Goal: Transaction & Acquisition: Purchase product/service

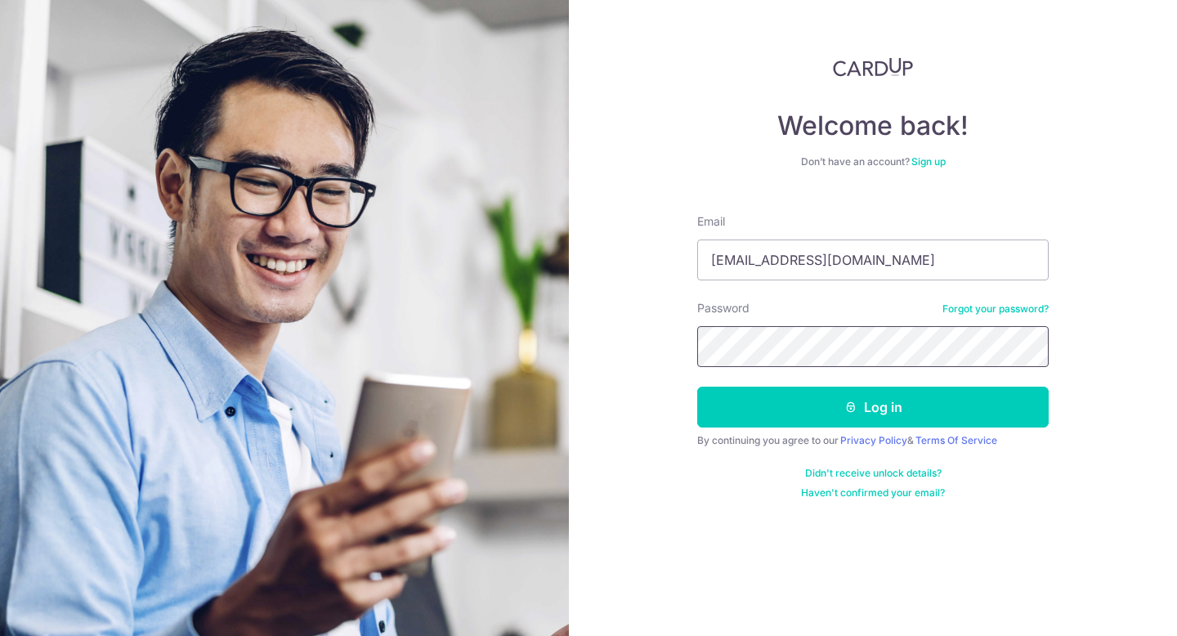
click at [697, 387] on button "Log in" at bounding box center [873, 407] width 352 height 41
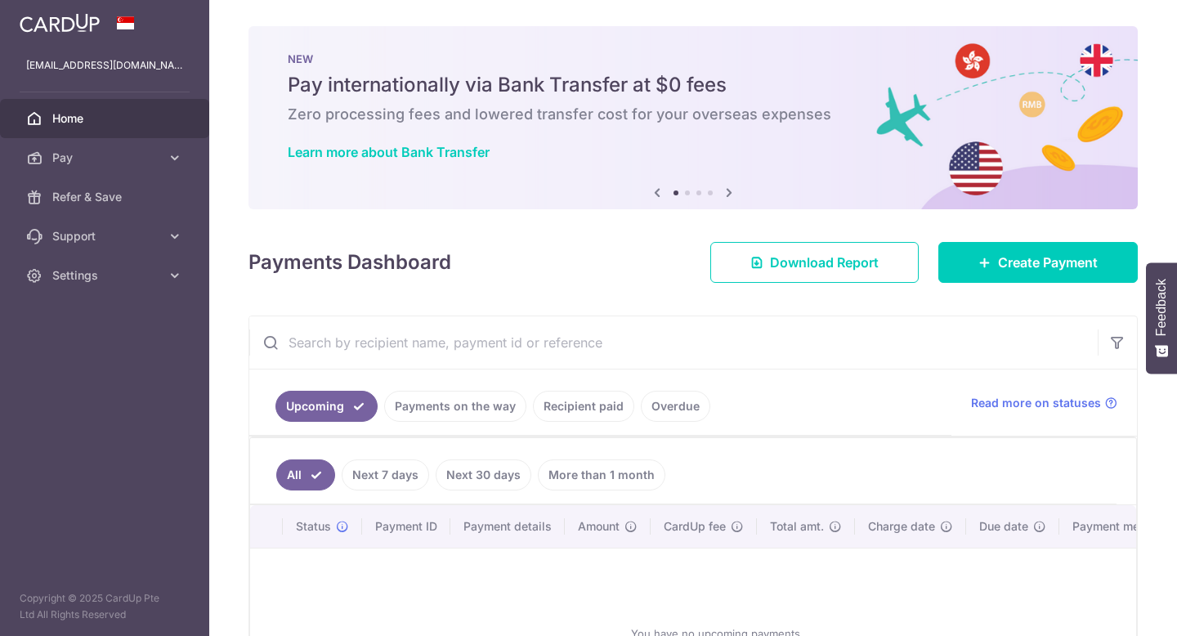
scroll to position [172, 0]
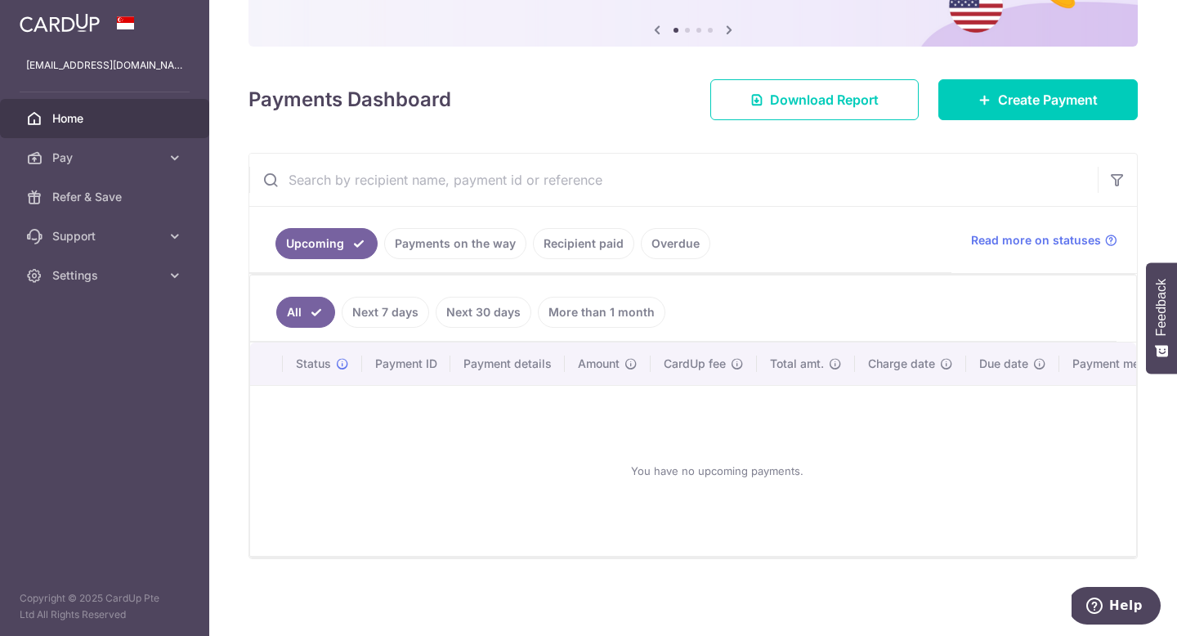
click at [589, 244] on link "Recipient paid" at bounding box center [583, 243] width 101 height 31
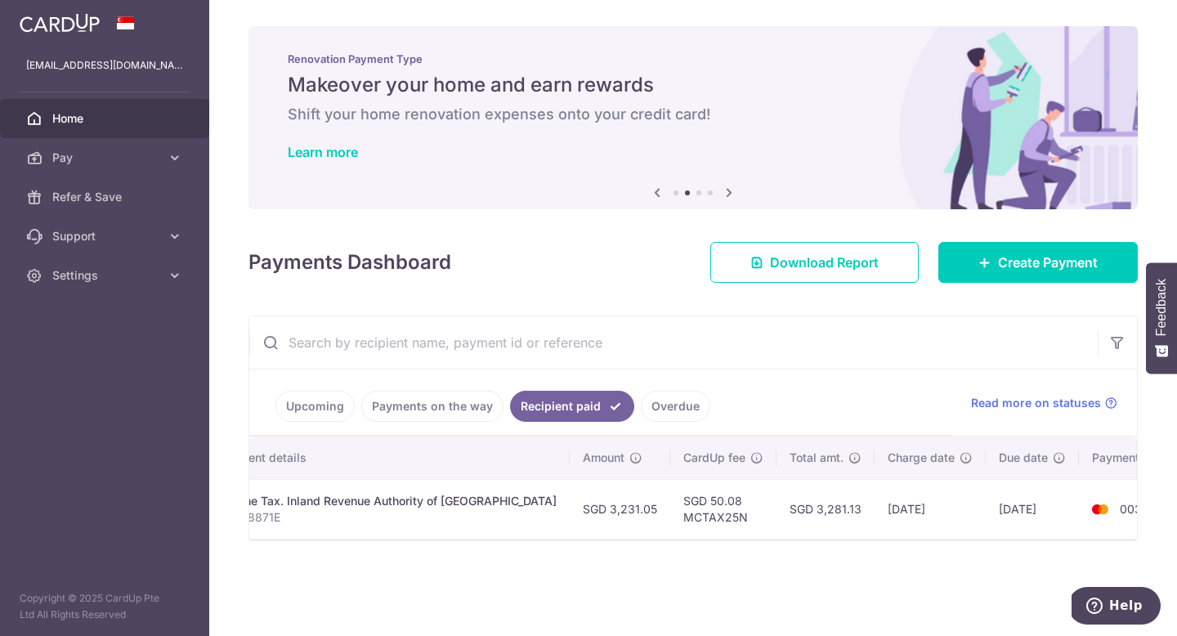
scroll to position [0, 0]
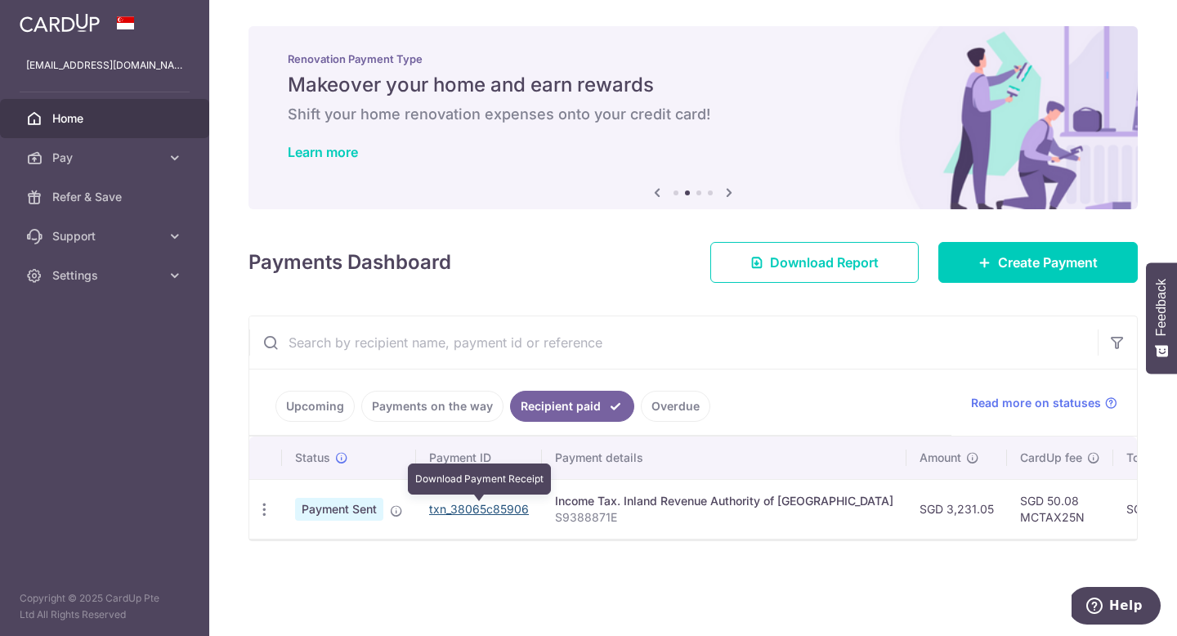
click at [503, 506] on link "txn_38065c85906" at bounding box center [479, 509] width 100 height 14
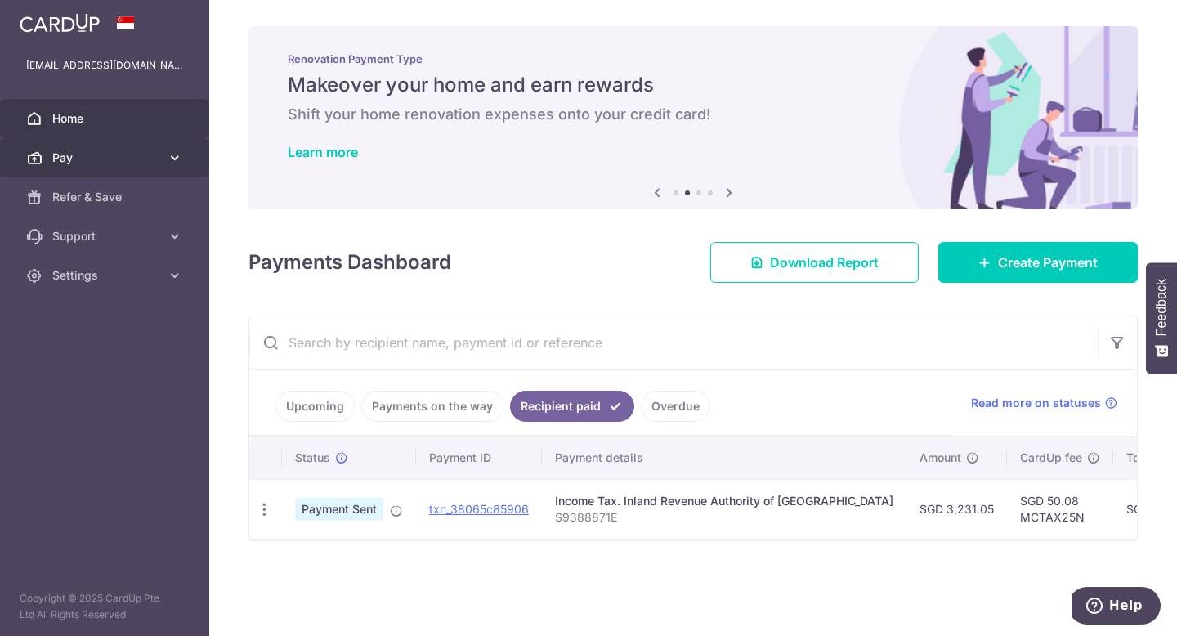
click at [60, 170] on link "Pay" at bounding box center [104, 157] width 209 height 39
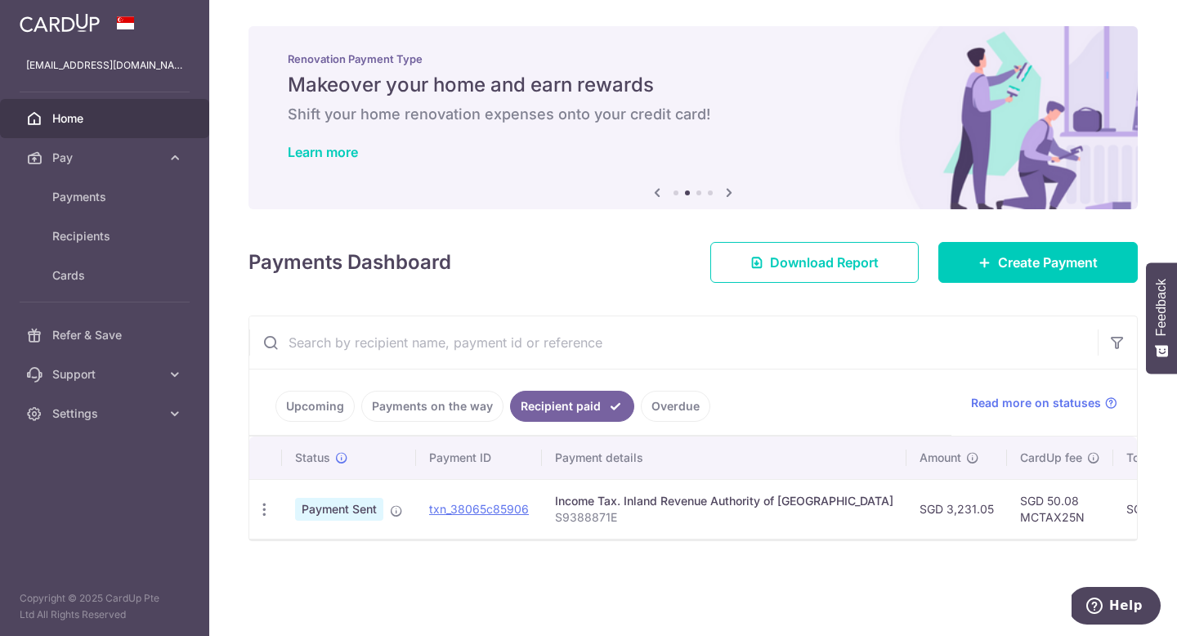
click at [508, 280] on div "Payments Dashboard Download Report Create Payment" at bounding box center [694, 258] width 890 height 47
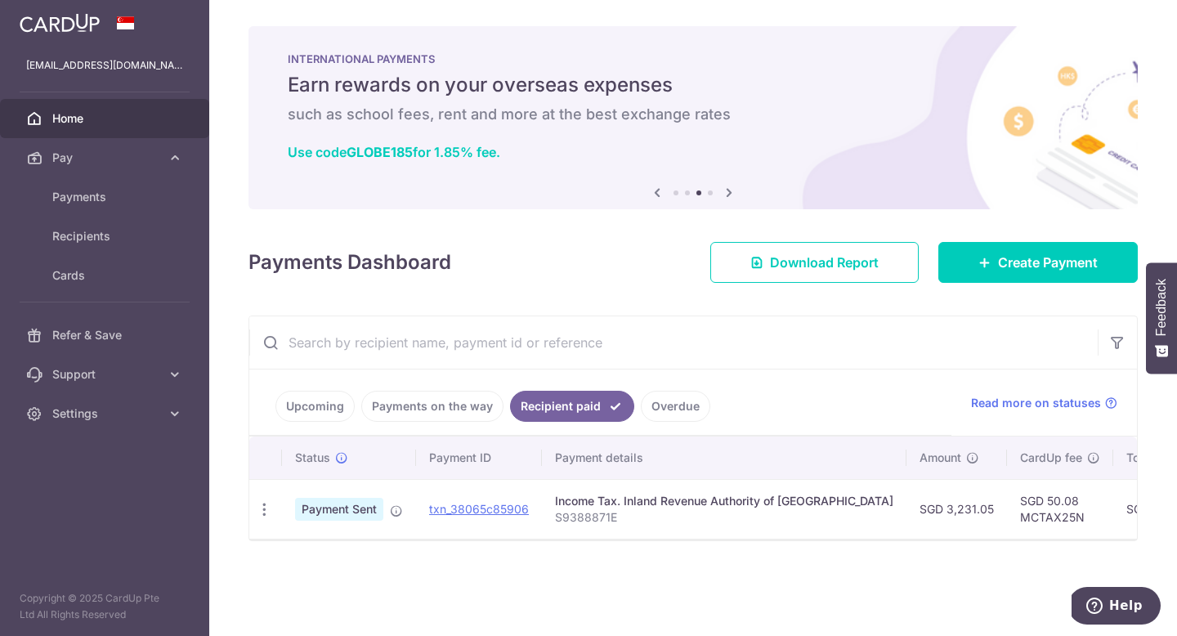
click at [729, 195] on icon at bounding box center [729, 192] width 20 height 20
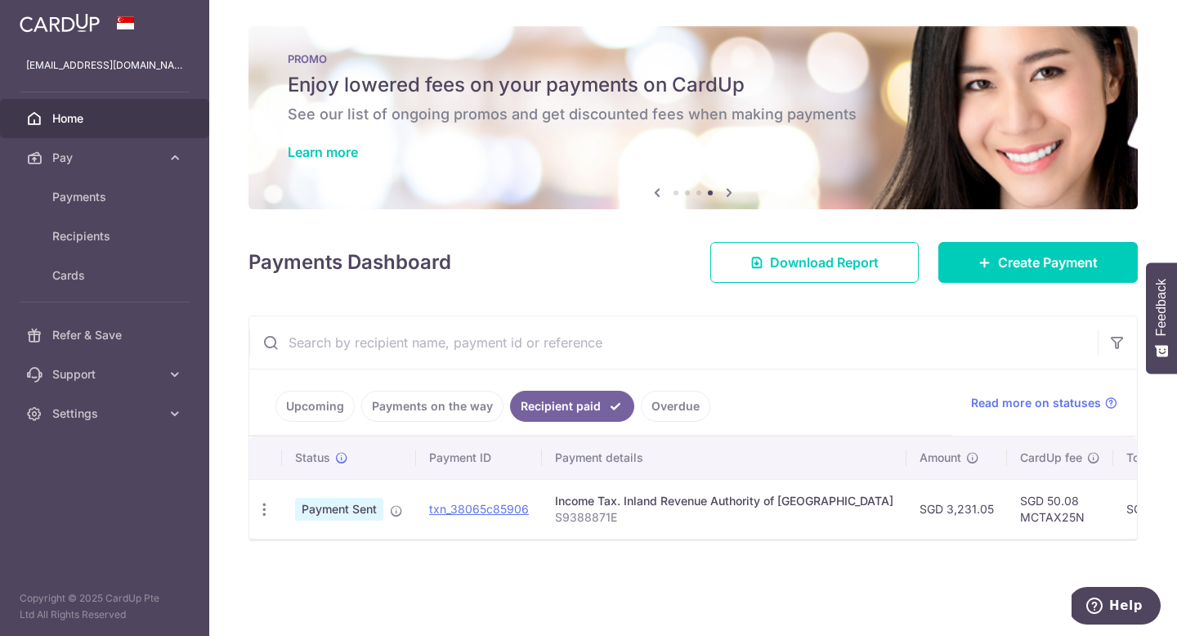
click at [653, 193] on icon at bounding box center [658, 192] width 20 height 20
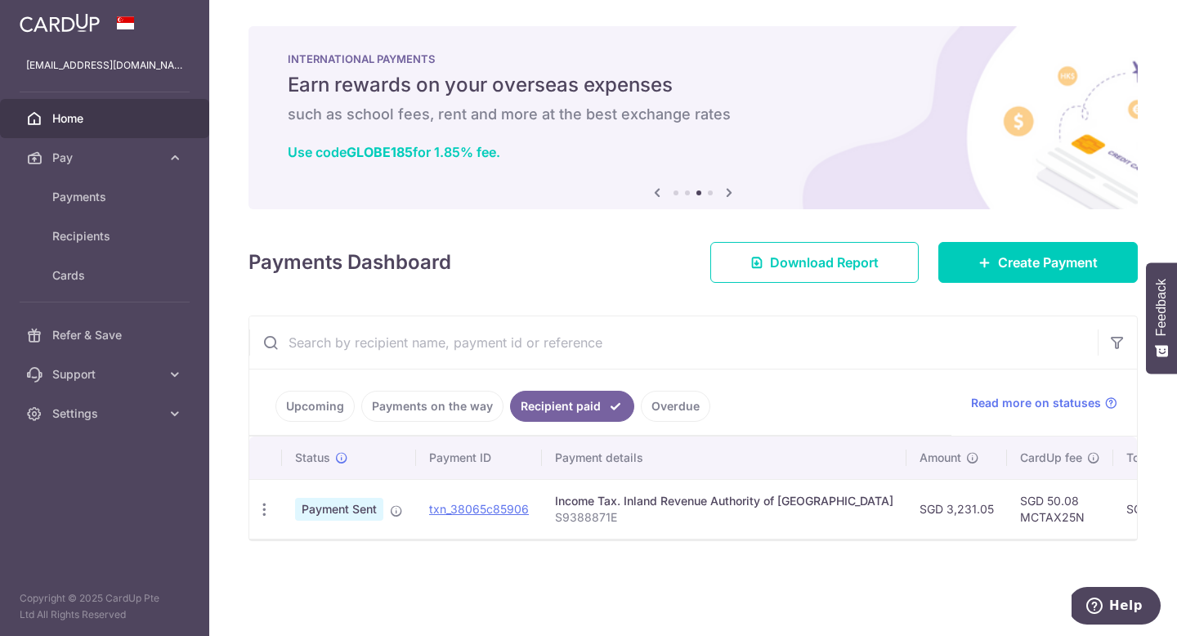
click at [653, 193] on icon at bounding box center [658, 192] width 20 height 20
click at [658, 193] on icon at bounding box center [658, 192] width 20 height 20
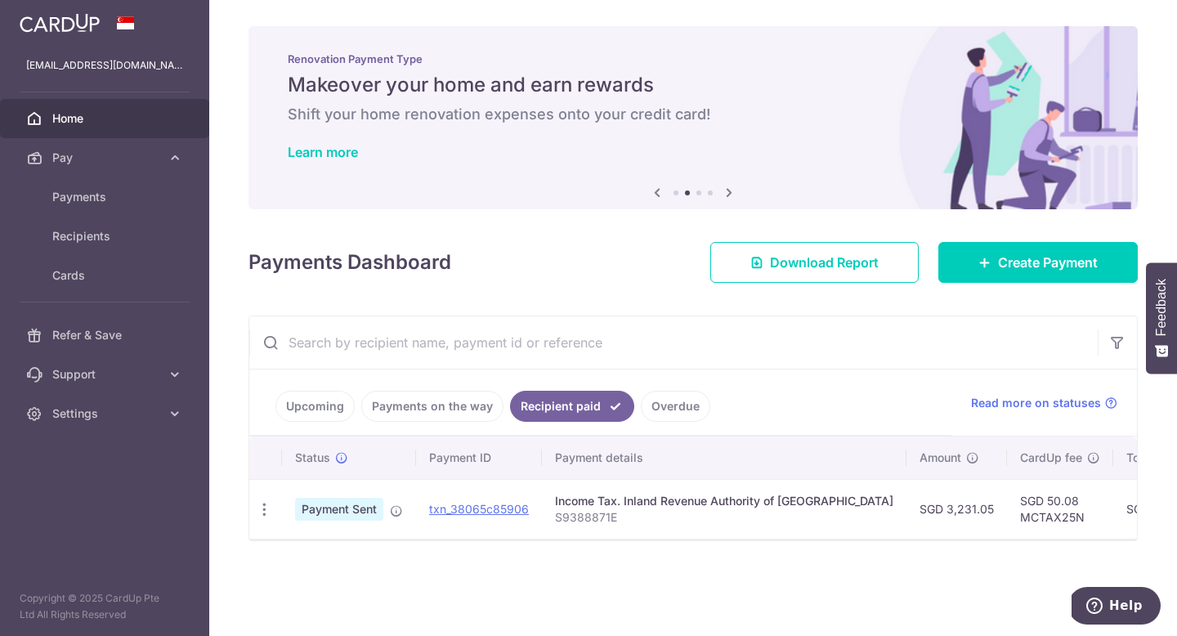
click at [658, 193] on icon at bounding box center [658, 192] width 20 height 20
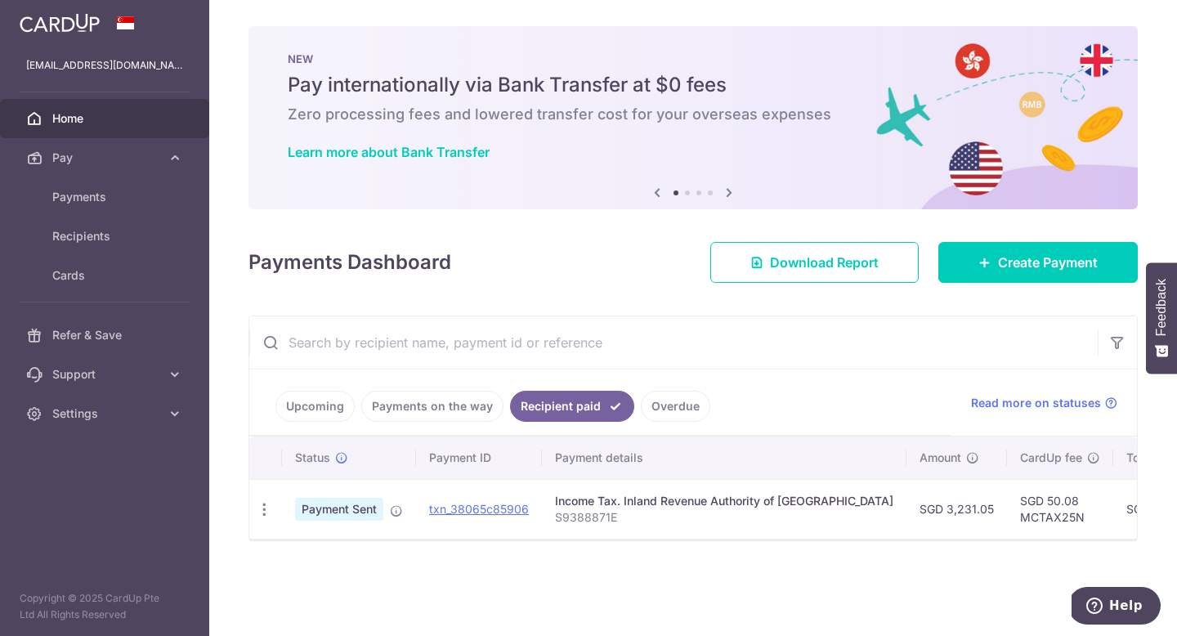
click at [730, 195] on icon at bounding box center [729, 192] width 20 height 20
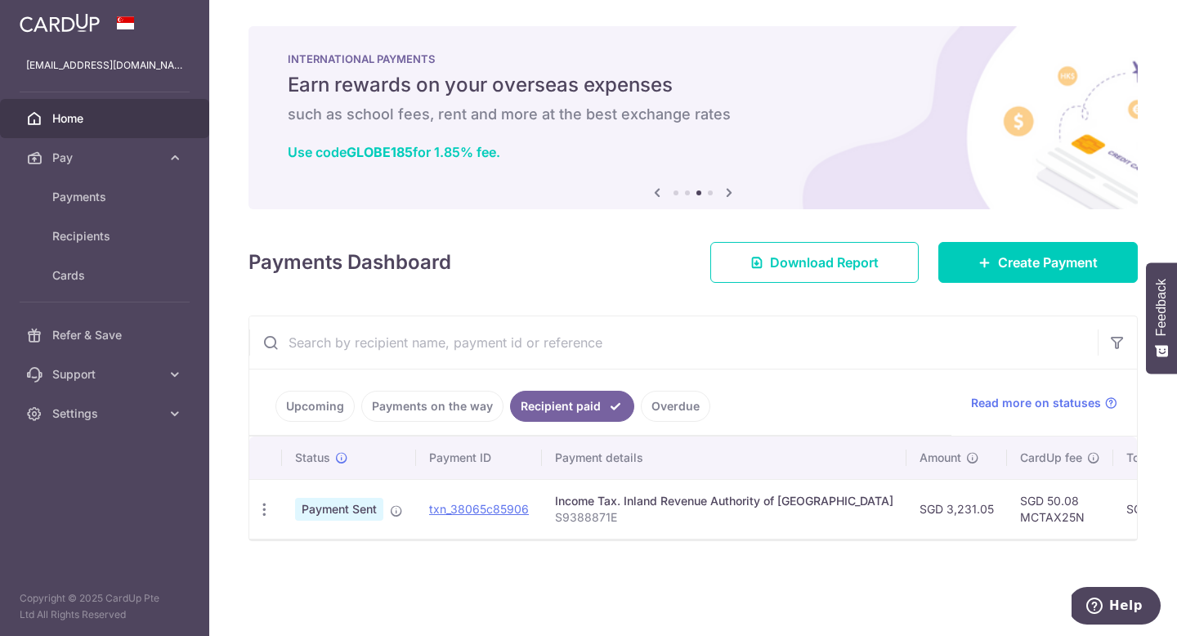
click at [118, 129] on link "Home" at bounding box center [104, 118] width 209 height 39
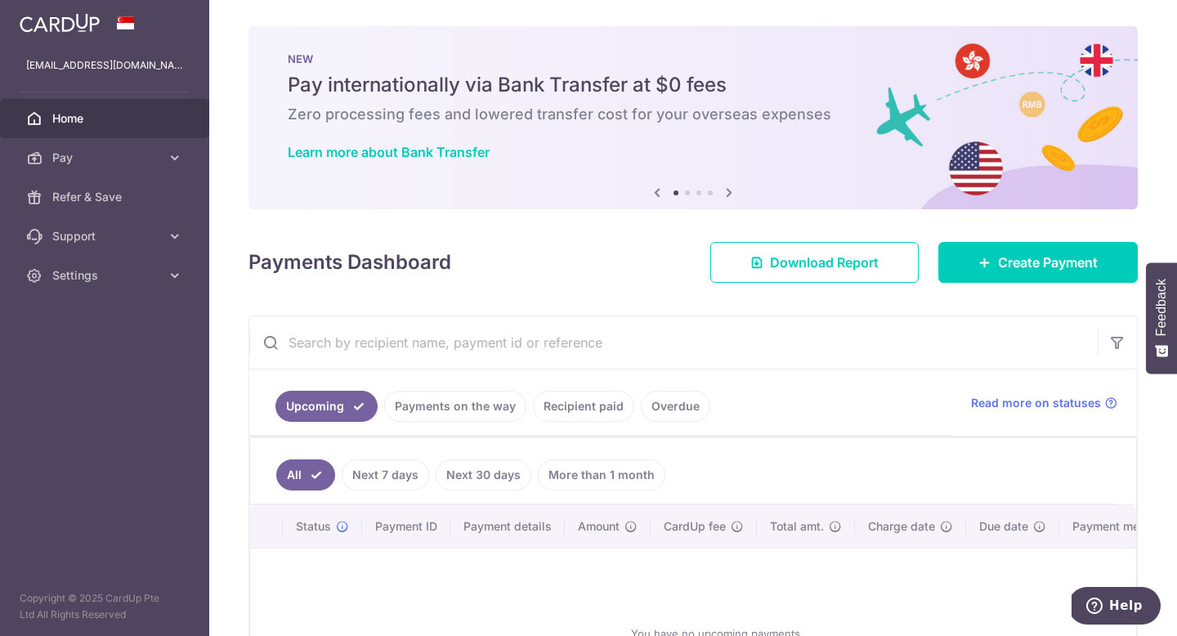
click at [616, 267] on div "Payments Dashboard Download Report Create Payment" at bounding box center [694, 258] width 890 height 47
click at [1036, 249] on link "Create Payment" at bounding box center [1038, 262] width 199 height 41
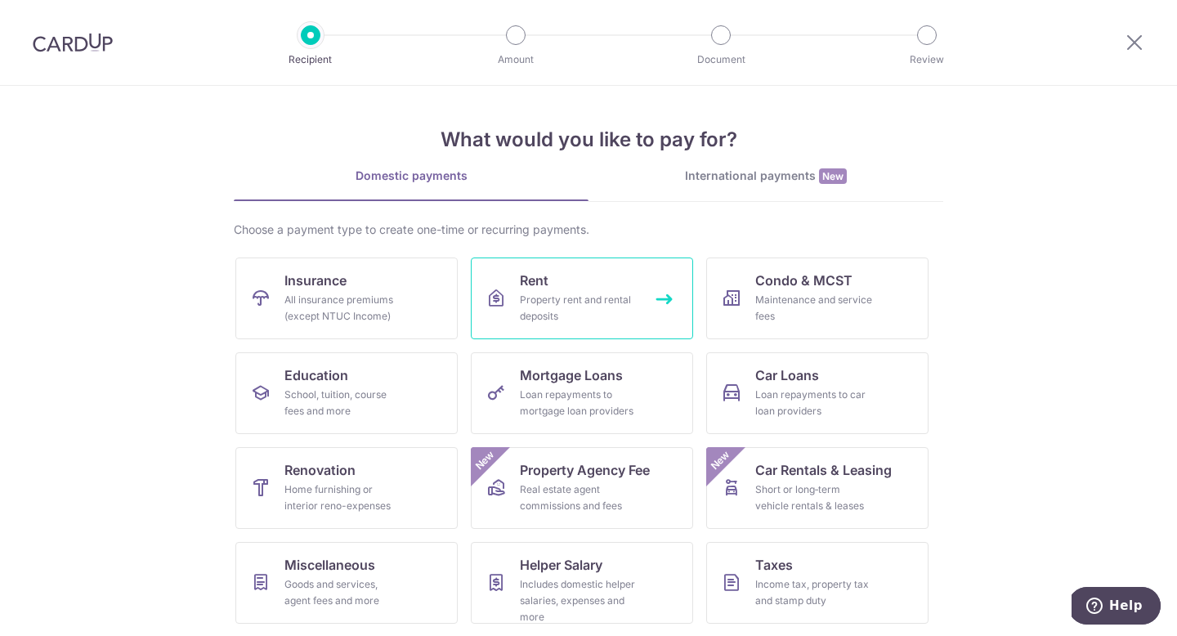
click at [583, 313] on div "Property rent and rental deposits" at bounding box center [579, 308] width 118 height 33
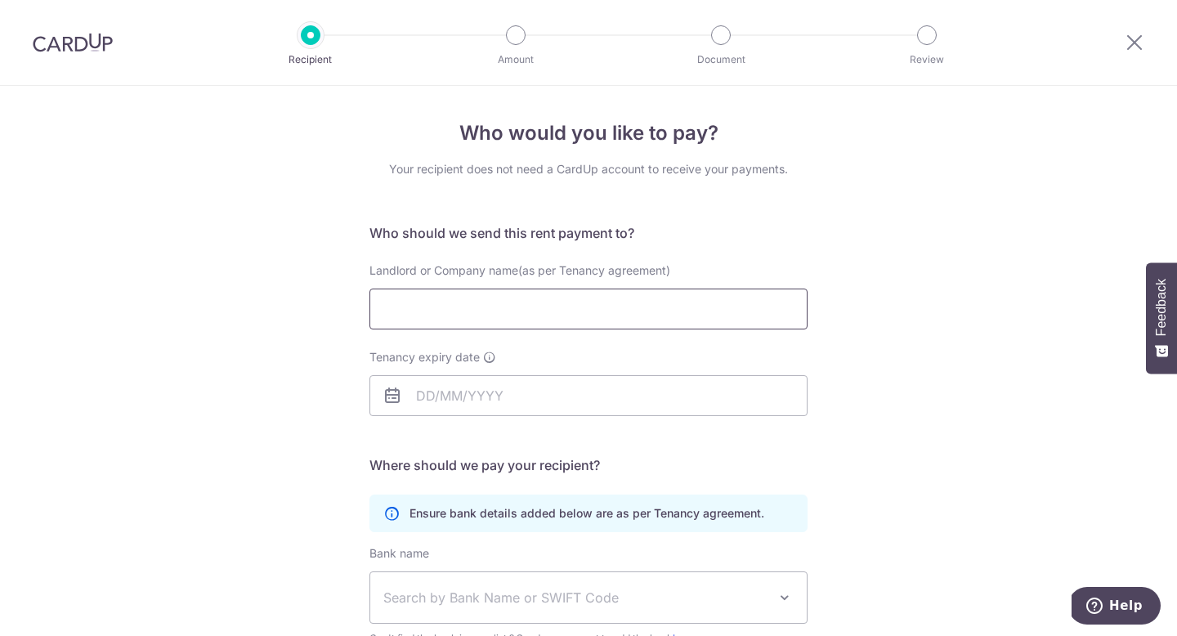
click at [526, 307] on input "Landlord or Company name(as per Tenancy agreement)" at bounding box center [589, 309] width 438 height 41
click at [67, 49] on img at bounding box center [73, 43] width 80 height 20
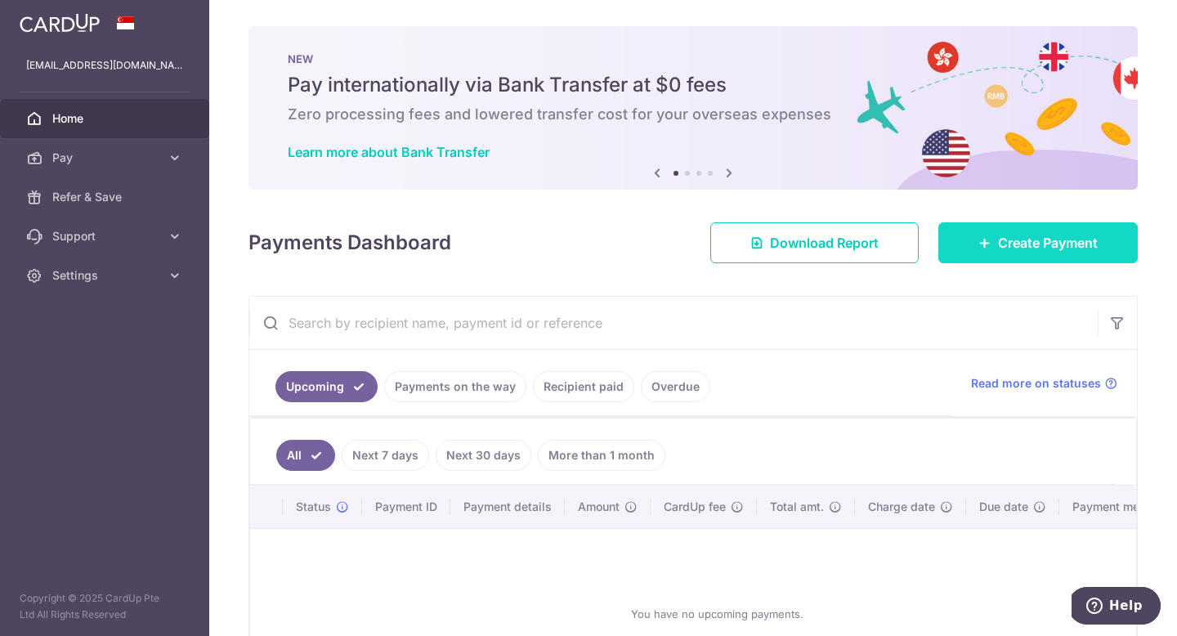
click at [1074, 248] on span "Create Payment" at bounding box center [1048, 243] width 100 height 20
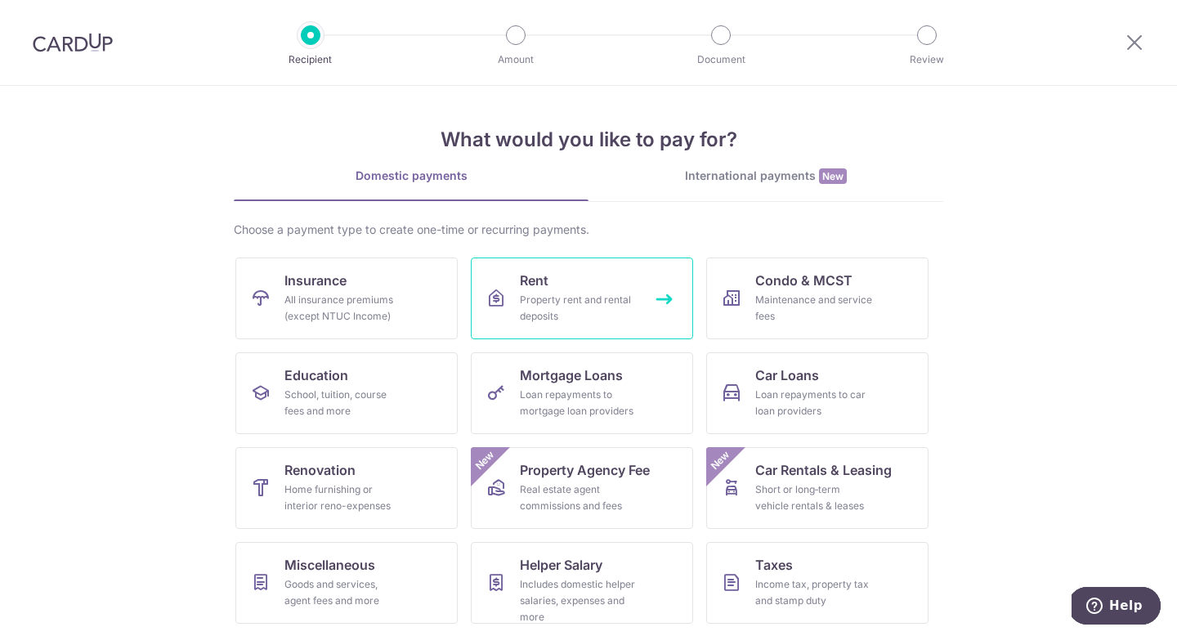
click at [540, 307] on div "Property rent and rental deposits" at bounding box center [579, 308] width 118 height 33
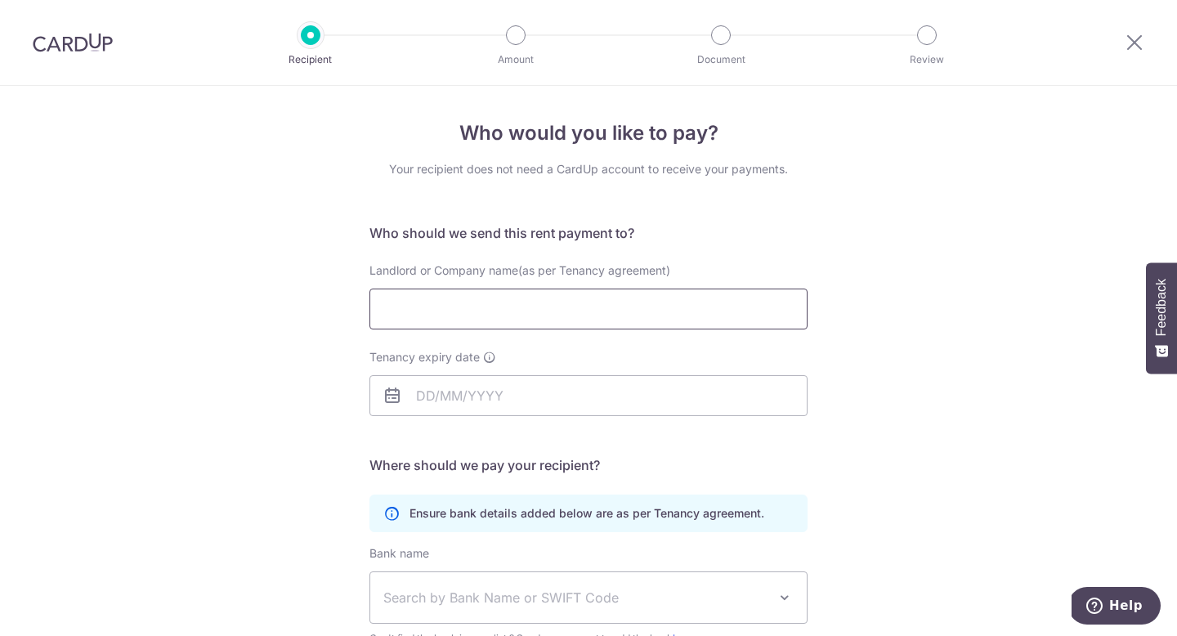
click at [510, 306] on input "Landlord or Company name(as per Tenancy agreement)" at bounding box center [589, 309] width 438 height 41
type input "[PERSON_NAME]"
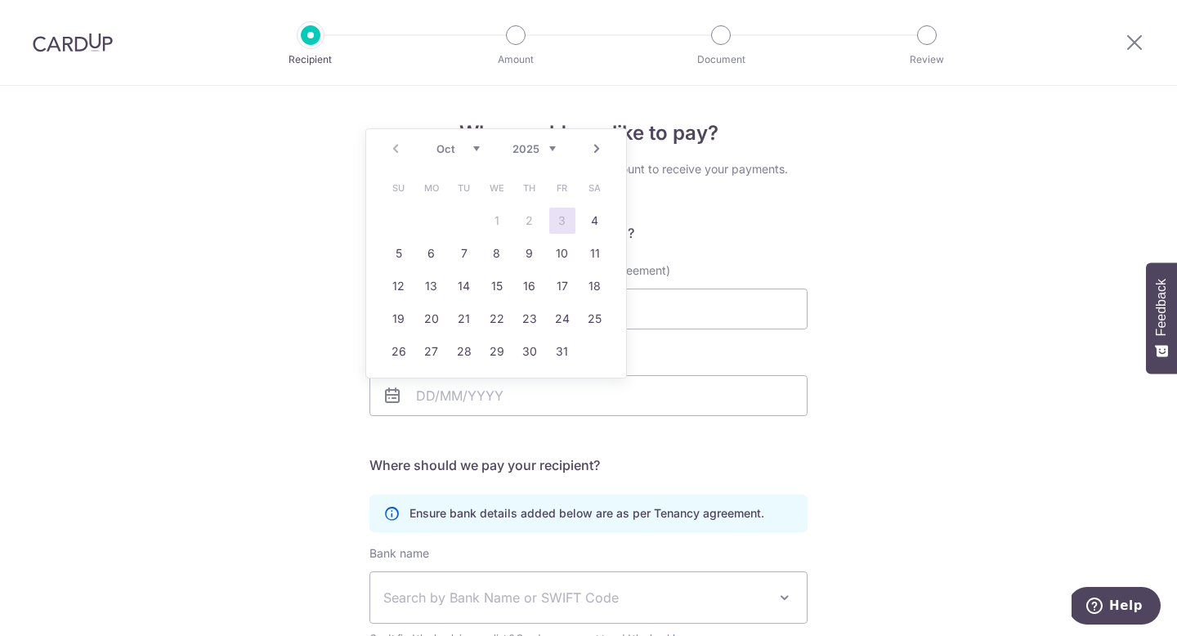
click at [1100, 359] on div "Who would you like to pay? Your recipient does not need a CardUp account to rec…" at bounding box center [588, 475] width 1177 height 778
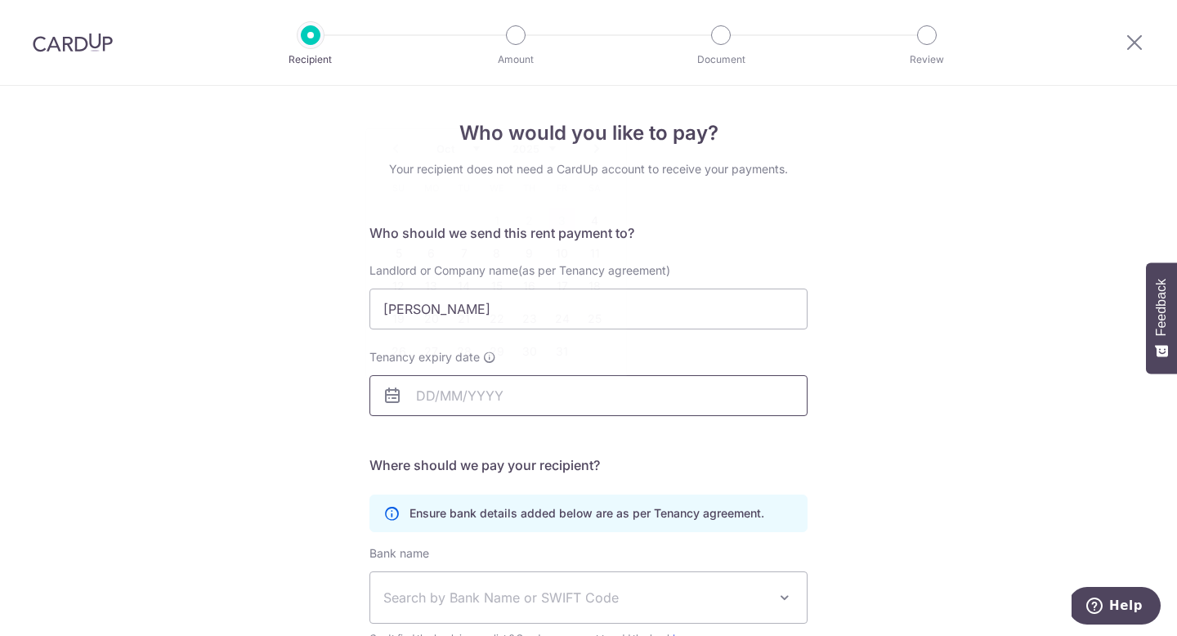
click at [482, 390] on input "Tenancy expiry date" at bounding box center [589, 395] width 438 height 41
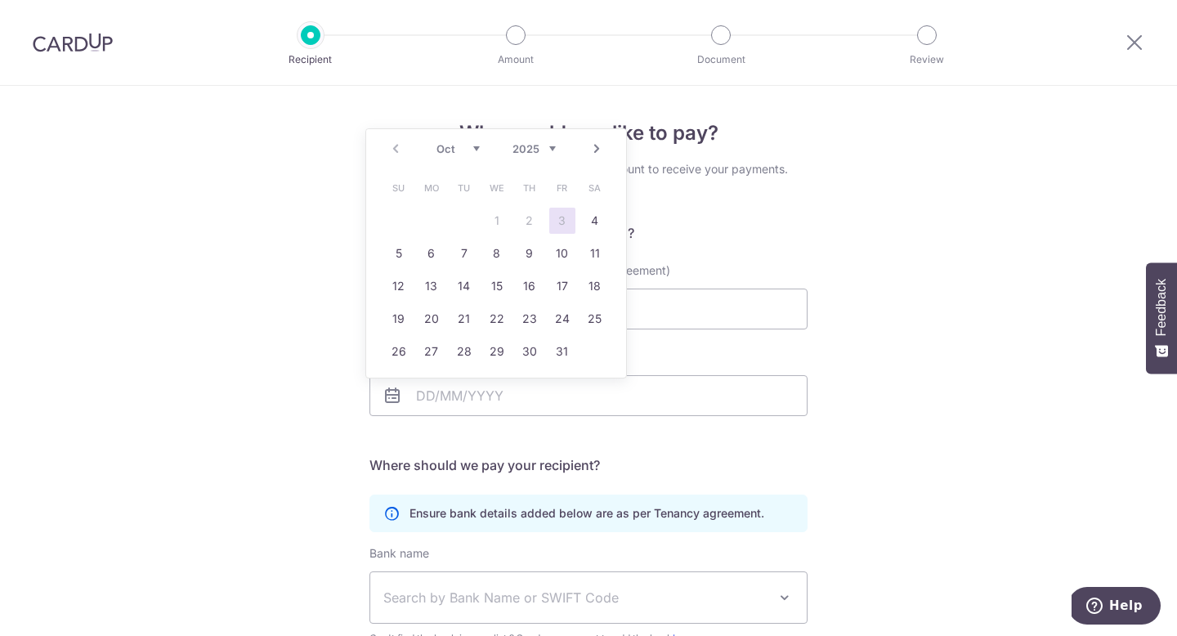
drag, startPoint x: 564, startPoint y: 156, endPoint x: 554, endPoint y: 153, distance: 10.3
click at [563, 156] on div "Prev Next Oct Nov [DATE] 2026 2027 2028 2029 2030 2031 2032 2033 2034 2035" at bounding box center [496, 148] width 260 height 39
click at [552, 150] on select "2025 2026 2027 2028 2029 2030 2031 2032 2033 2034 2035" at bounding box center [534, 148] width 43 height 13
click at [458, 155] on div "Prev Next Jan Feb Mar Apr May Jun [DATE] Aug Sep Oct Nov [DATE] 2026 2027 2028 …" at bounding box center [496, 148] width 260 height 39
click at [468, 149] on select "Jan Feb Mar Apr May Jun [DATE] Aug Sep Oct Nov Dec" at bounding box center [458, 148] width 43 height 13
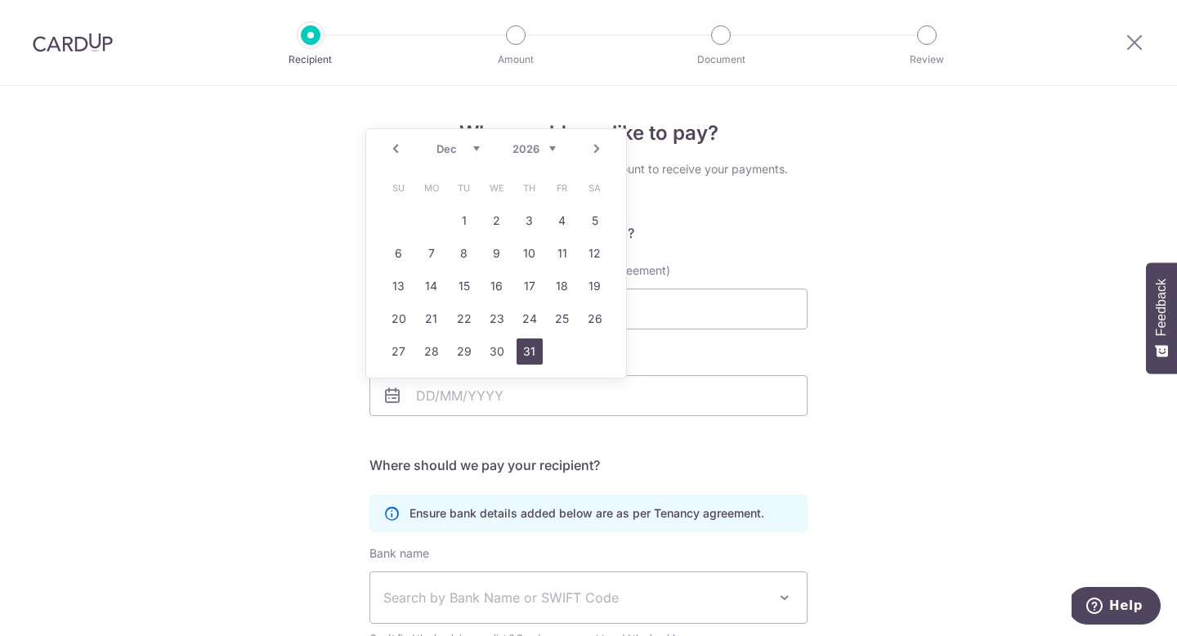
click at [534, 353] on link "31" at bounding box center [530, 351] width 26 height 26
type input "[DATE]"
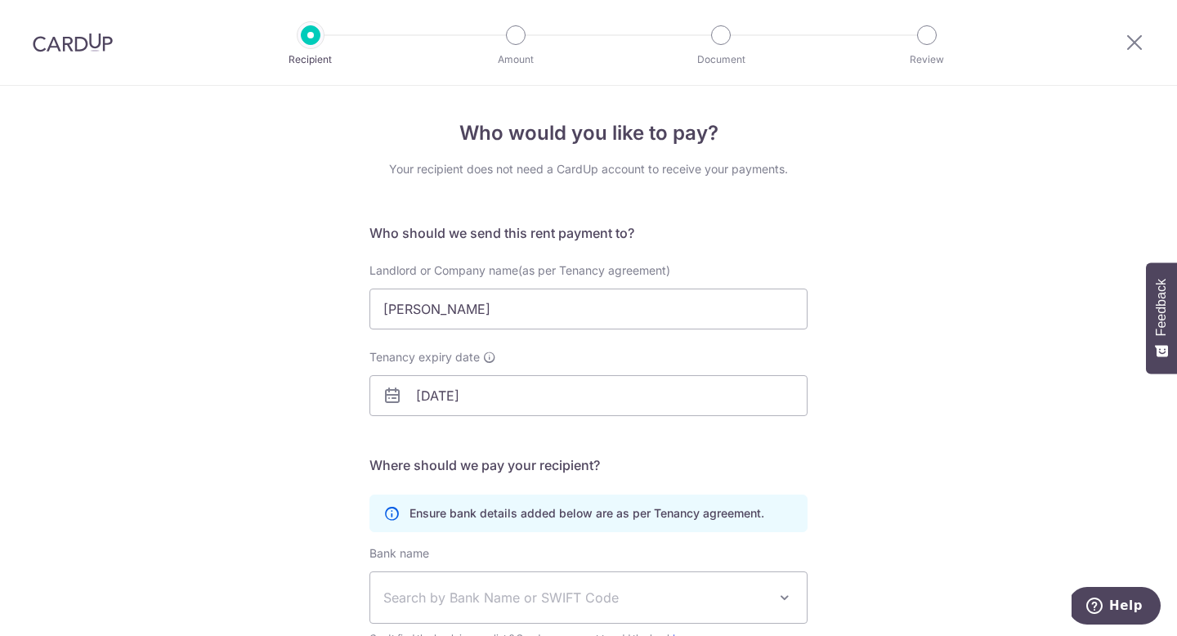
click at [879, 268] on div "Who would you like to pay? Your recipient does not need a CardUp account to rec…" at bounding box center [588, 475] width 1177 height 778
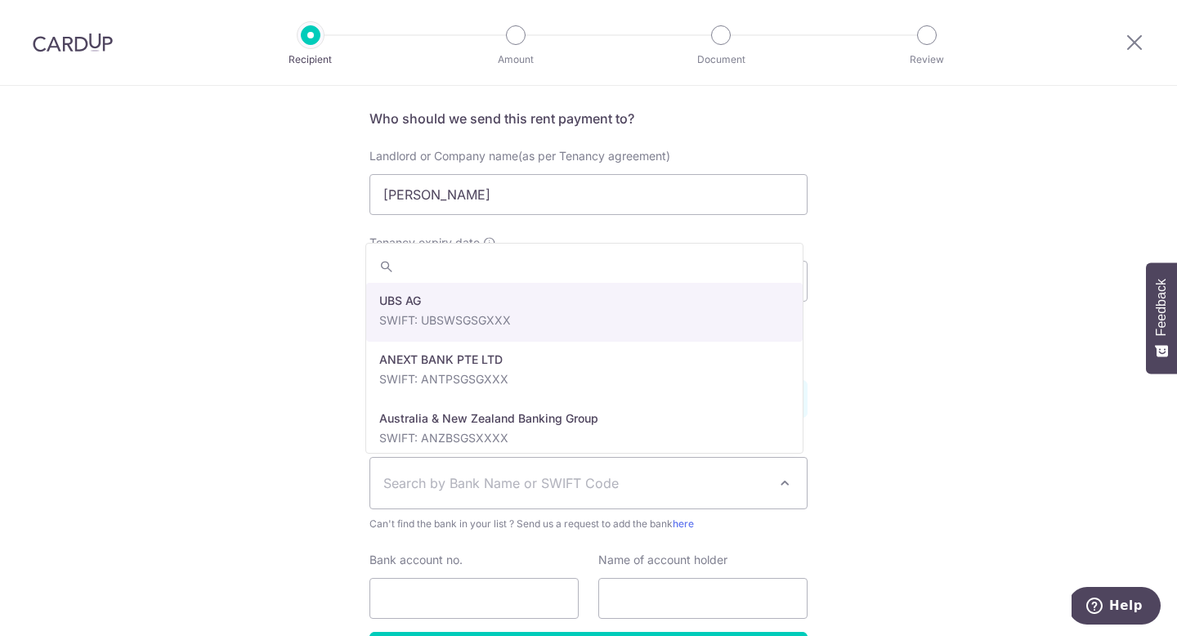
click at [625, 468] on span "Search by Bank Name or SWIFT Code" at bounding box center [588, 483] width 437 height 51
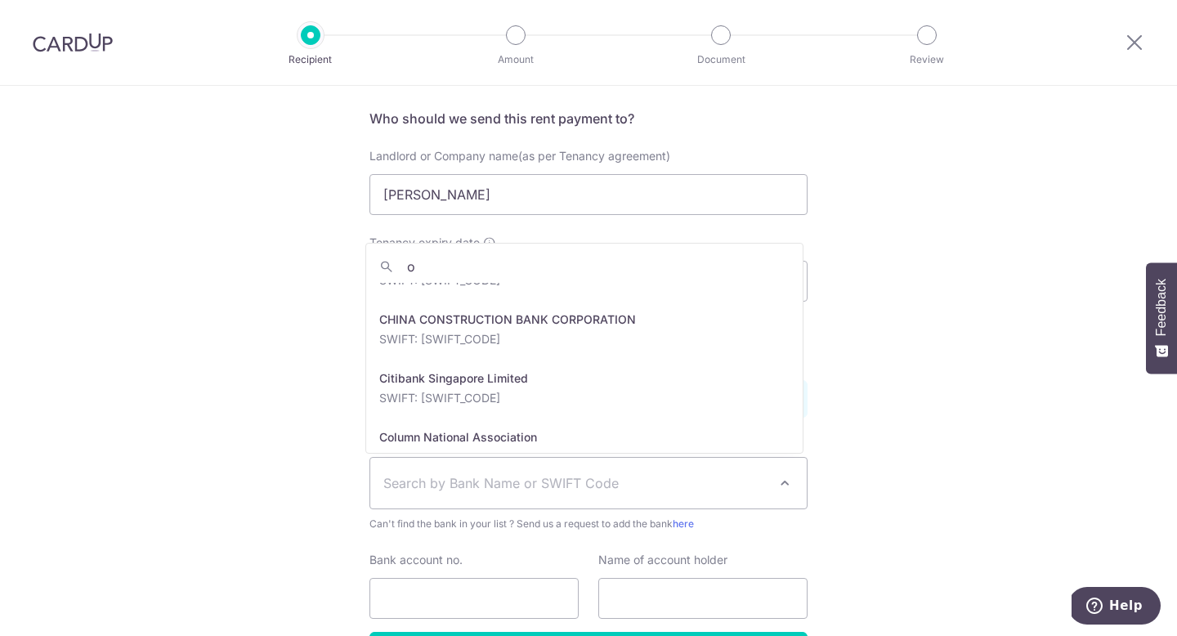
scroll to position [0, 0]
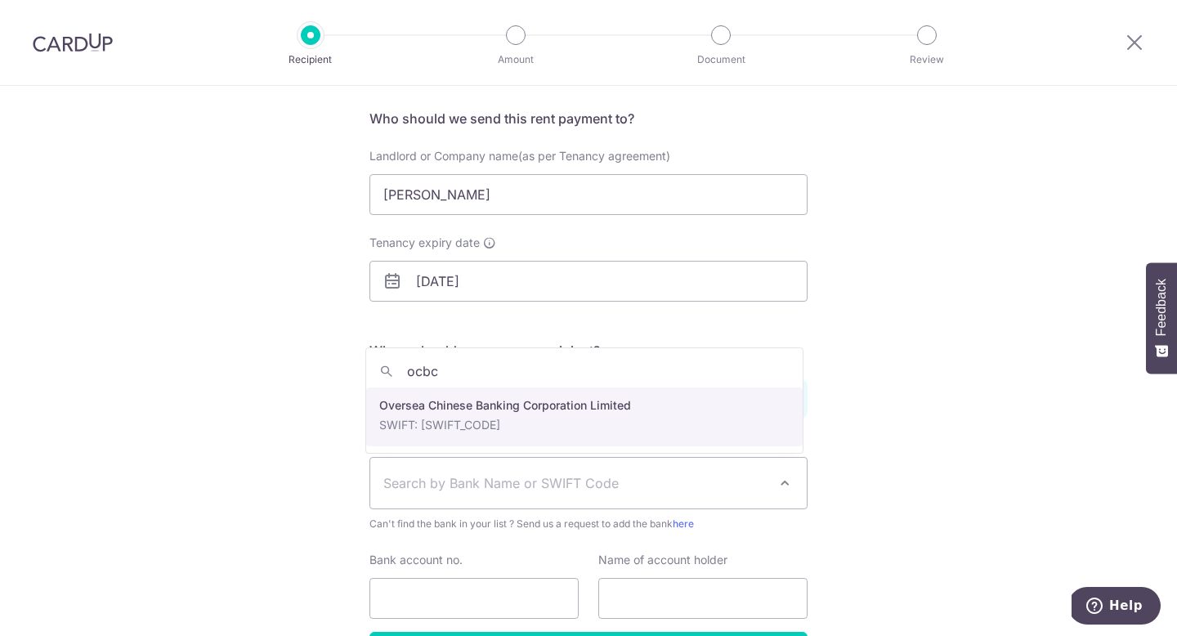
type input "ocbc"
select select "12"
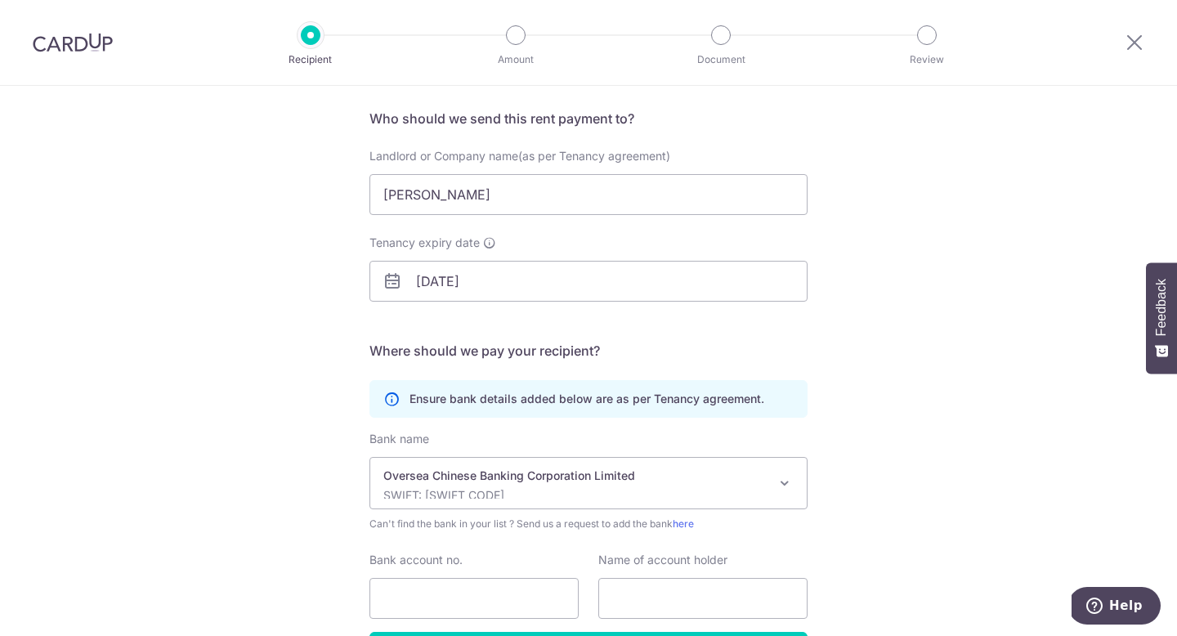
click at [797, 378] on form "Who should we send this rent payment to? Landlord or Company name(as per Tenanc…" at bounding box center [589, 391] width 438 height 564
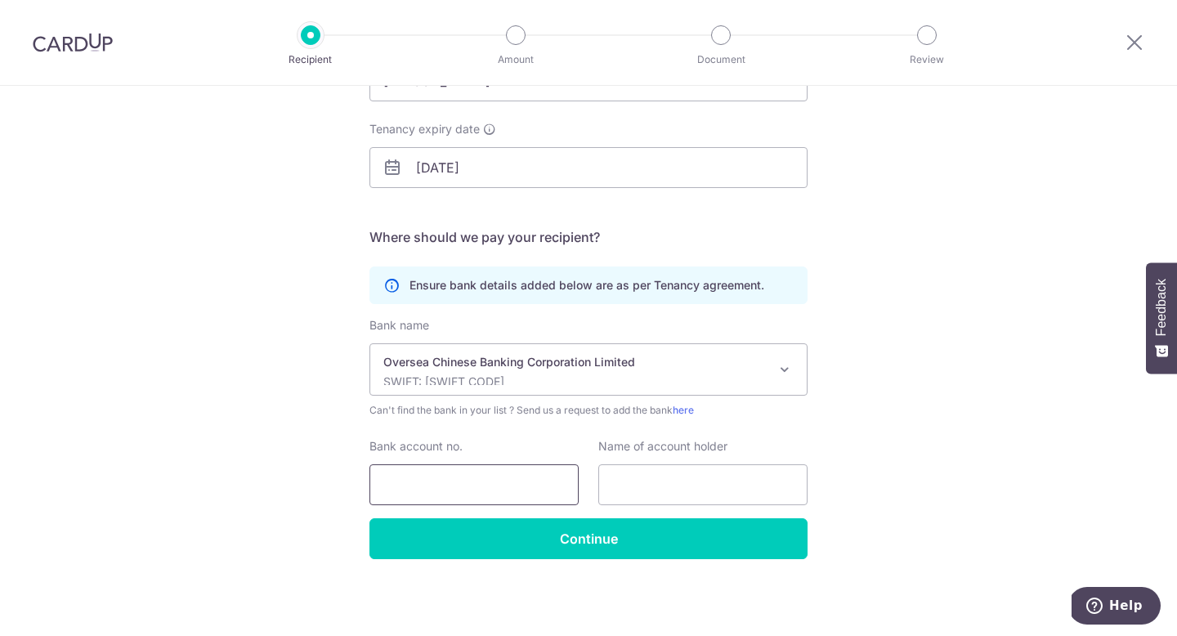
click at [440, 498] on input "Bank account no." at bounding box center [474, 484] width 209 height 41
click at [506, 486] on input "Bank account no." at bounding box center [474, 484] width 209 height 41
paste input "[PHONE_NUMBER]"
type input "515496636001"
click at [641, 473] on input "text" at bounding box center [702, 484] width 209 height 41
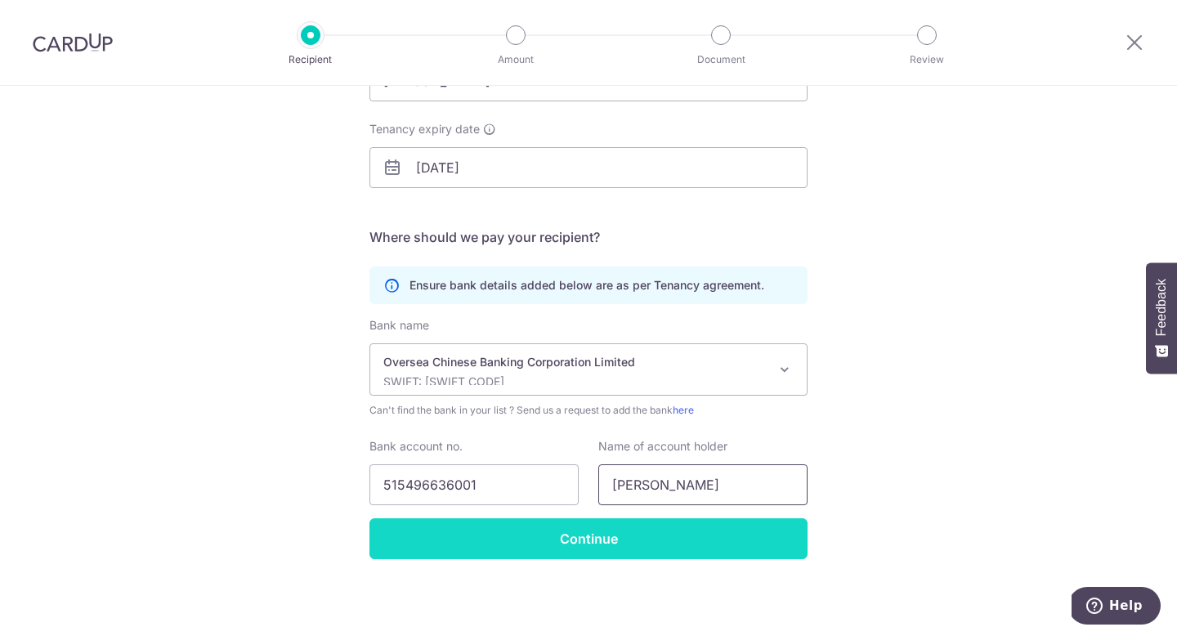
type input "Mah Hui Ling"
click at [522, 535] on input "Continue" at bounding box center [589, 538] width 438 height 41
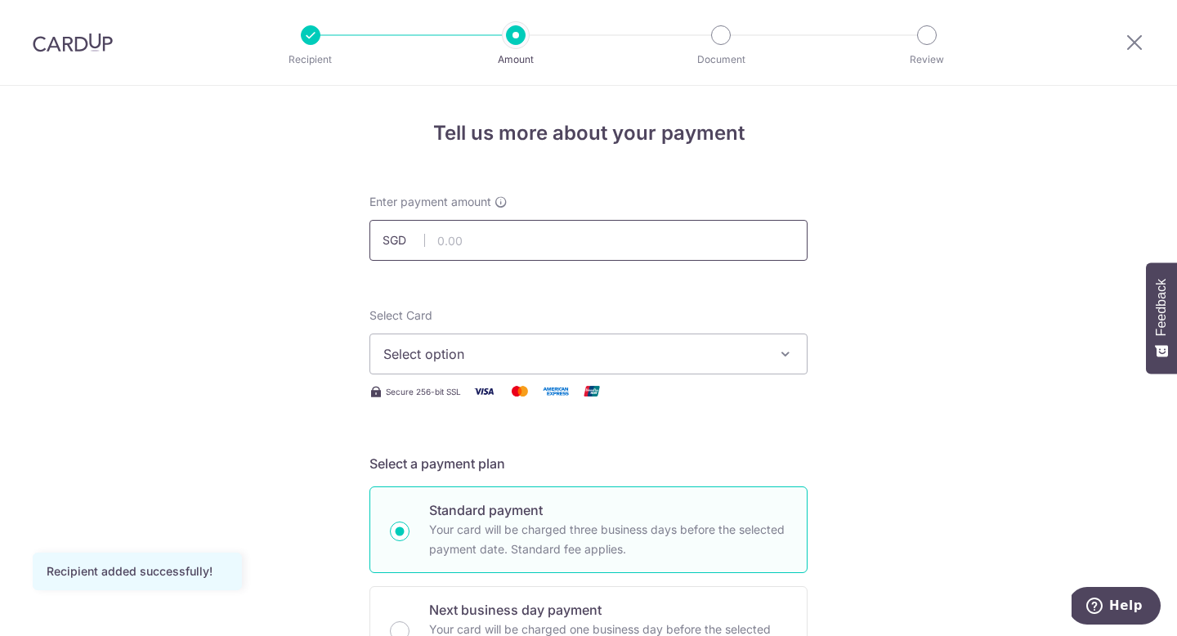
click at [432, 250] on input "text" at bounding box center [589, 240] width 438 height 41
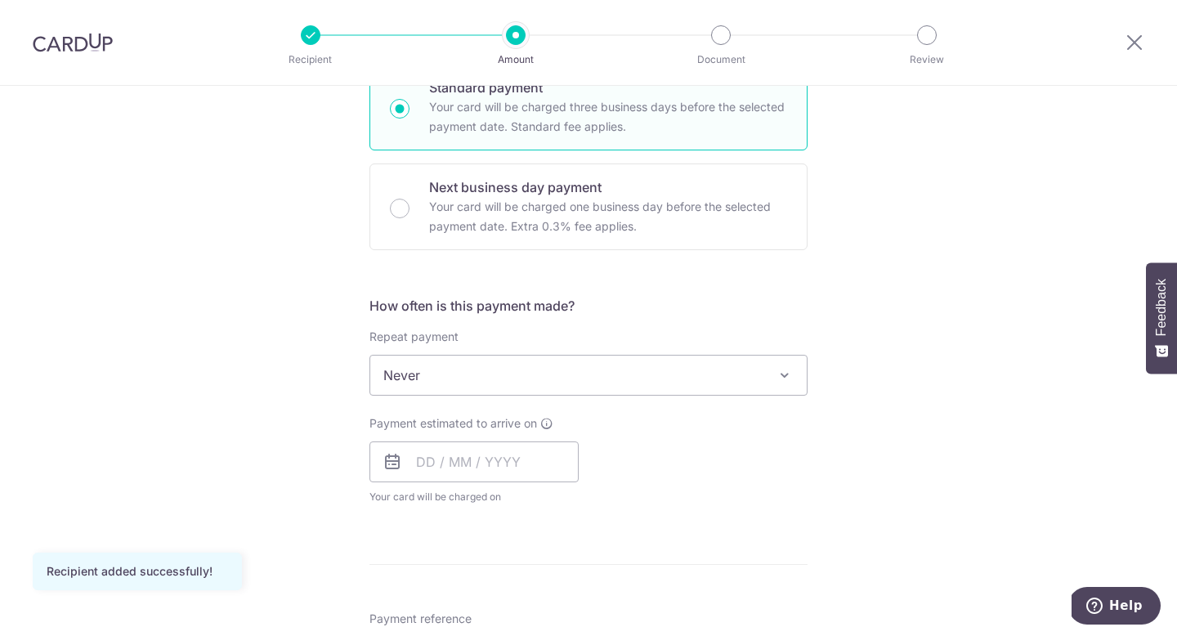
click at [263, 340] on div "Tell us more about your payment Enter payment amount SGD Recipient added succes…" at bounding box center [588, 402] width 1177 height 1479
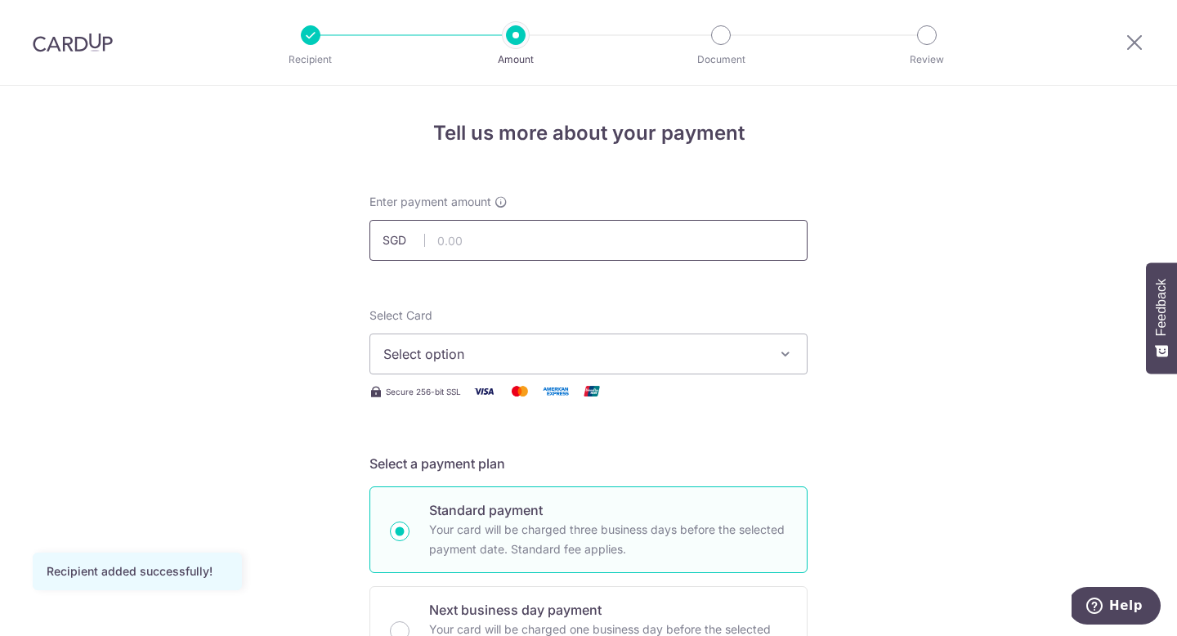
click at [459, 249] on input "text" at bounding box center [589, 240] width 438 height 41
type input "800.00"
click at [410, 370] on button "Select option" at bounding box center [589, 354] width 438 height 41
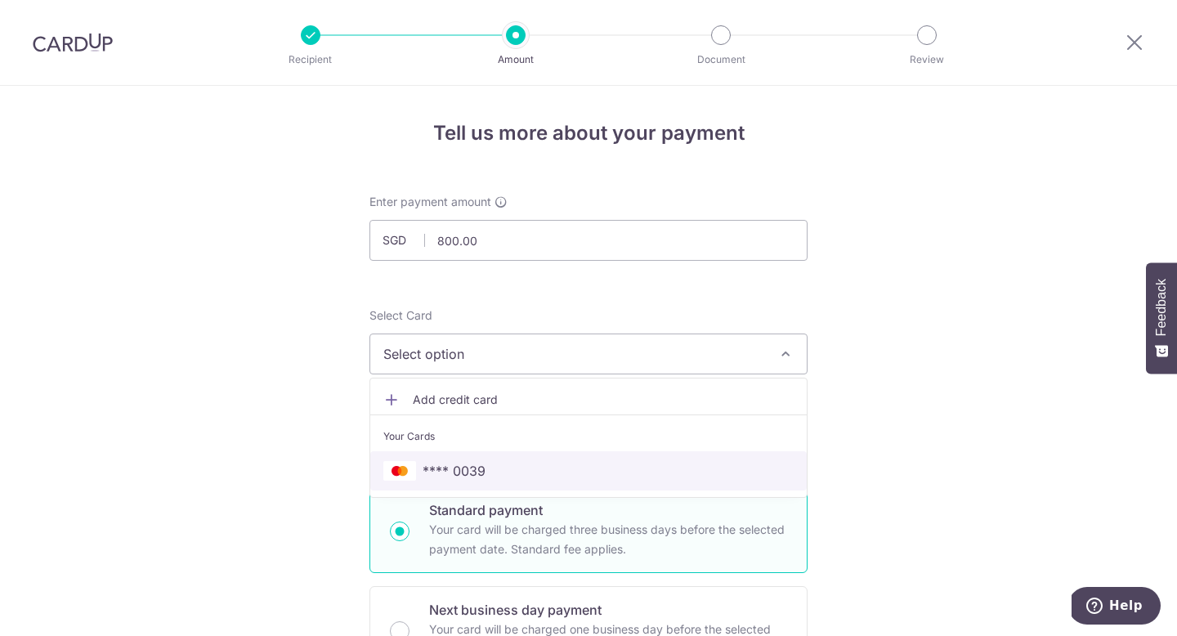
click at [449, 457] on link "**** 0039" at bounding box center [588, 470] width 437 height 39
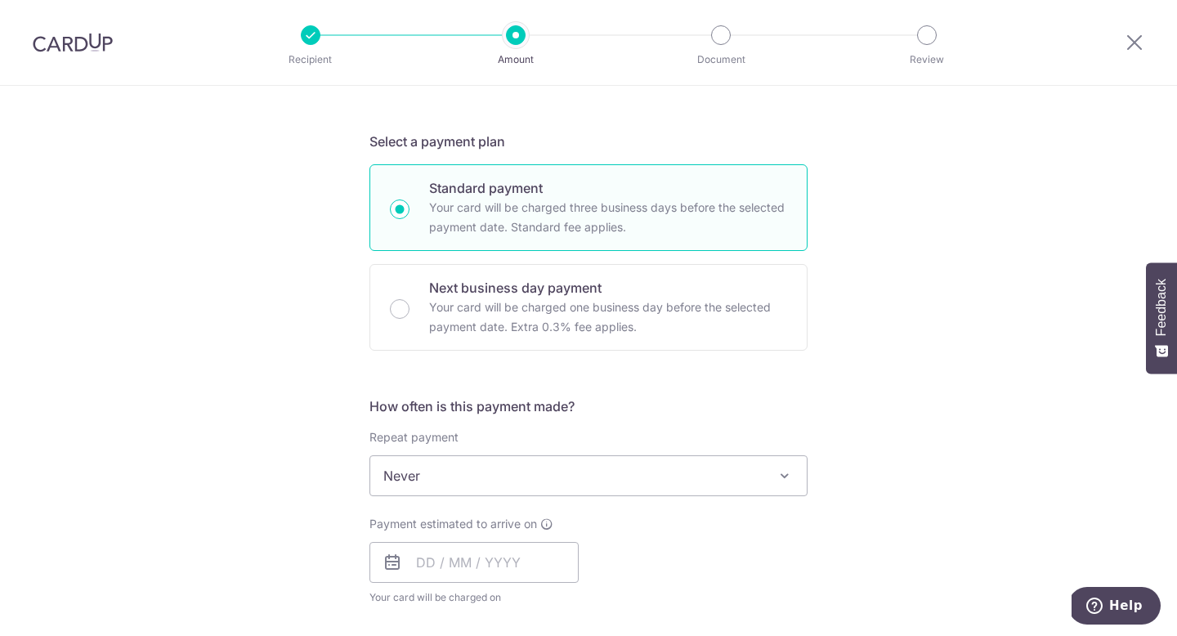
click at [476, 387] on form "Enter payment amount SGD 800.00 800.00 Recipient added successfully! Select Car…" at bounding box center [589, 519] width 438 height 1294
click at [445, 474] on span "Never" at bounding box center [588, 475] width 437 height 39
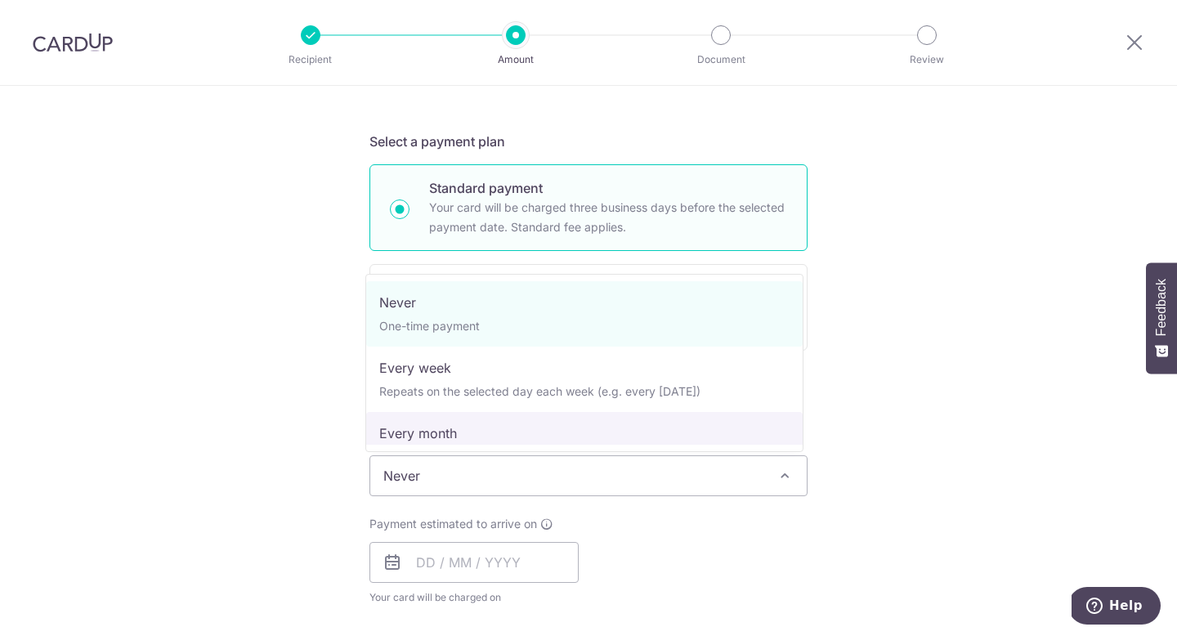
scroll to position [164, 0]
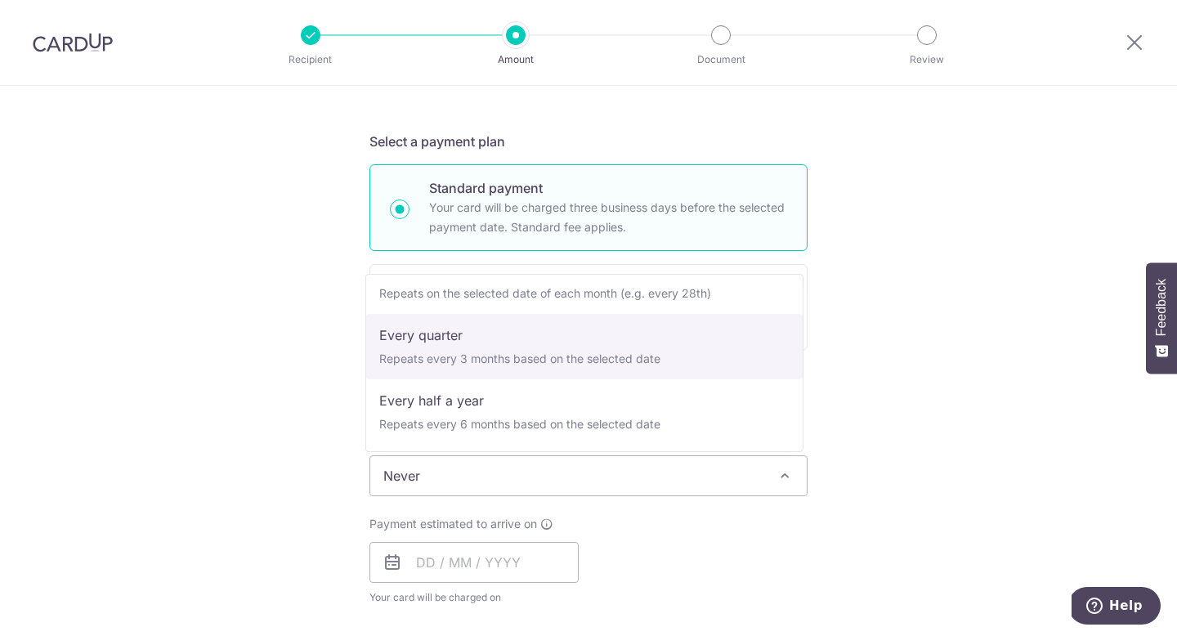
select select "4"
type input "31/12/2026"
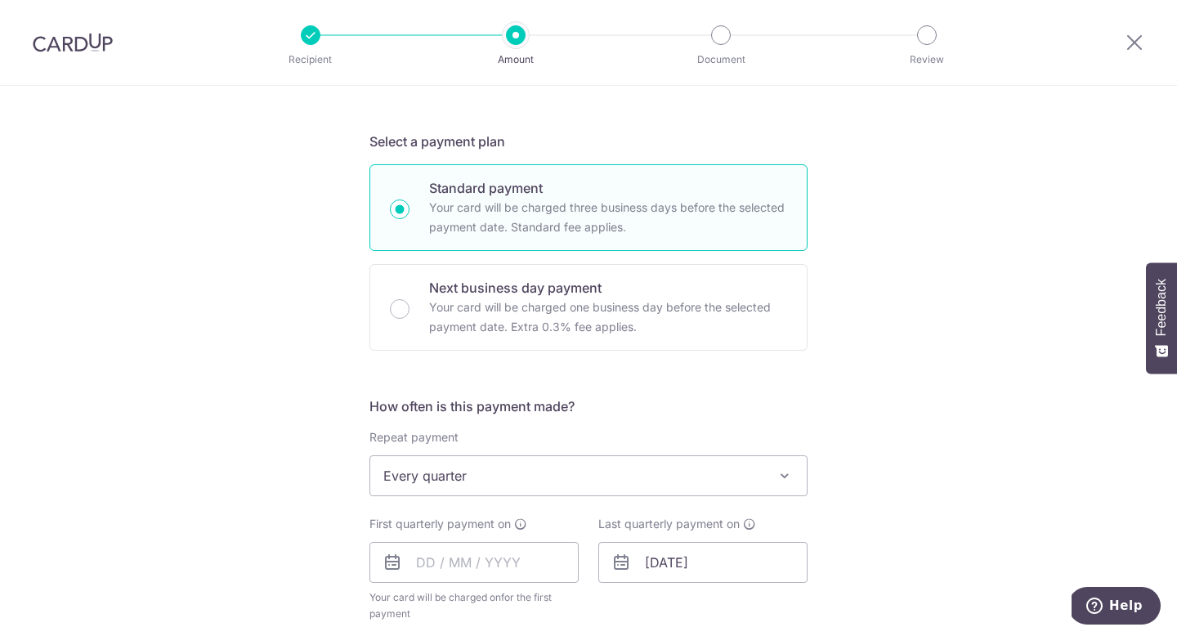
click at [258, 486] on div "Tell us more about your payment Enter payment amount SGD 800.00 800.00 Recipien…" at bounding box center [588, 511] width 1177 height 1495
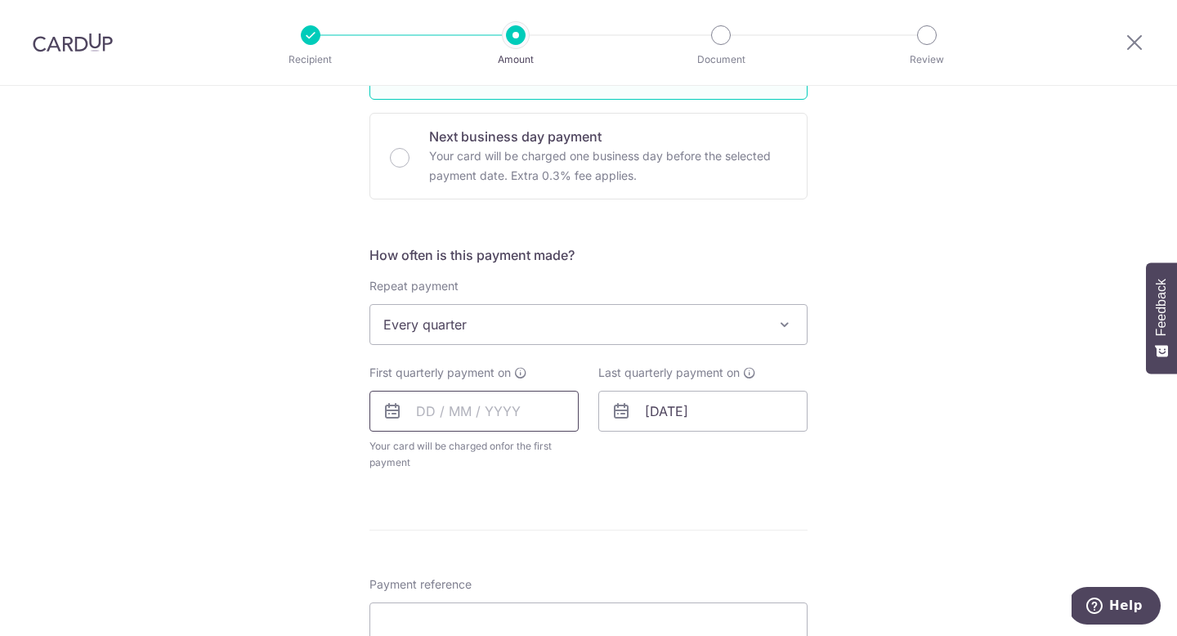
click at [429, 419] on input "text" at bounding box center [474, 411] width 209 height 41
click at [593, 464] on link "Next" at bounding box center [601, 456] width 20 height 20
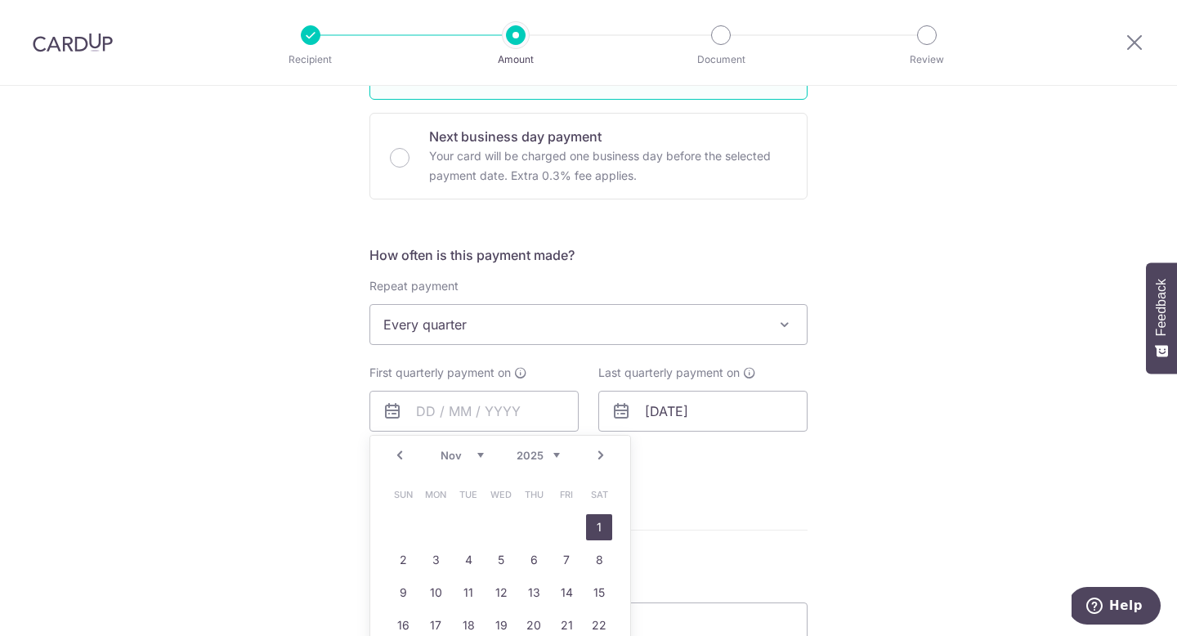
click at [596, 522] on link "1" at bounding box center [599, 527] width 26 height 26
type input "[DATE]"
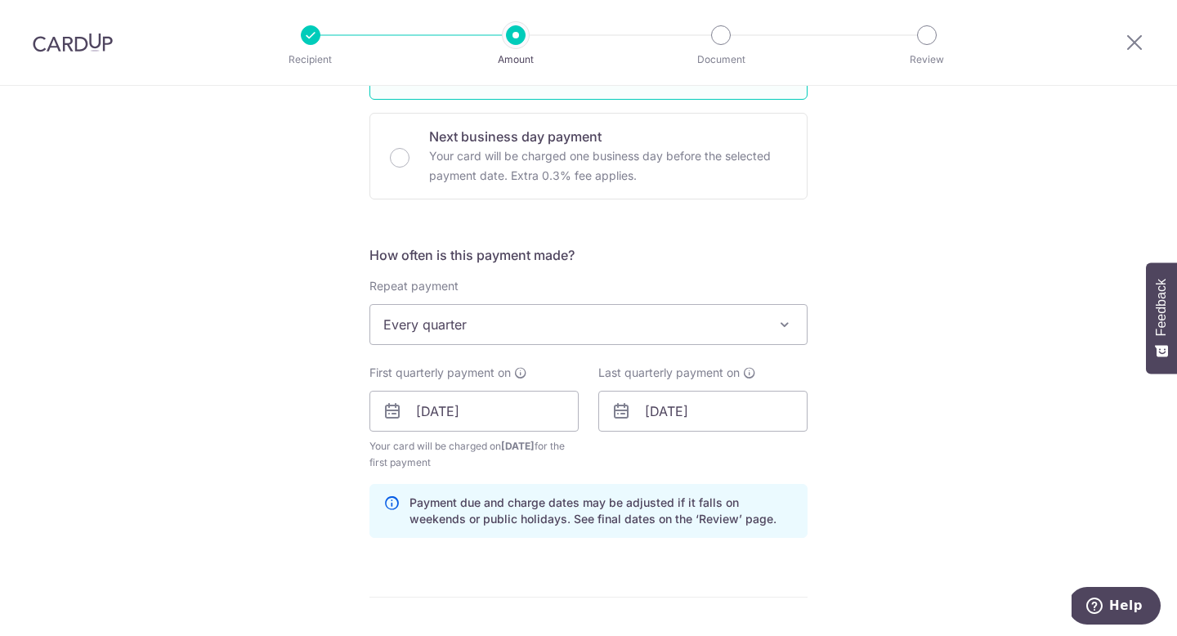
click at [907, 437] on div "Tell us more about your payment Enter payment amount SGD 800.00 800.00 Recipien…" at bounding box center [588, 393] width 1177 height 1562
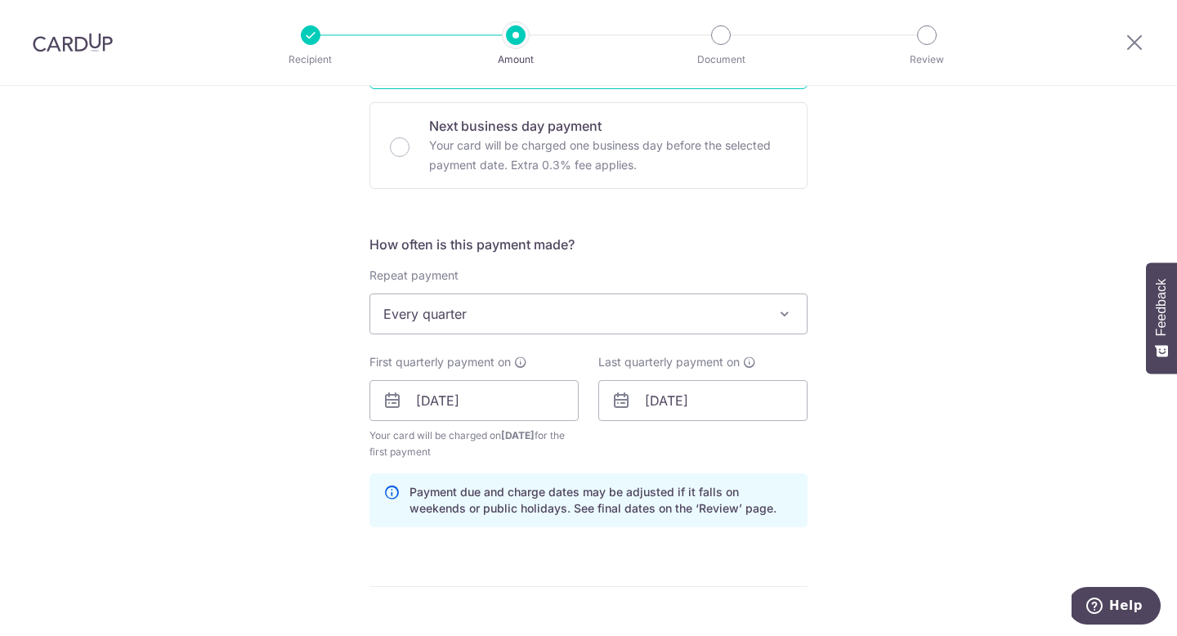
scroll to position [714, 0]
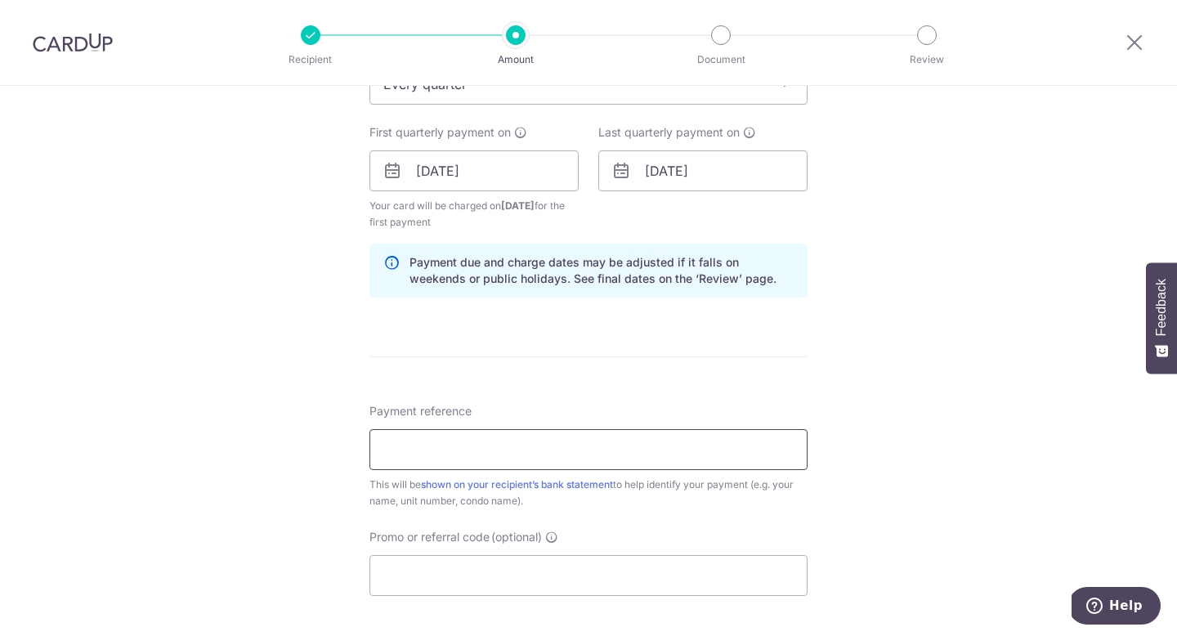
click at [506, 455] on input "Payment reference" at bounding box center [589, 449] width 438 height 41
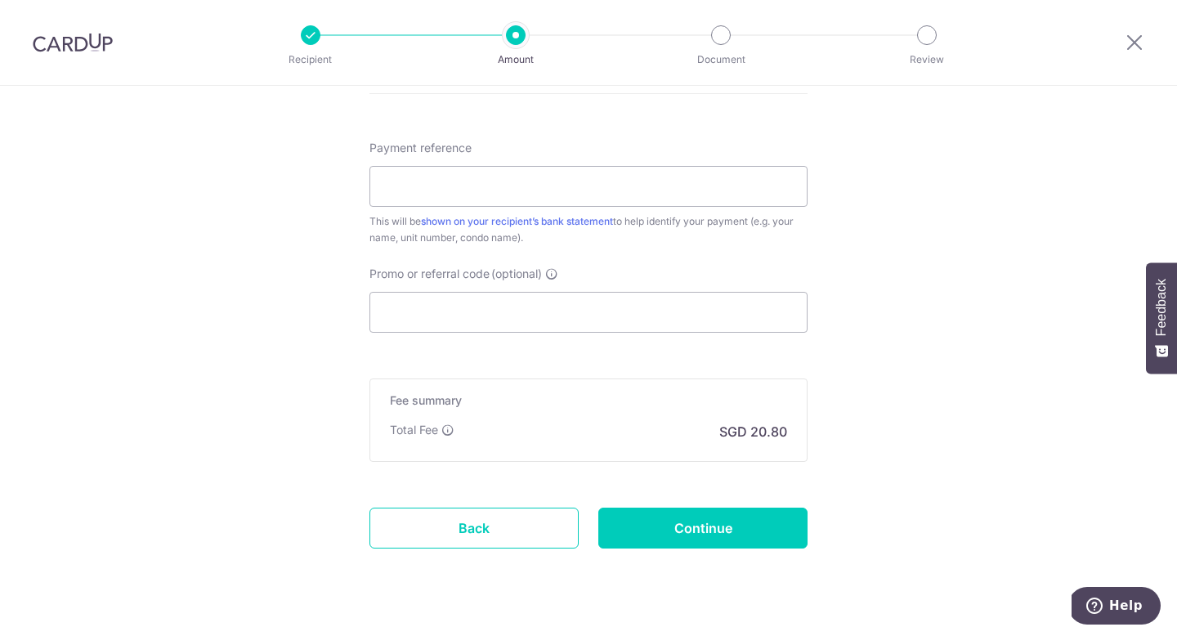
scroll to position [903, 0]
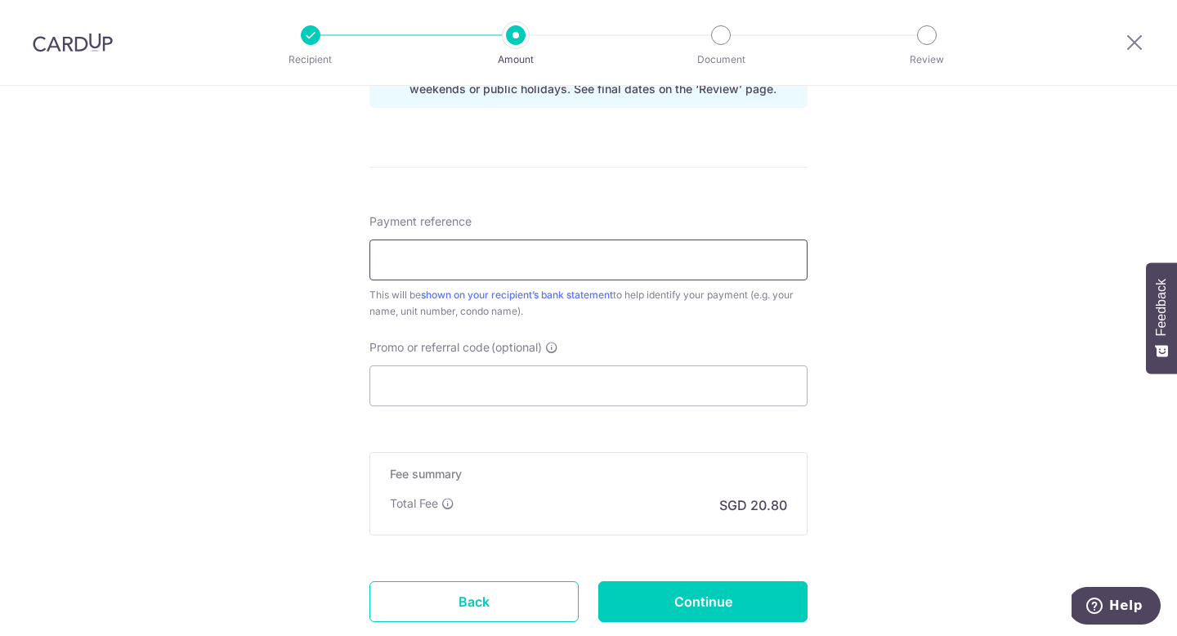
click at [526, 257] on input "Payment reference" at bounding box center [589, 260] width 438 height 41
click at [687, 334] on div "Payment reference S9388871E 9/35 This will be shown on your recipient’s bank st…" at bounding box center [589, 309] width 438 height 193
click at [607, 269] on input "S9388871E" at bounding box center [589, 260] width 438 height 41
type input "[PERSON_NAME]"
click at [611, 392] on input "Promo or referral code (optional)" at bounding box center [589, 385] width 438 height 41
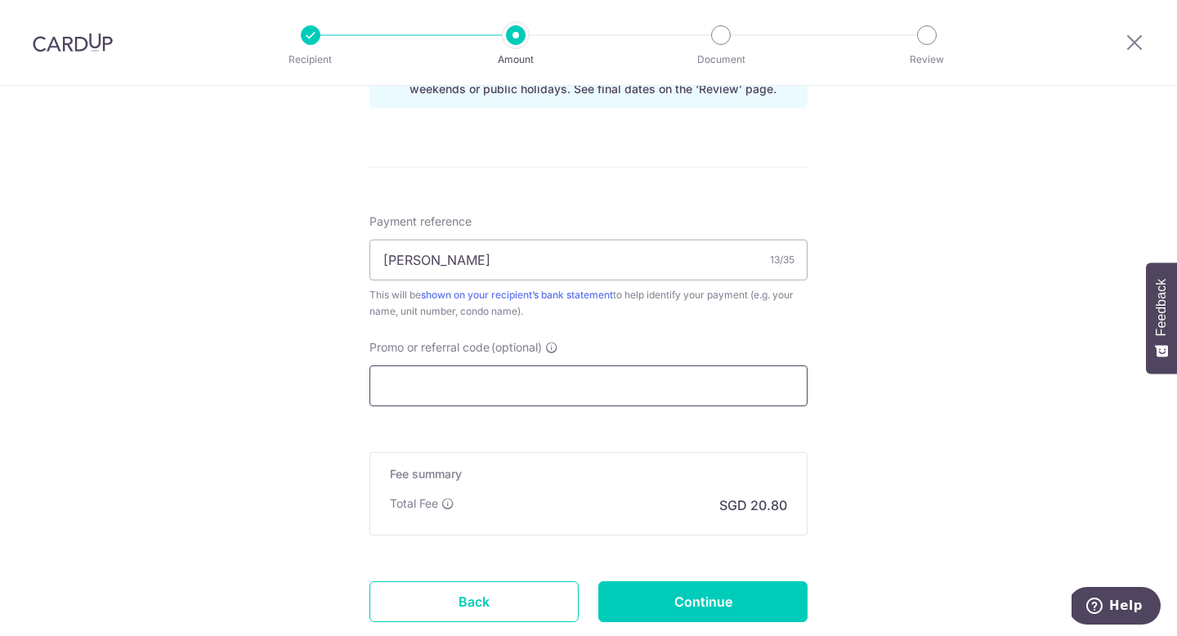
paste input "515-496636-001"
type input "515-496636-001"
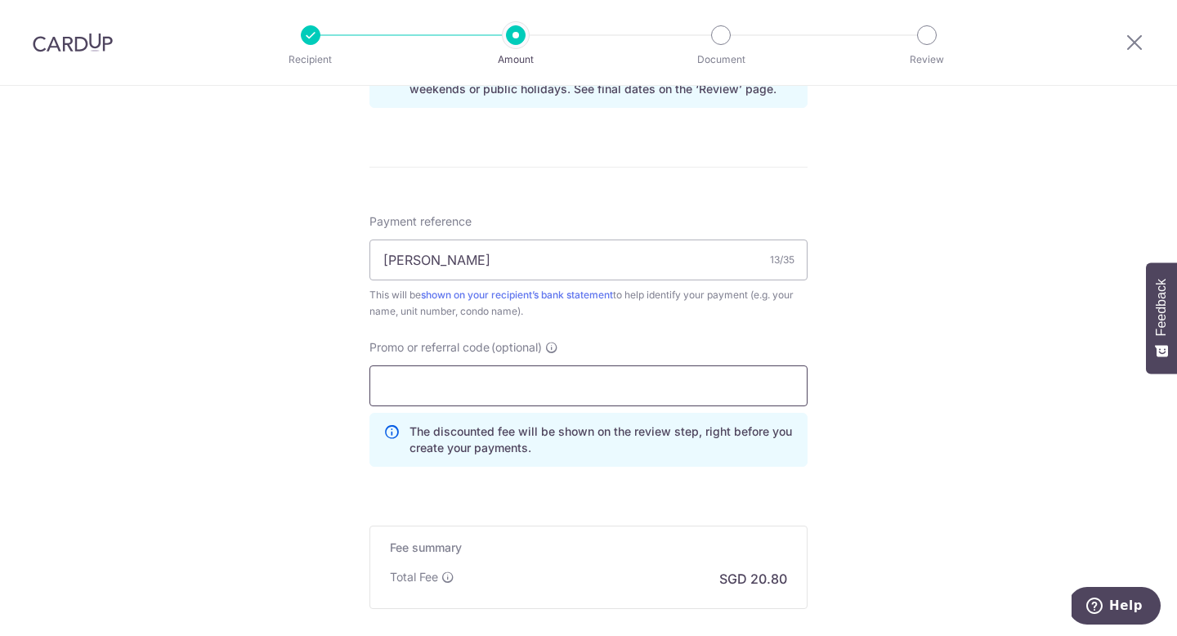
click at [580, 379] on input "Promo or referral code (optional)" at bounding box center [589, 385] width 438 height 41
paste input "3HOME25R"
type input "3HOME25R"
click at [903, 337] on div "Tell us more about your payment Enter payment amount SGD 800.00 800.00 Recipien…" at bounding box center [588, 0] width 1177 height 1636
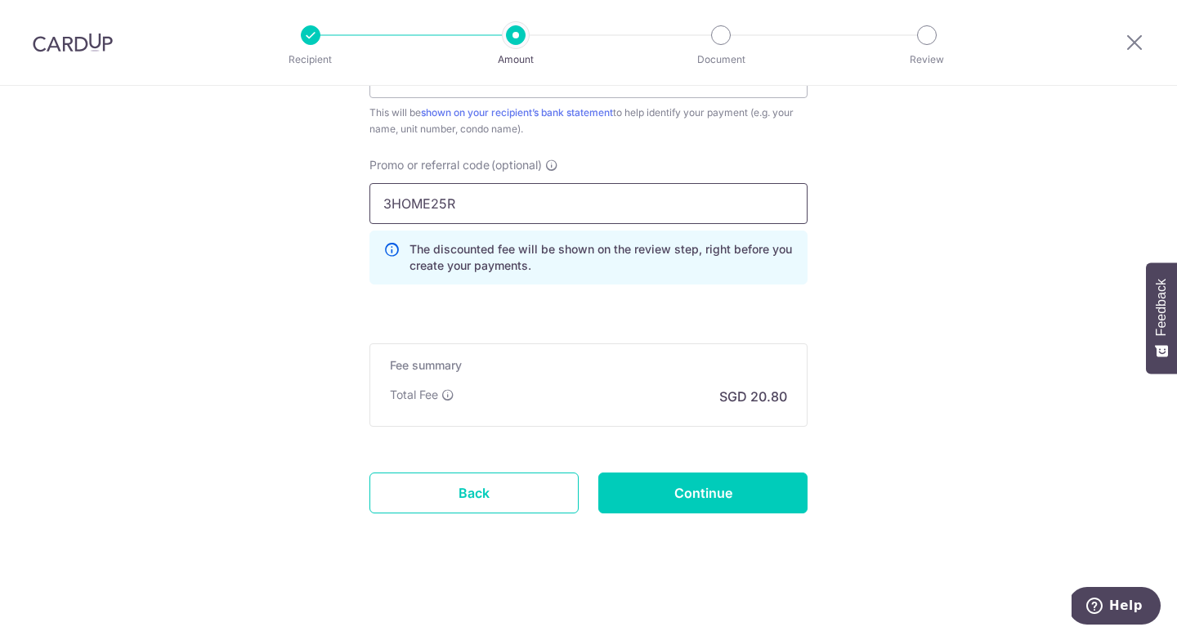
click at [426, 201] on input "3HOME25R" at bounding box center [589, 203] width 438 height 41
click at [622, 501] on input "Continue" at bounding box center [702, 493] width 209 height 41
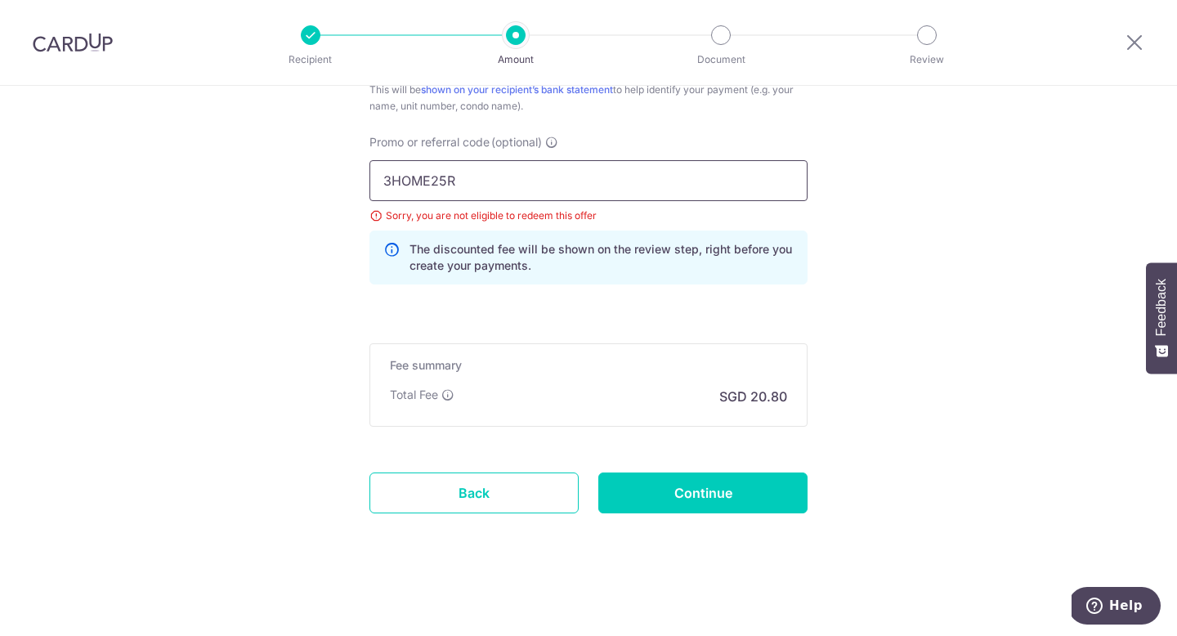
click at [500, 193] on input "3HOME25R" at bounding box center [589, 180] width 438 height 41
paste input "SAVERENT179"
type input "SAVERENT179"
drag, startPoint x: 715, startPoint y: 507, endPoint x: 782, endPoint y: 351, distance: 170.3
click at [715, 507] on input "Continue" at bounding box center [702, 493] width 209 height 41
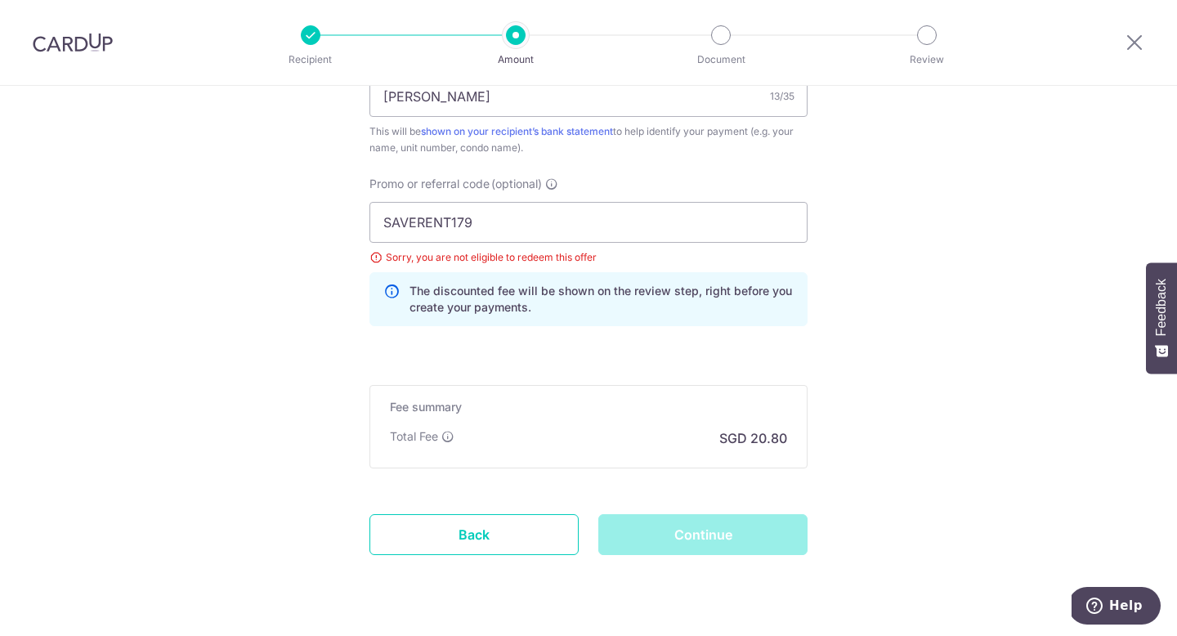
scroll to position [962, 0]
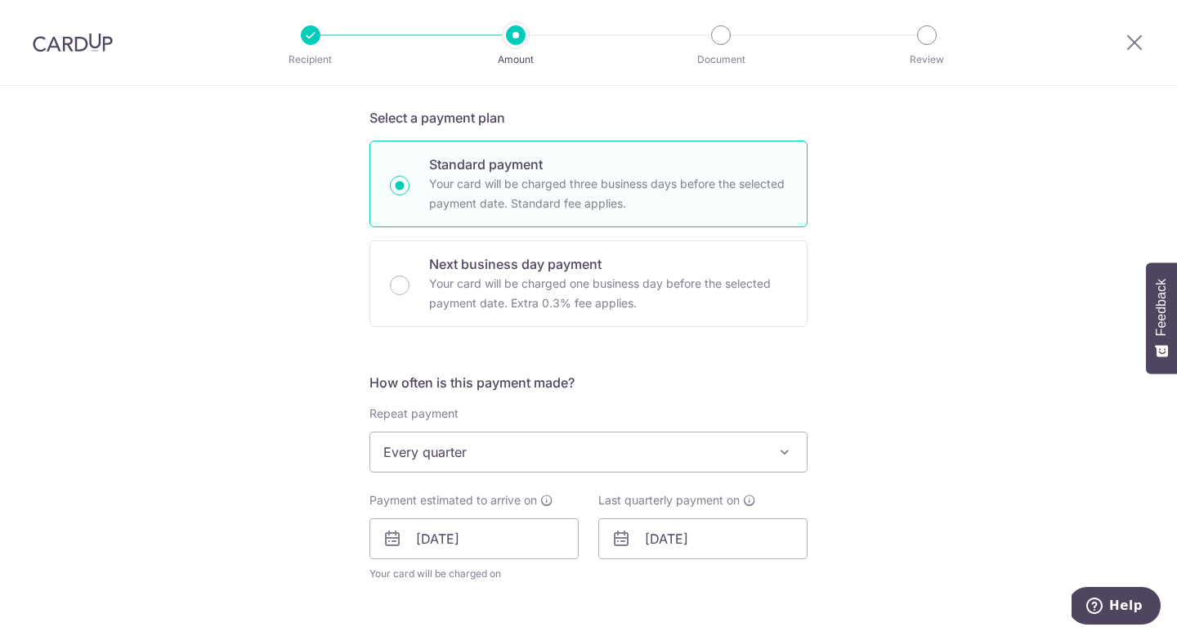
scroll to position [430, 0]
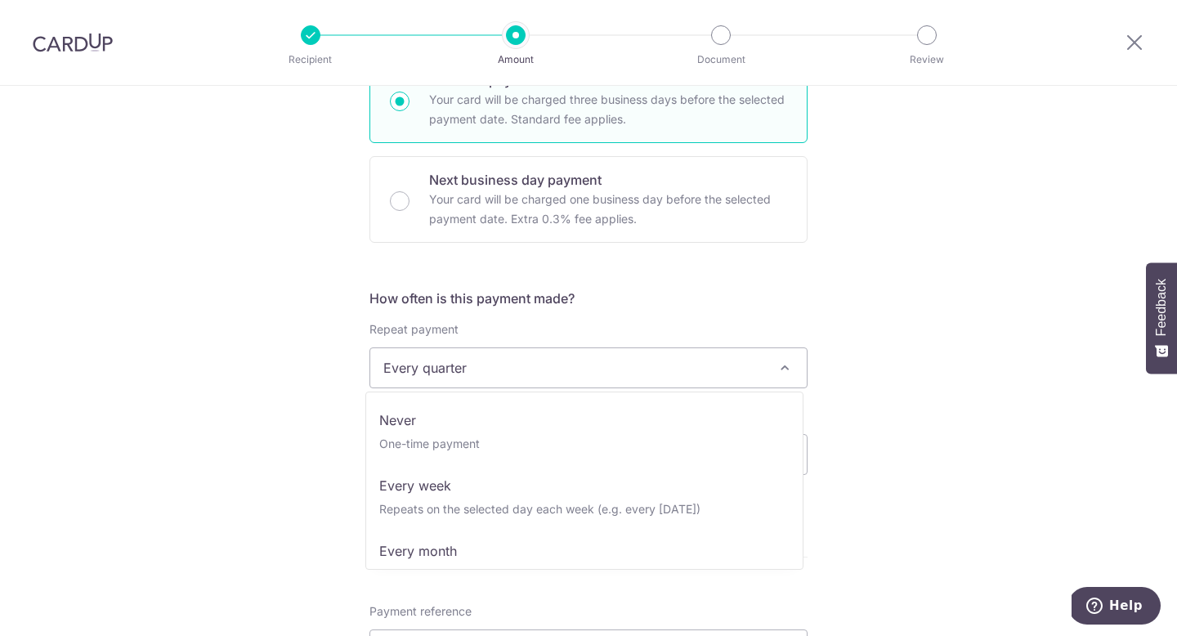
click at [494, 379] on span "Every quarter" at bounding box center [588, 367] width 437 height 39
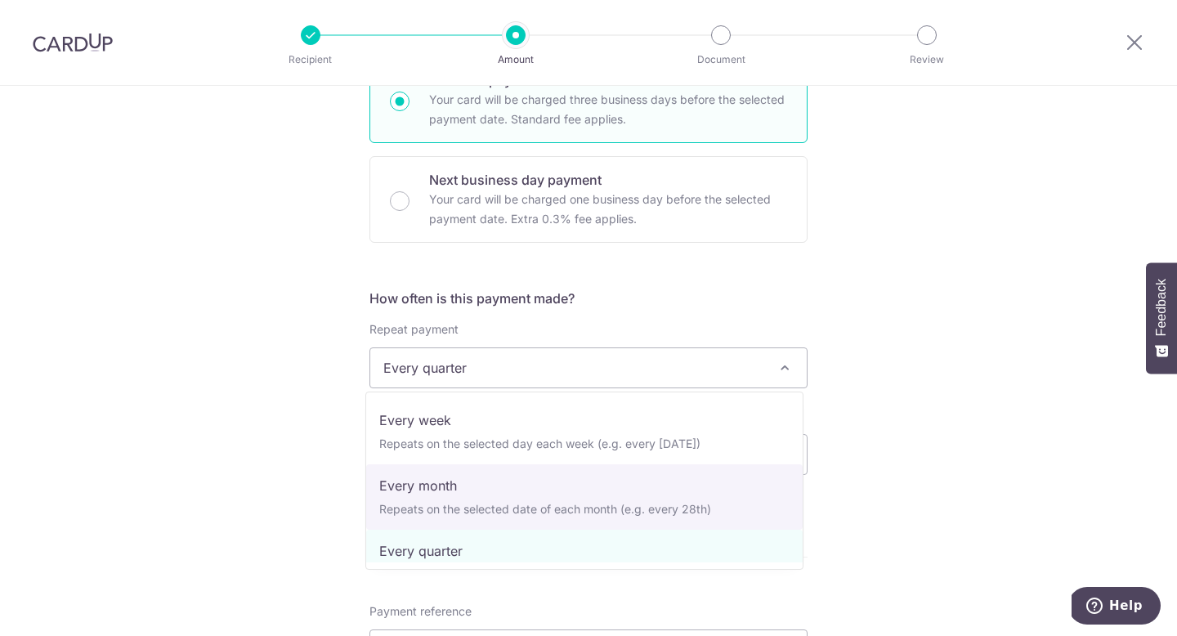
select select "3"
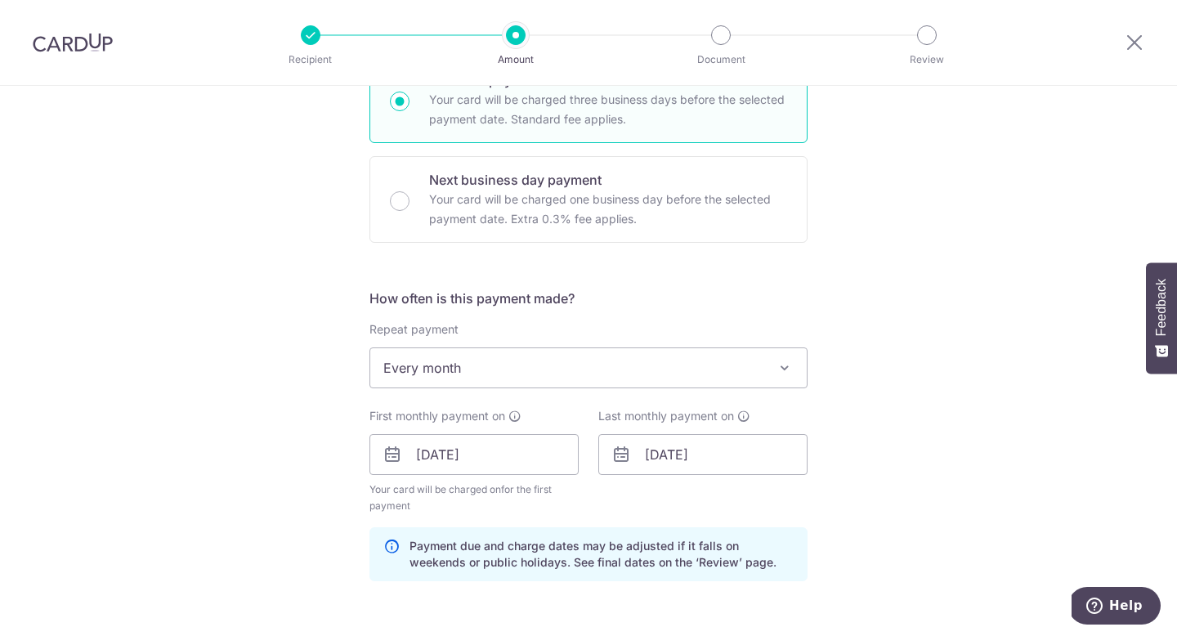
click at [867, 374] on div "Tell us more about your payment Enter payment amount SGD 800.00 800.00 Select C…" at bounding box center [588, 474] width 1177 height 1636
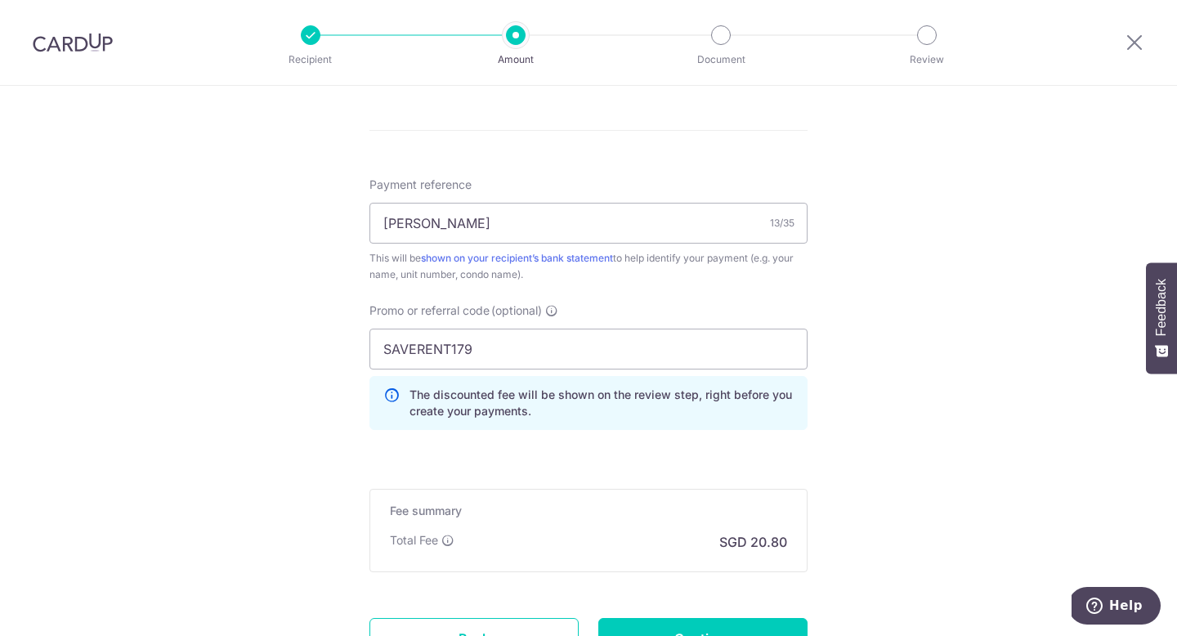
scroll to position [713, 0]
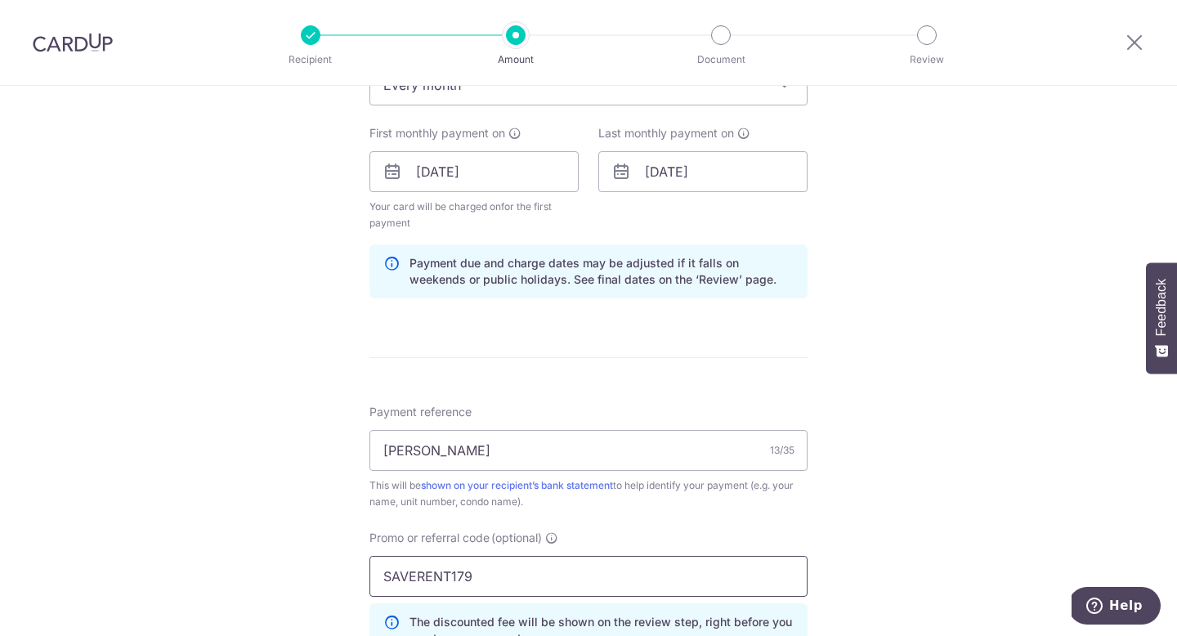
click at [499, 582] on input "SAVERENT179" at bounding box center [589, 576] width 438 height 41
paste input "3HOME25R"
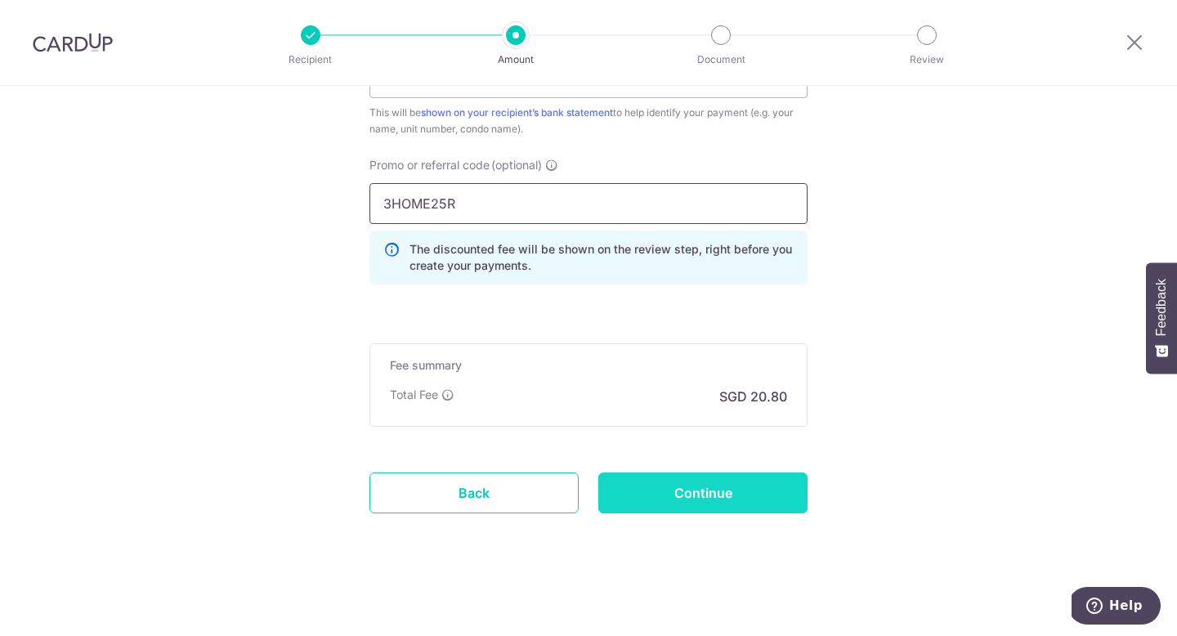
type input "3HOME25R"
click at [722, 506] on input "Continue" at bounding box center [702, 493] width 209 height 41
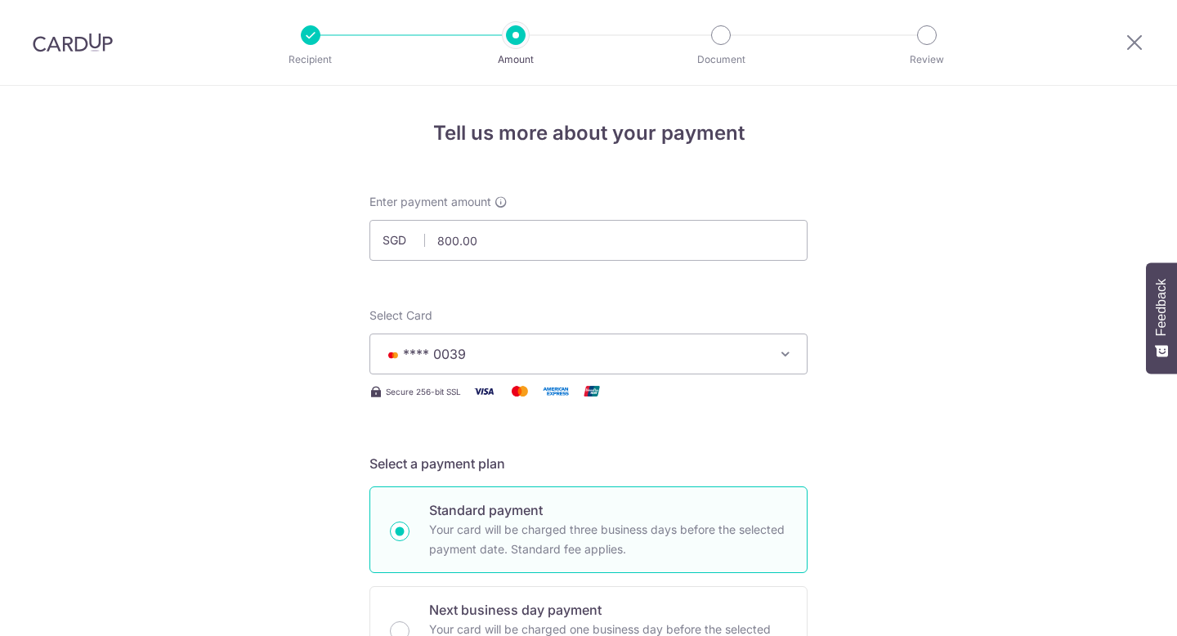
scroll to position [1025, 0]
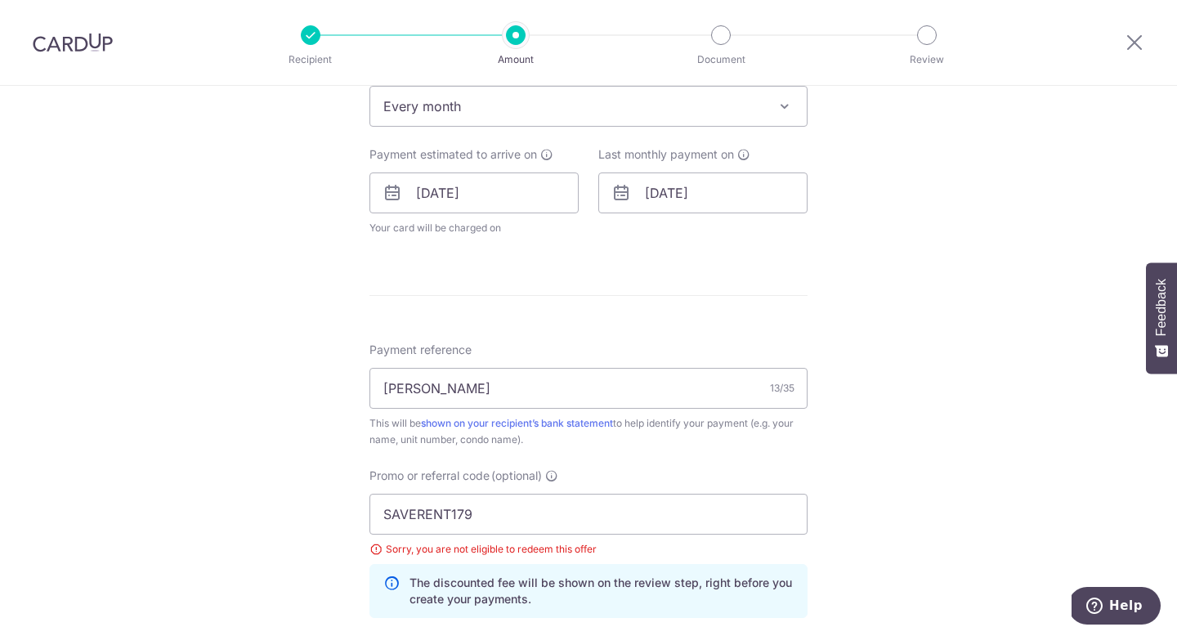
scroll to position [409, 0]
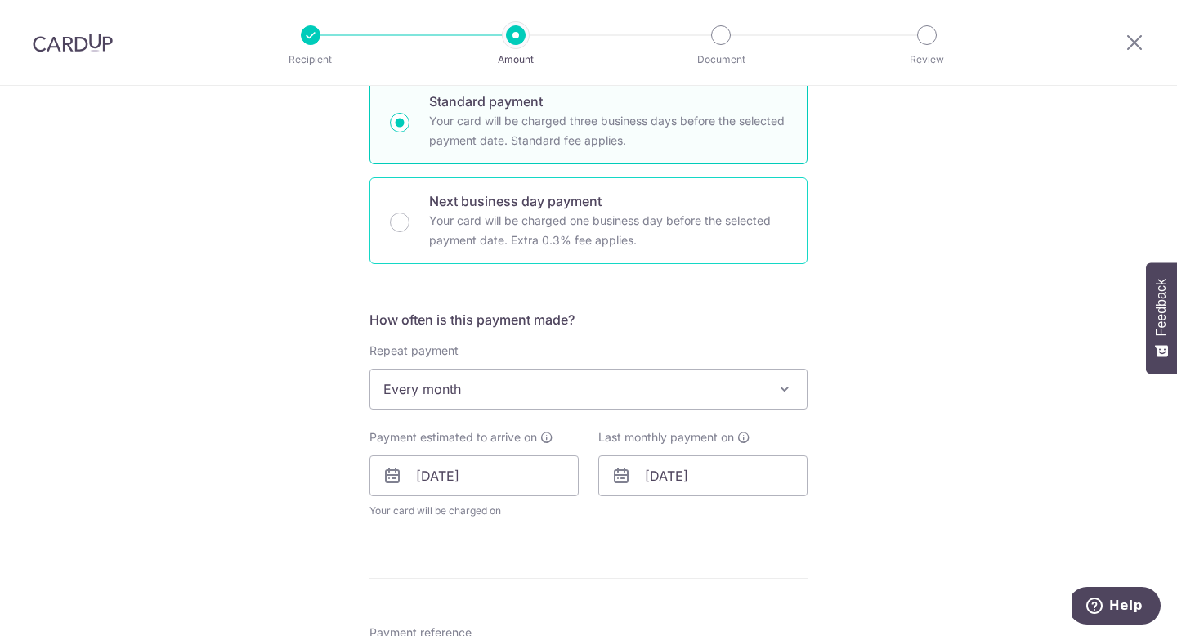
click at [502, 217] on p "Your card will be charged one business day before the selected payment date. Ex…" at bounding box center [608, 230] width 358 height 39
click at [410, 217] on input "Next business day payment Your card will be charged one business day before the…" at bounding box center [400, 223] width 20 height 20
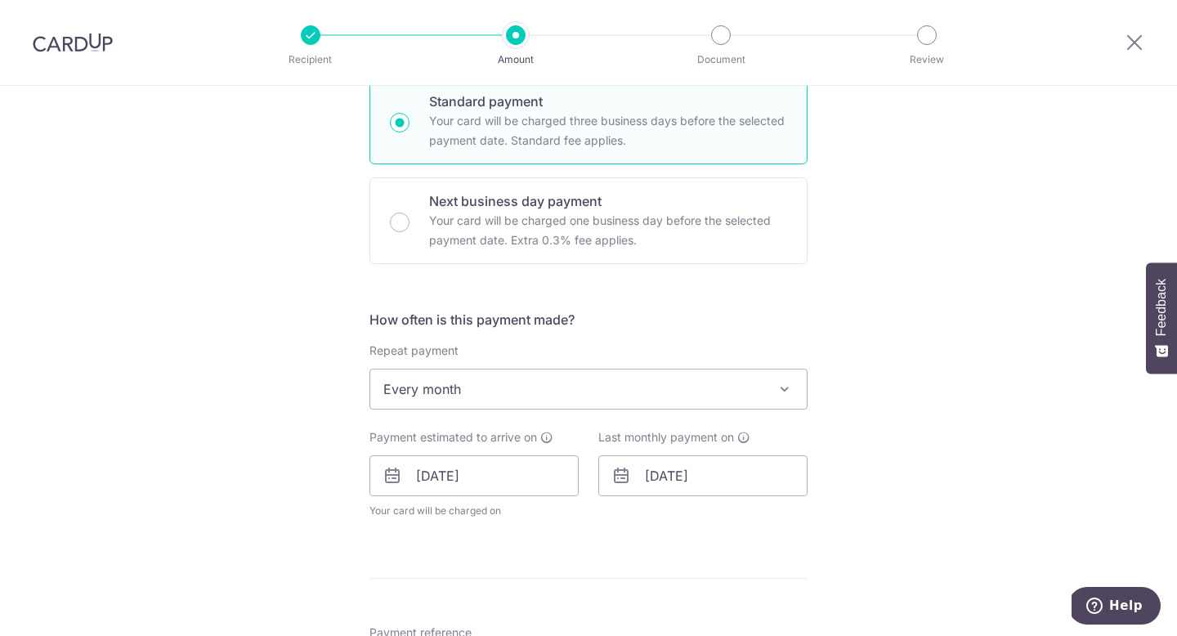
radio input "false"
radio input "true"
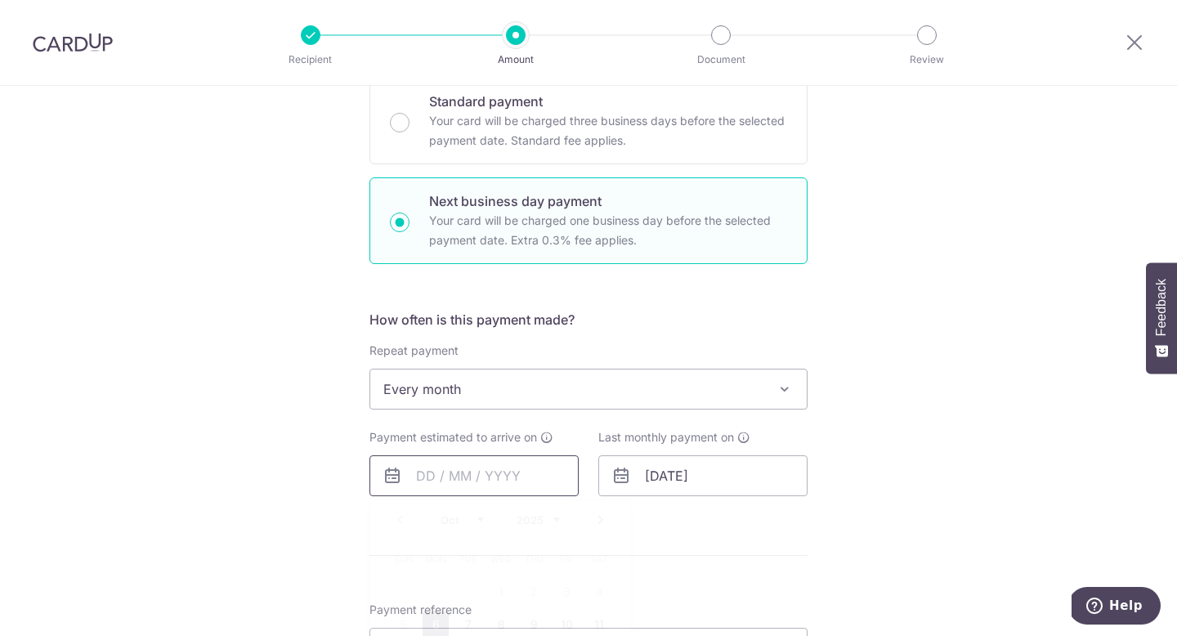
click at [406, 468] on input "text" at bounding box center [474, 475] width 209 height 41
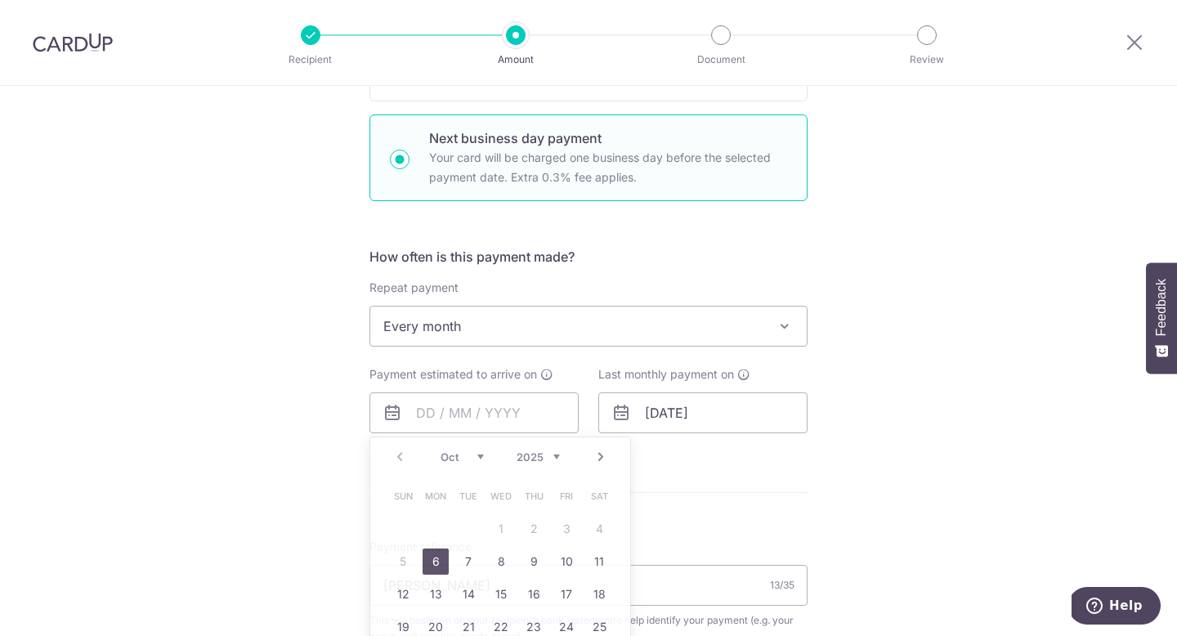
click at [282, 289] on div "Tell us more about your payment Enter payment amount SGD 800.00 800.00 Select C…" at bounding box center [588, 430] width 1177 height 1632
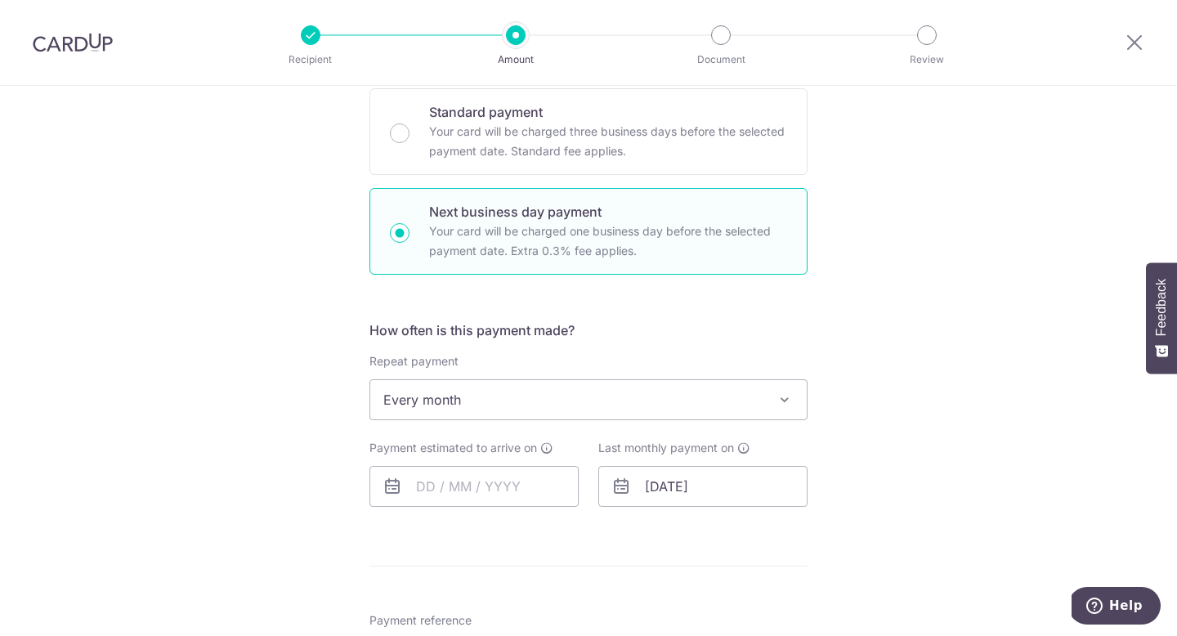
scroll to position [377, 0]
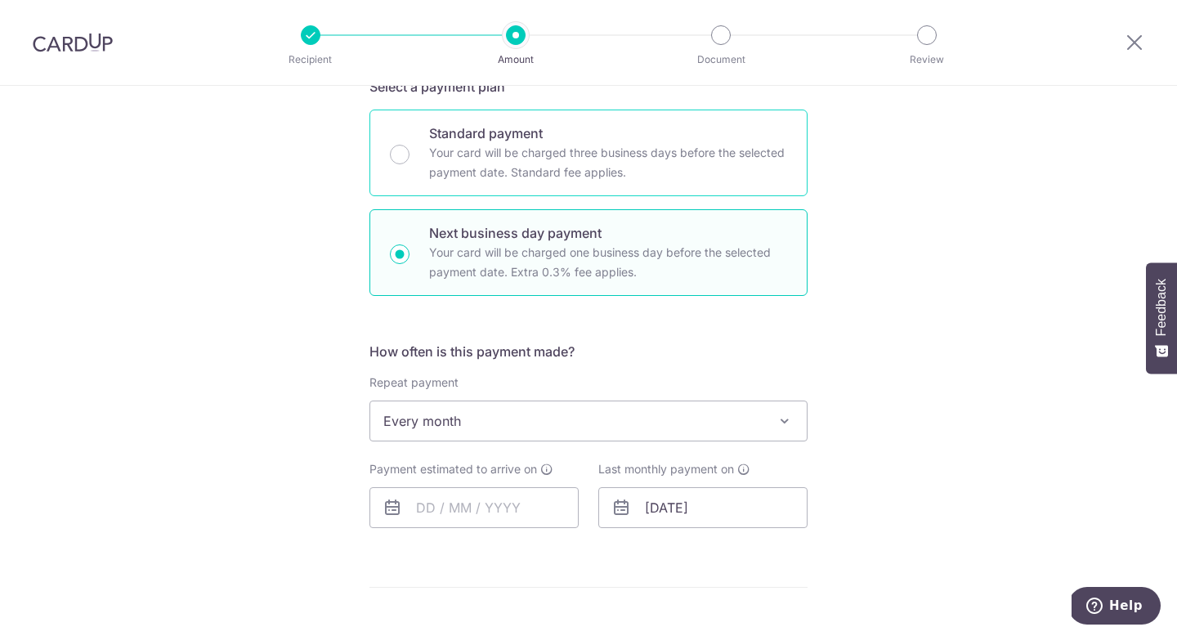
click at [755, 132] on p "Standard payment" at bounding box center [608, 133] width 358 height 20
click at [410, 145] on input "Standard payment Your card will be charged three business days before the selec…" at bounding box center [400, 155] width 20 height 20
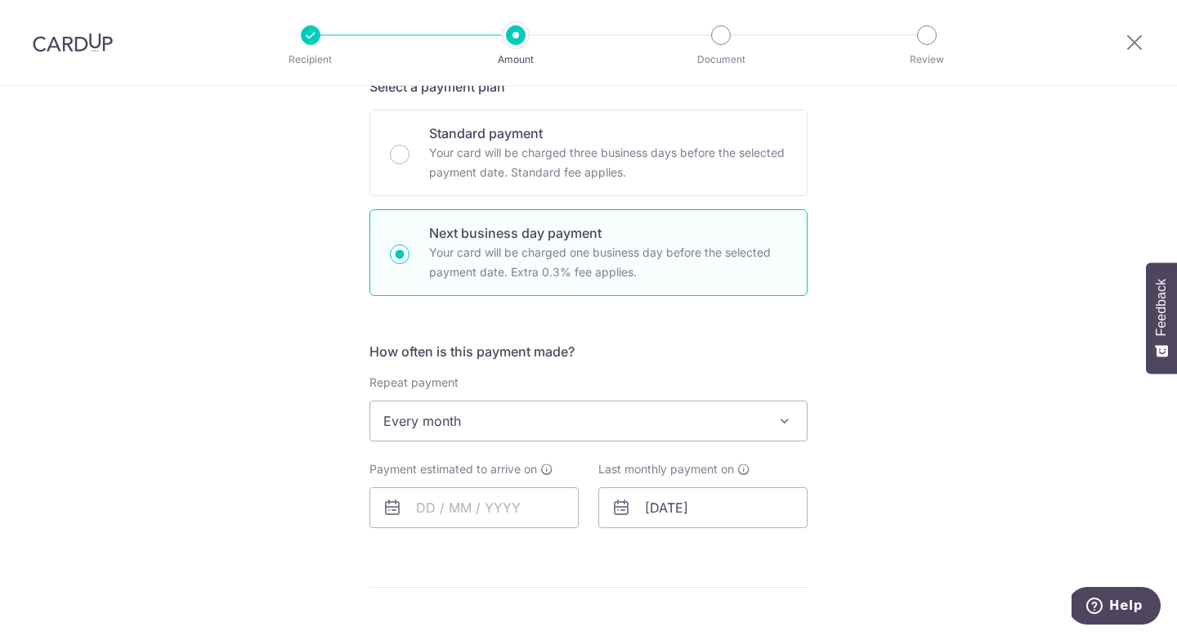
radio input "true"
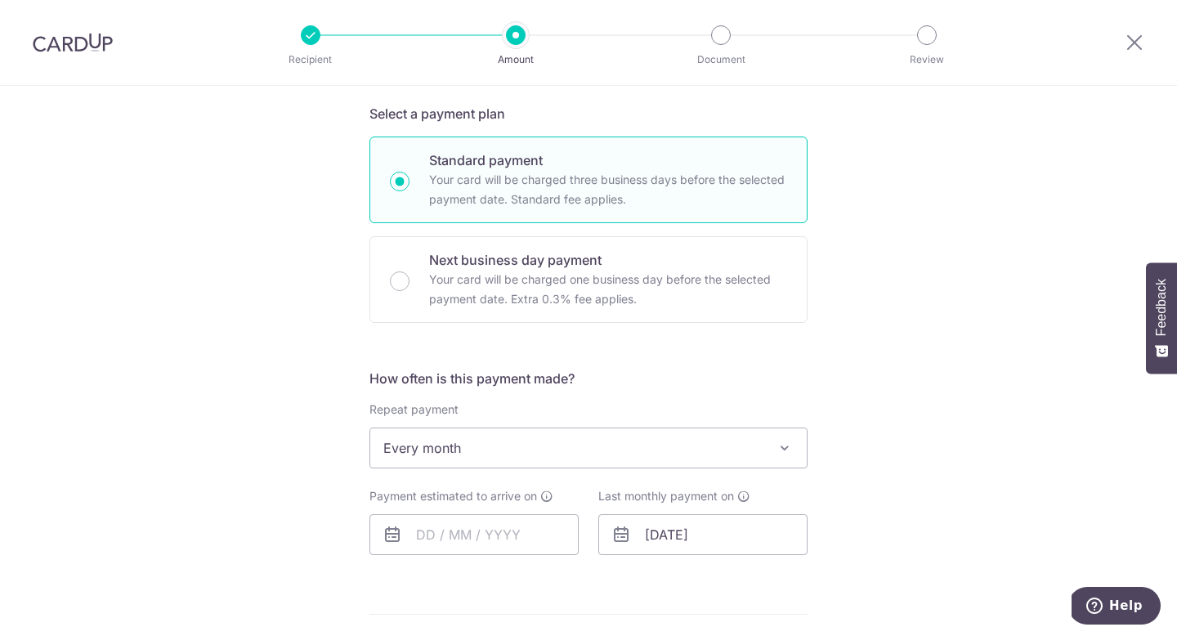
scroll to position [493, 0]
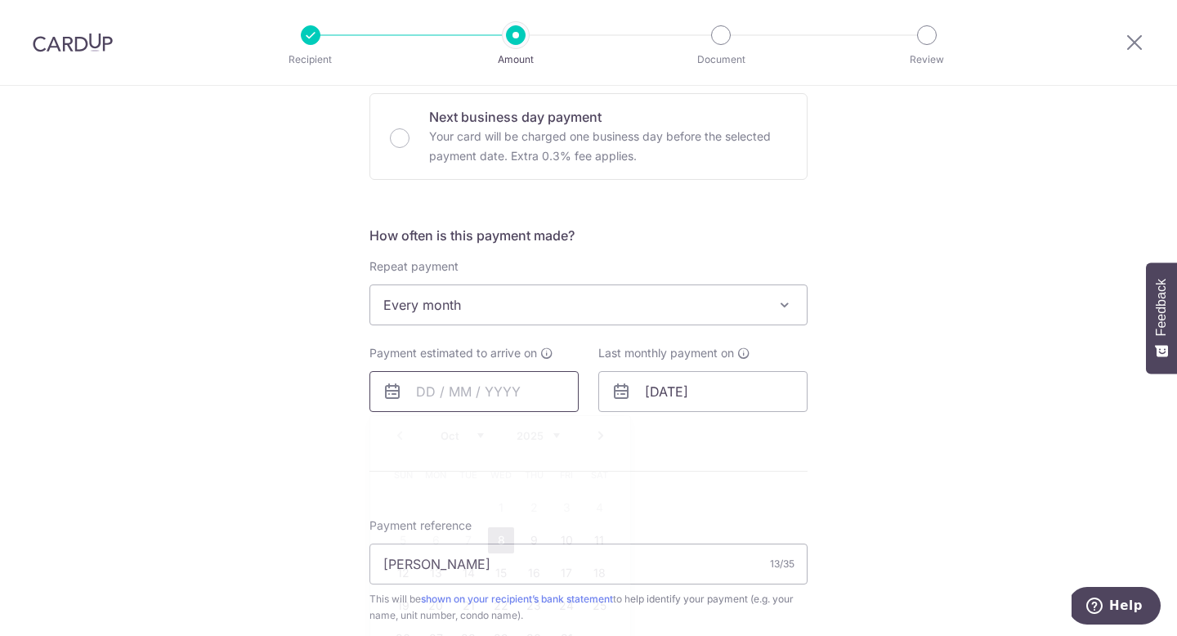
click at [453, 379] on input "text" at bounding box center [474, 391] width 209 height 41
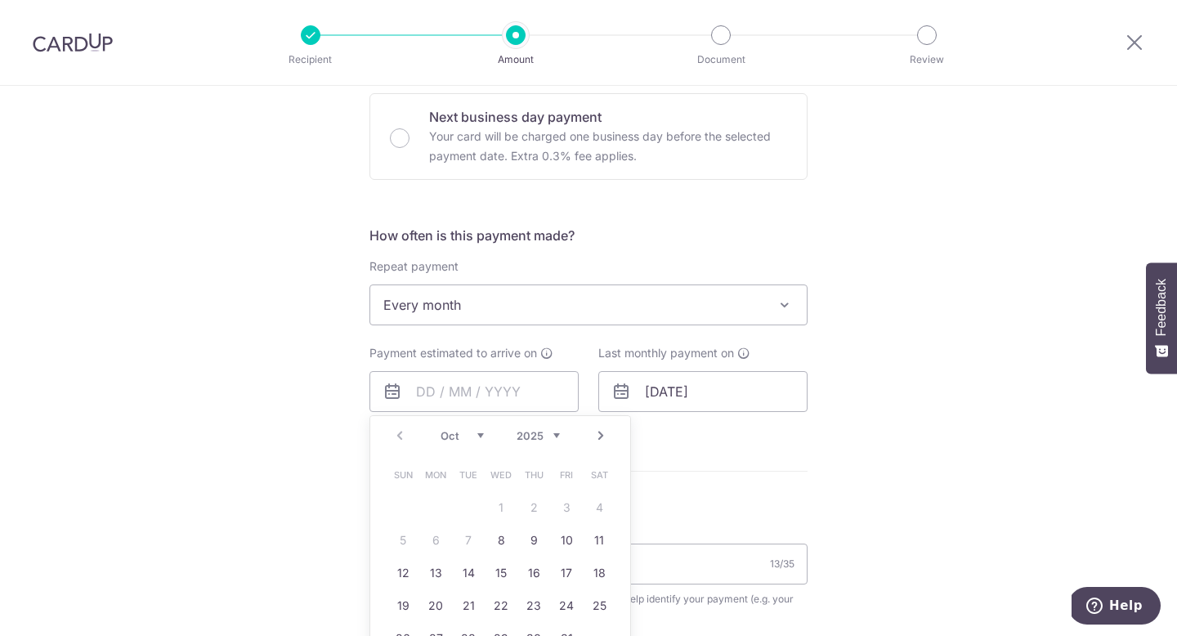
click at [594, 434] on link "Next" at bounding box center [601, 436] width 20 height 20
click at [589, 508] on link "1" at bounding box center [599, 508] width 26 height 26
type input "[DATE]"
drag, startPoint x: 841, startPoint y: 481, endPoint x: 836, endPoint y: 474, distance: 8.7
click at [841, 481] on div "Tell us more about your payment Enter payment amount SGD 800.00 800.00 Select C…" at bounding box center [588, 369] width 1177 height 1553
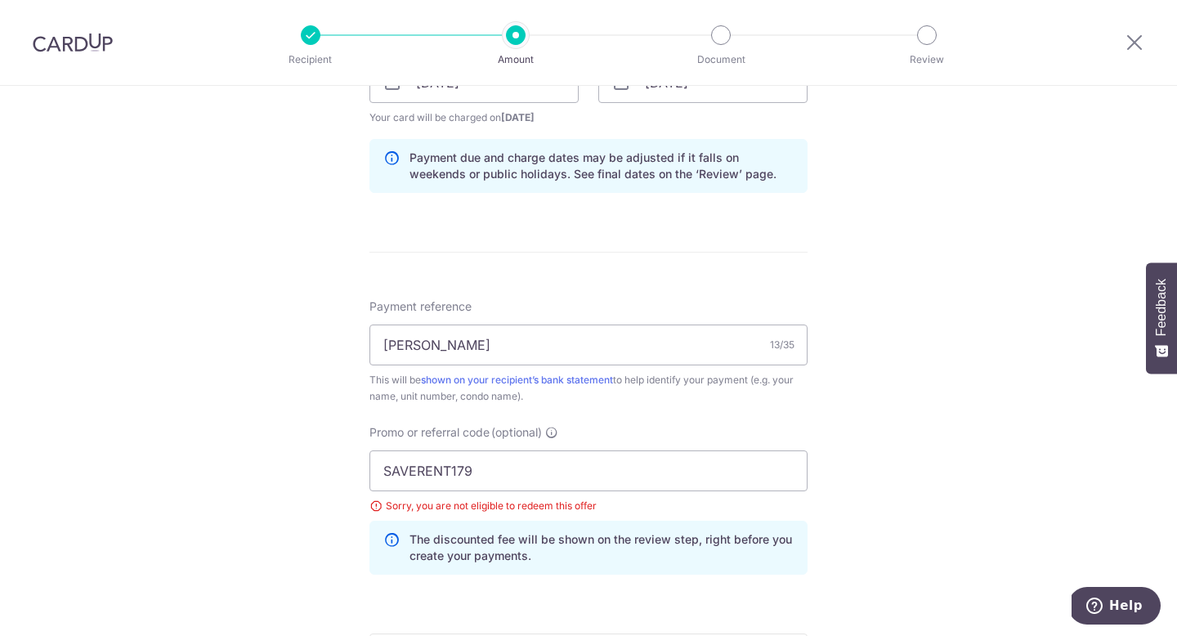
scroll to position [886, 0]
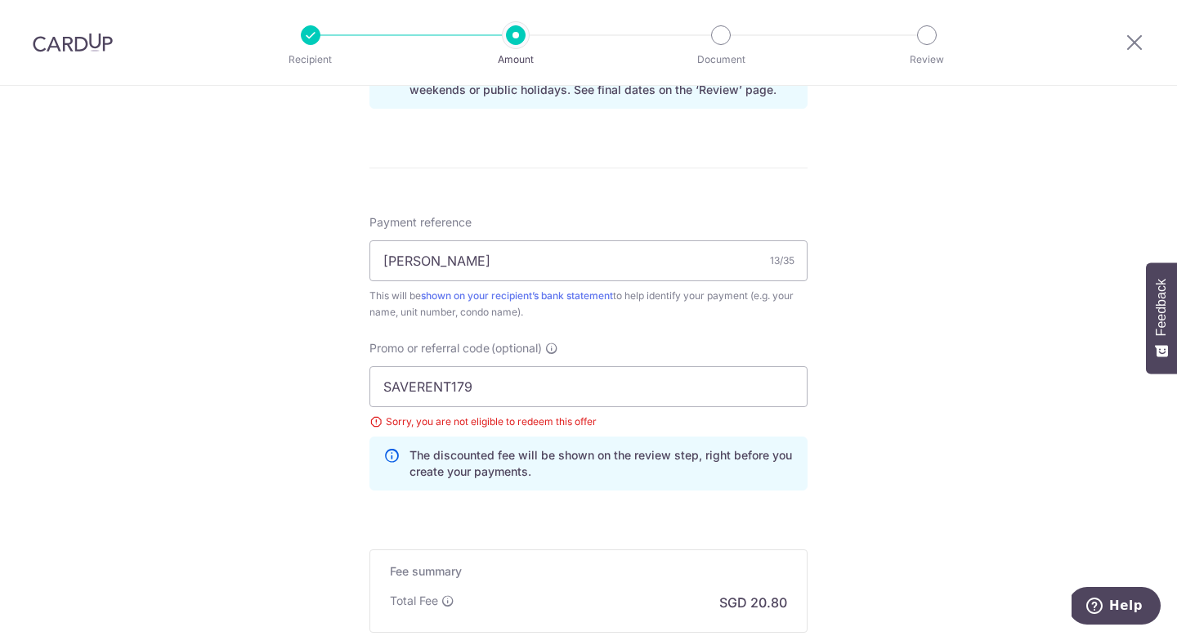
click at [88, 398] on div "Tell us more about your payment Enter payment amount SGD 800.00 800.00 Select C…" at bounding box center [588, 21] width 1177 height 1643
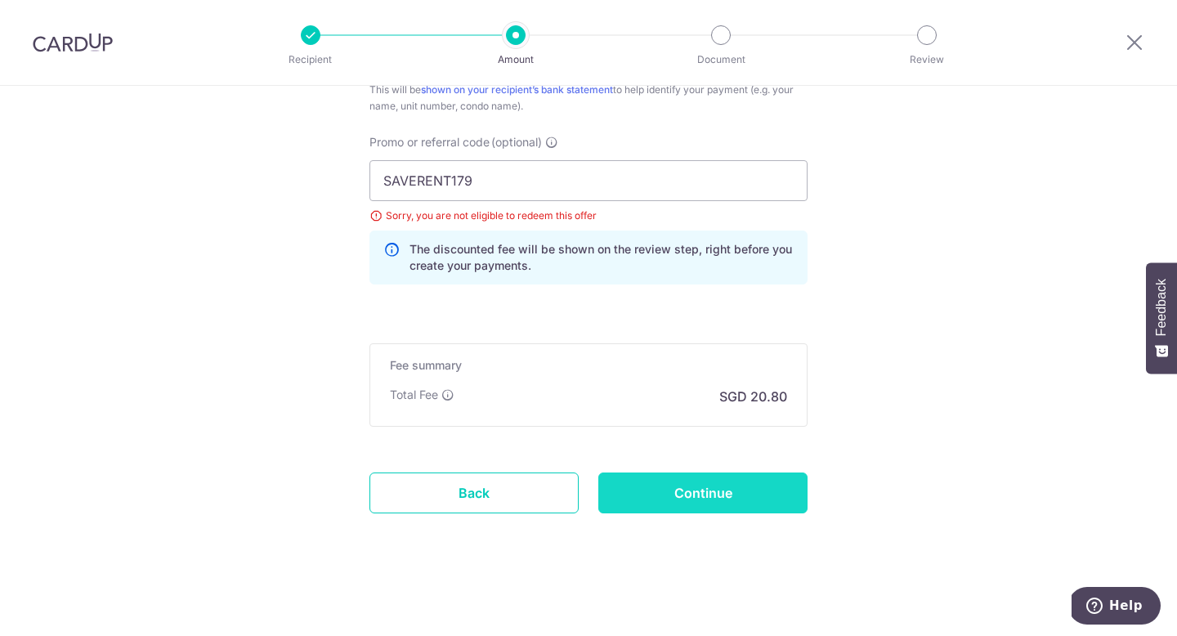
click at [639, 488] on input "Continue" at bounding box center [702, 493] width 209 height 41
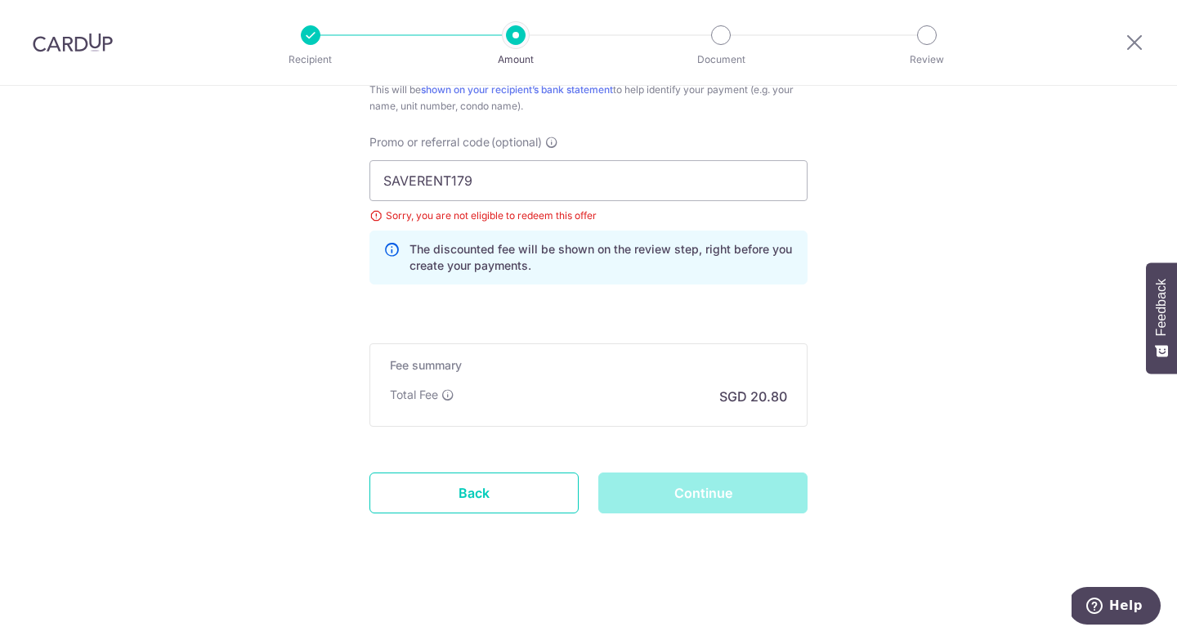
scroll to position [644, 0]
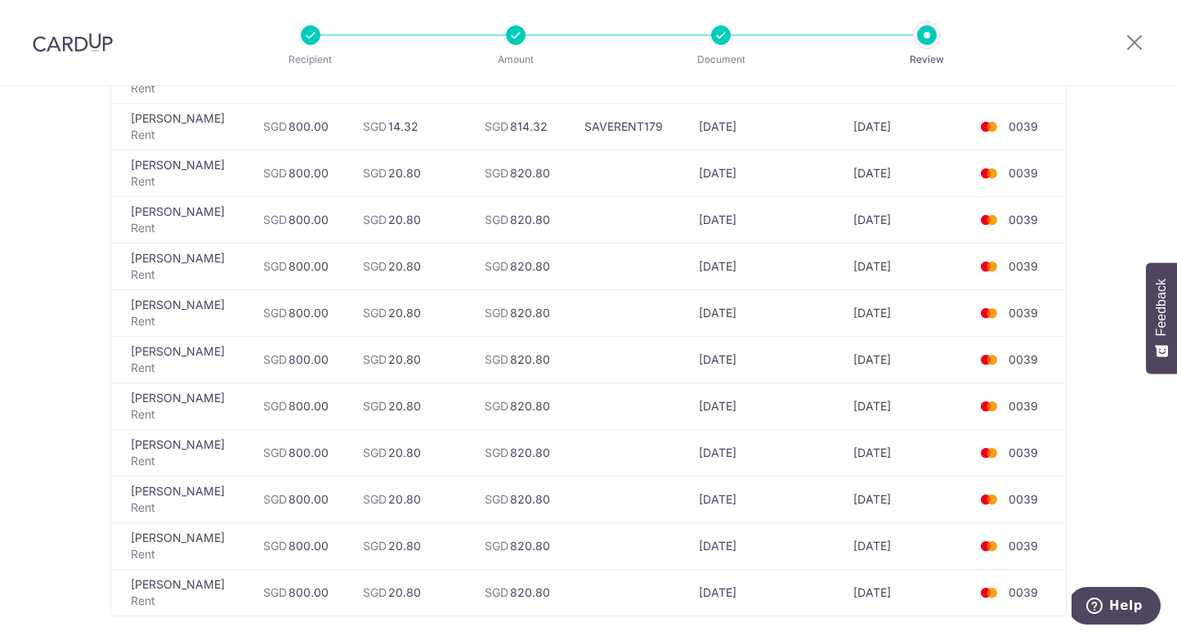
scroll to position [28, 0]
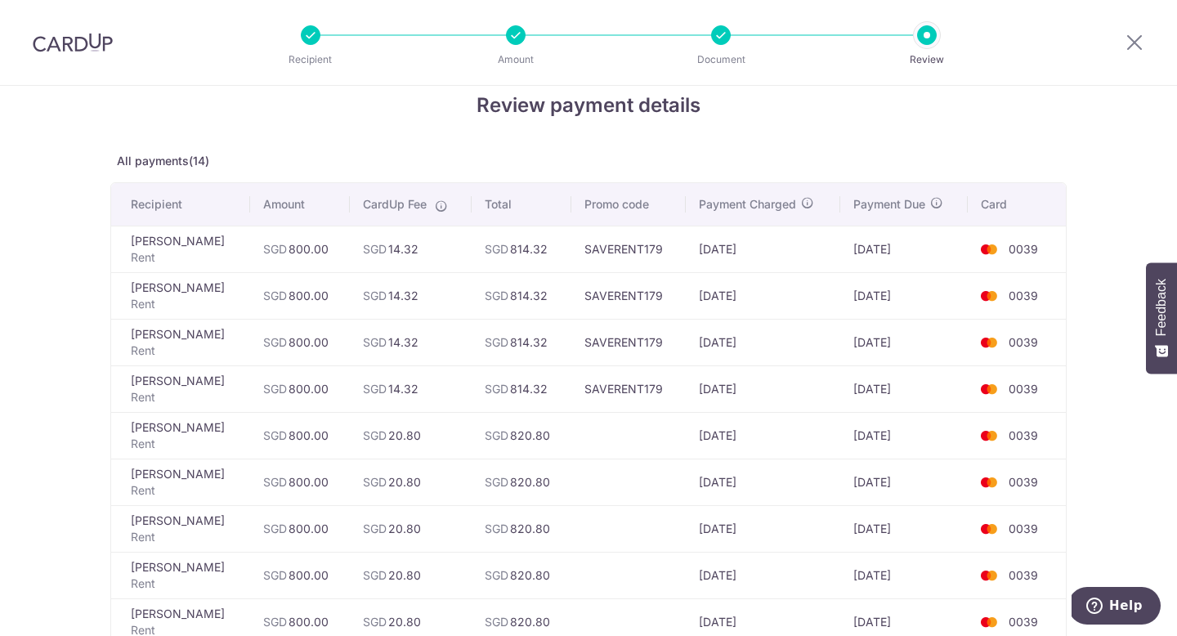
click at [603, 249] on td "SAVERENT179" at bounding box center [628, 249] width 114 height 47
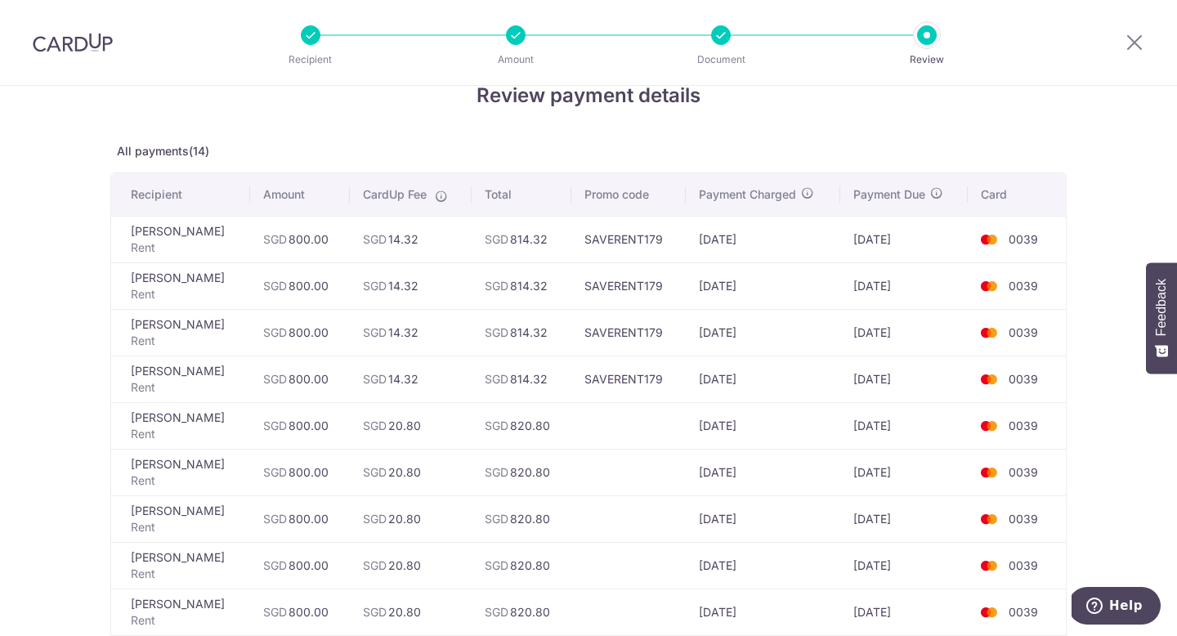
scroll to position [545, 0]
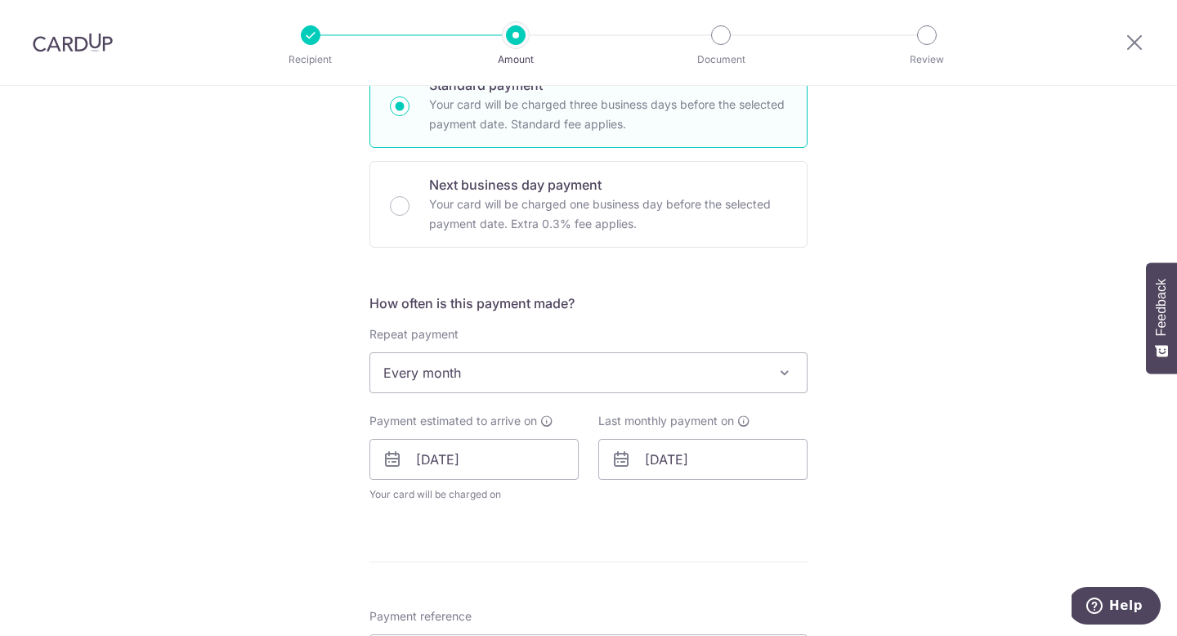
scroll to position [415, 0]
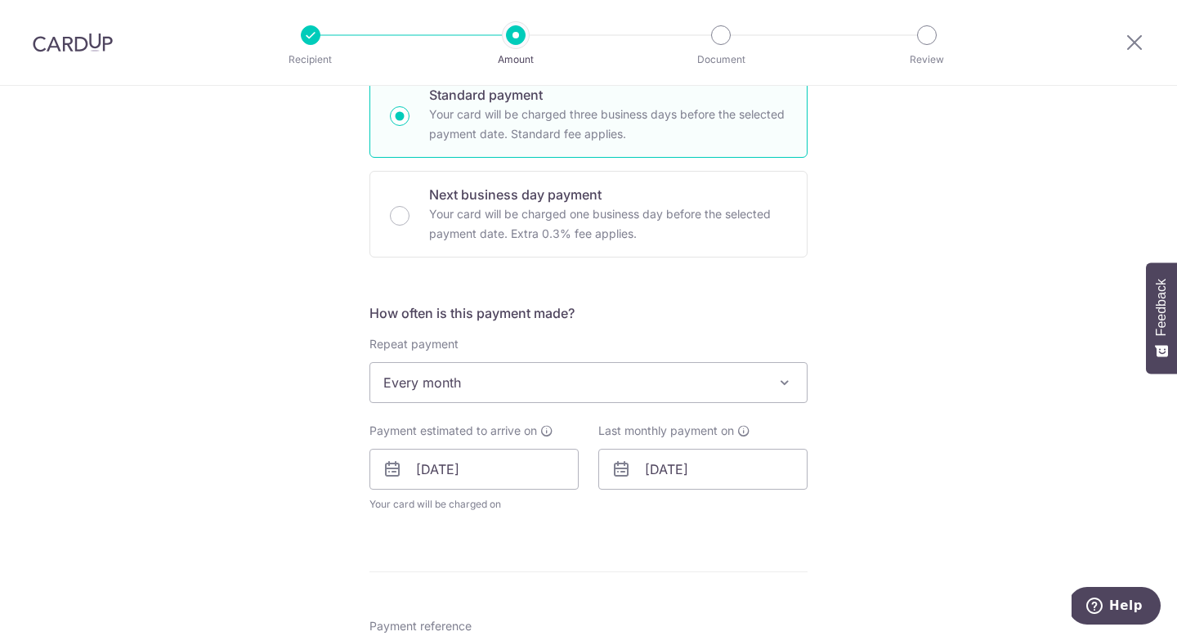
click at [487, 531] on form "Enter payment amount SGD 800.00 800.00 Select Card **** 0039 Add credit card Yo…" at bounding box center [589, 462] width 438 height 1368
click at [468, 370] on span "Every month" at bounding box center [588, 382] width 437 height 39
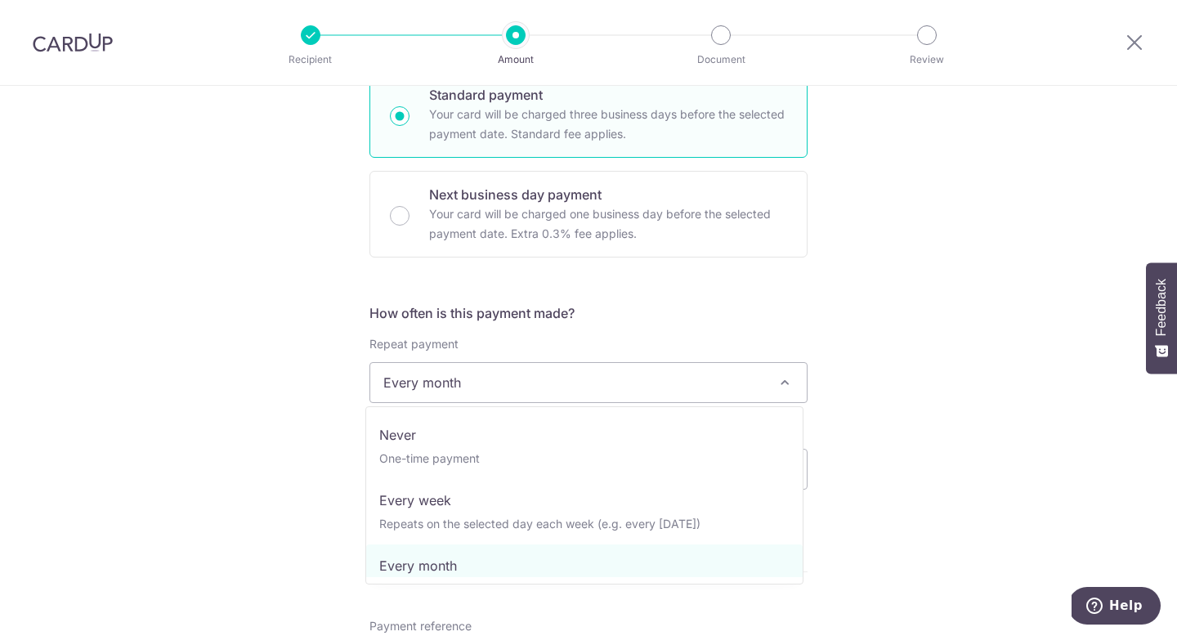
click at [241, 334] on div "Tell us more about your payment Enter payment amount SGD 800.00 800.00 Select C…" at bounding box center [588, 447] width 1177 height 1553
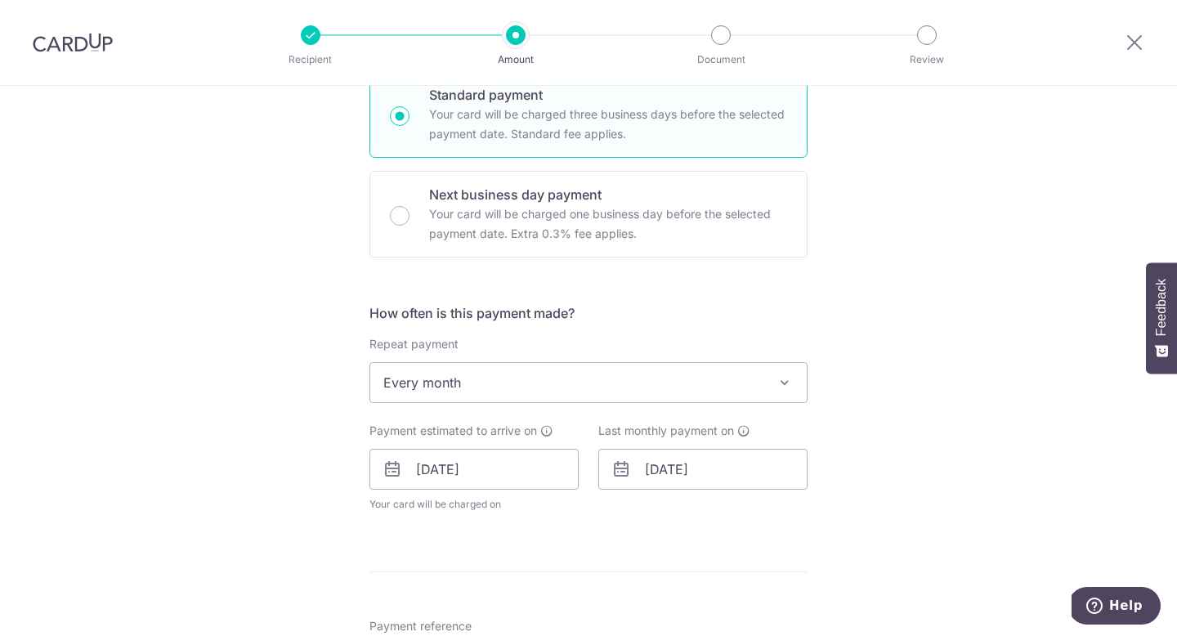
click at [364, 377] on div "Tell us more about your payment Enter payment amount SGD 800.00 800.00 Select C…" at bounding box center [588, 447] width 1177 height 1553
click at [389, 386] on span "Every month" at bounding box center [588, 382] width 437 height 39
click at [213, 452] on div "Tell us more about your payment Enter payment amount SGD 800.00 800.00 Select C…" at bounding box center [588, 447] width 1177 height 1553
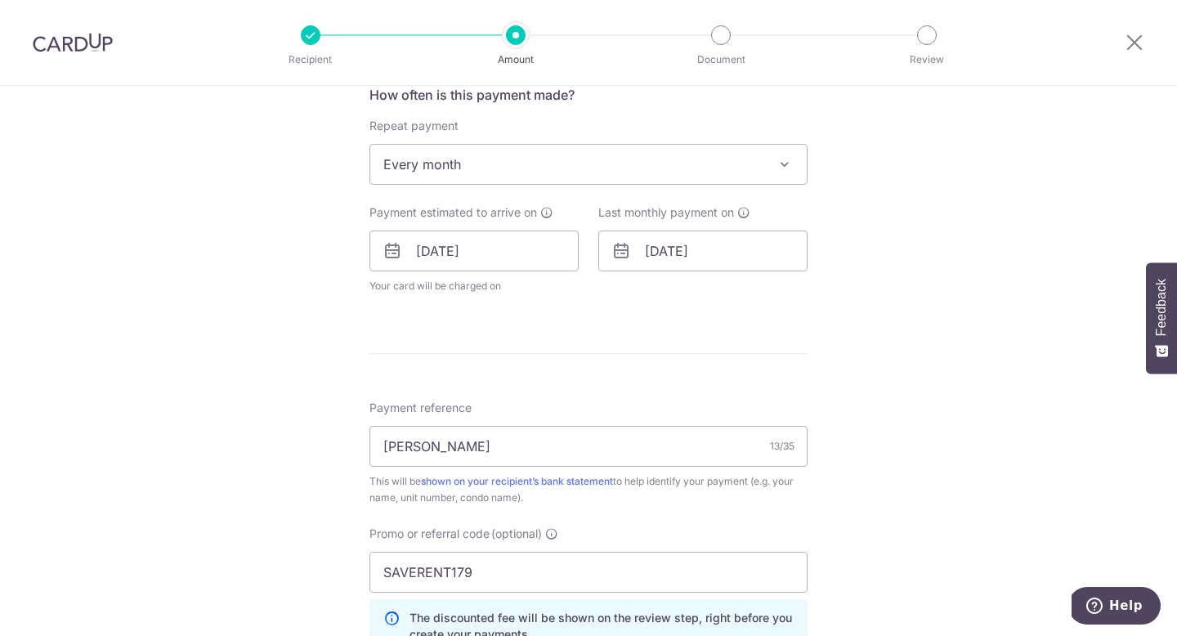
scroll to position [353, 0]
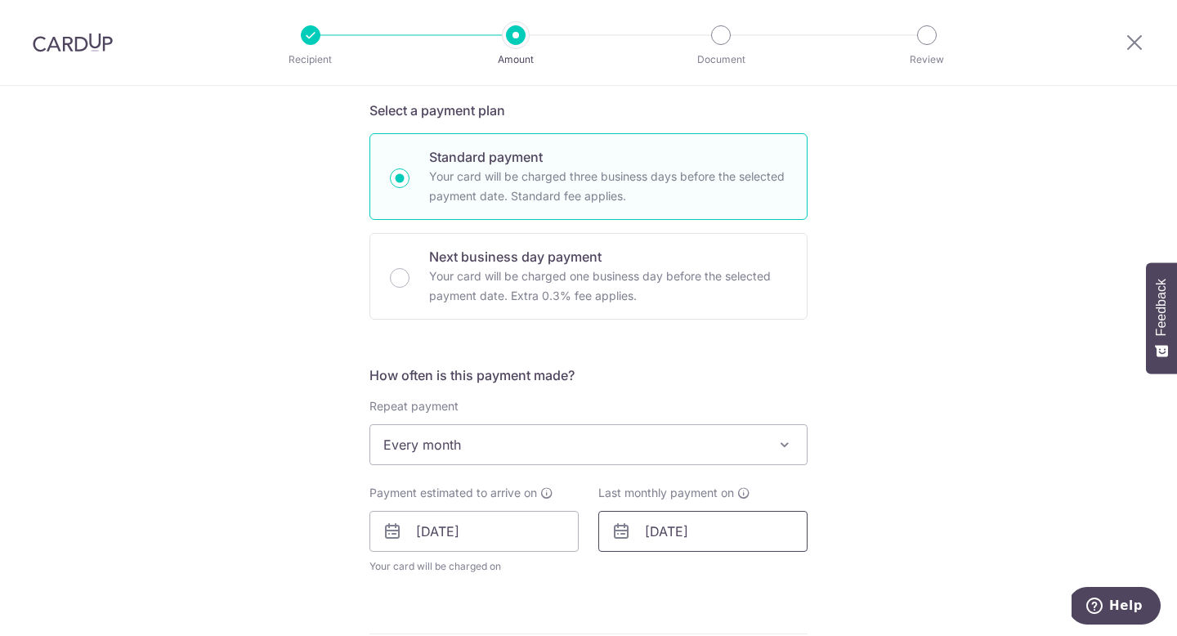
click at [750, 536] on input "31/12/2026" at bounding box center [702, 531] width 209 height 41
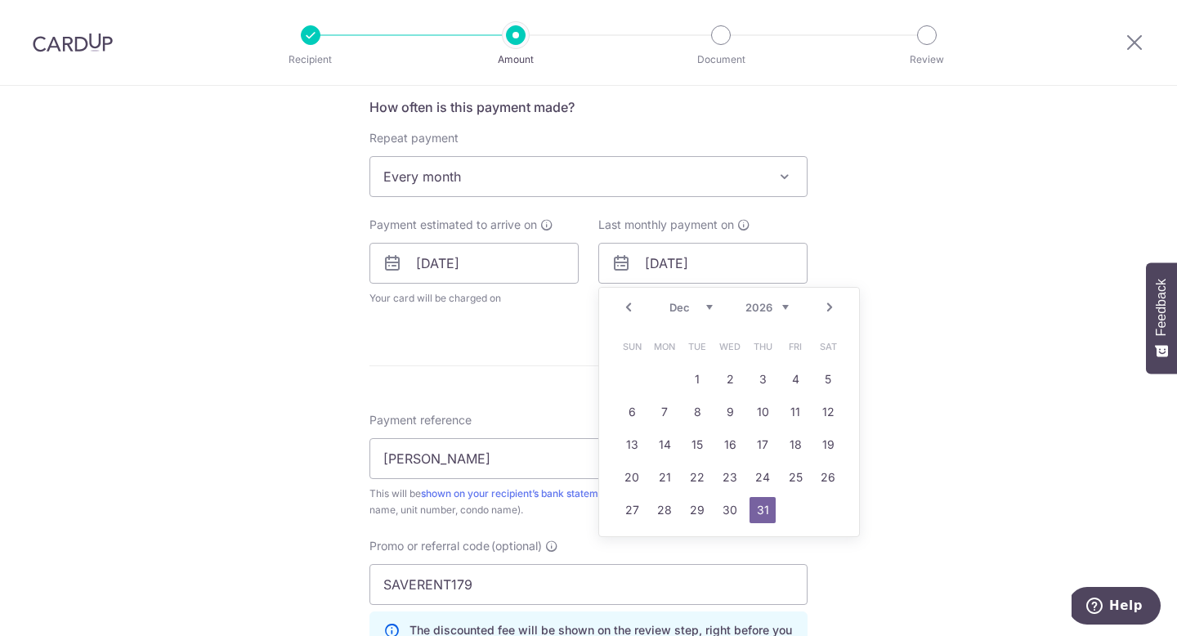
click at [692, 311] on select "Jan Feb Mar Apr May Jun Jul Aug Sep Oct Nov Dec" at bounding box center [691, 307] width 43 height 13
click at [831, 473] on link "28" at bounding box center [828, 477] width 26 height 26
type input "28/02/2026"
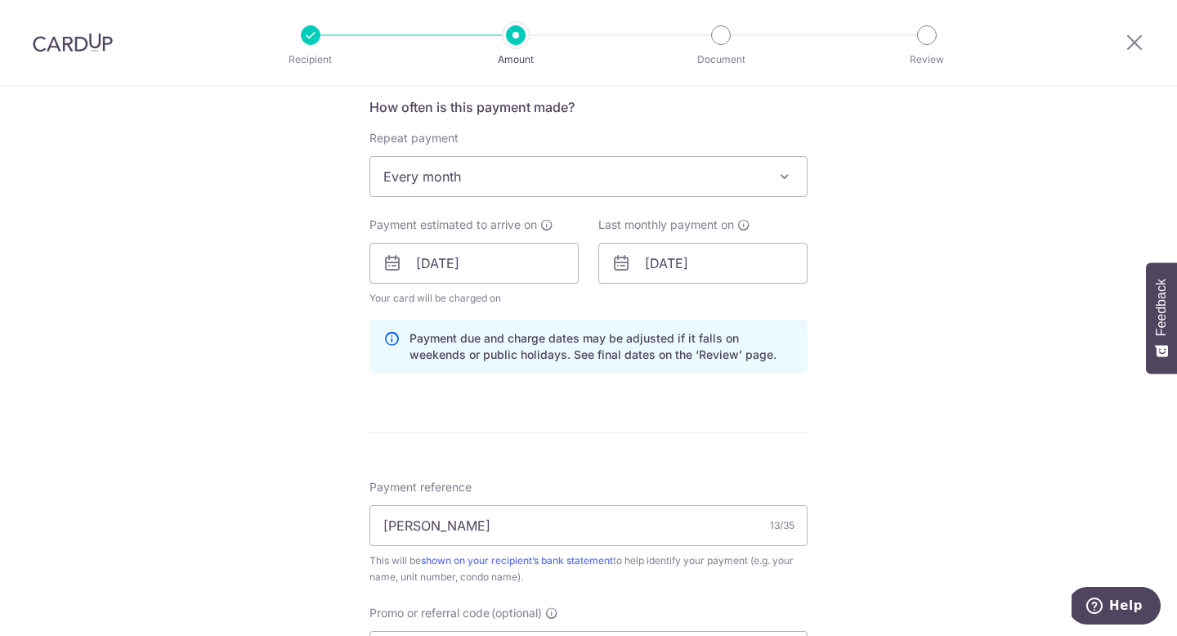
click at [924, 277] on div "Tell us more about your payment Enter payment amount SGD 800.00 800.00 Select C…" at bounding box center [588, 274] width 1177 height 1620
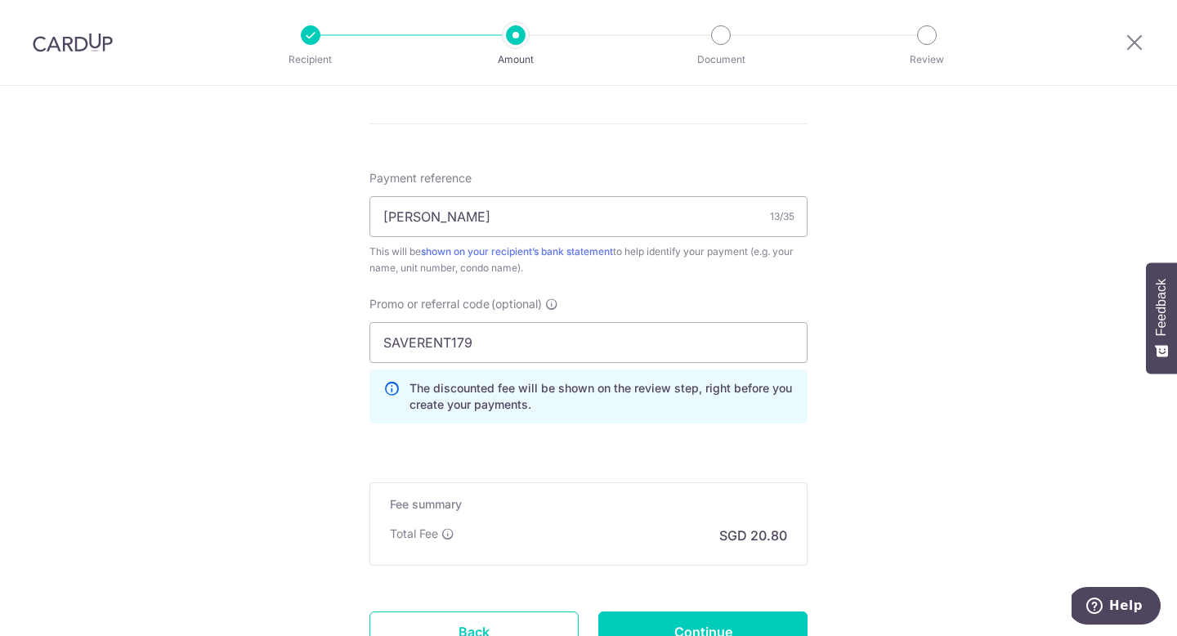
scroll to position [1069, 0]
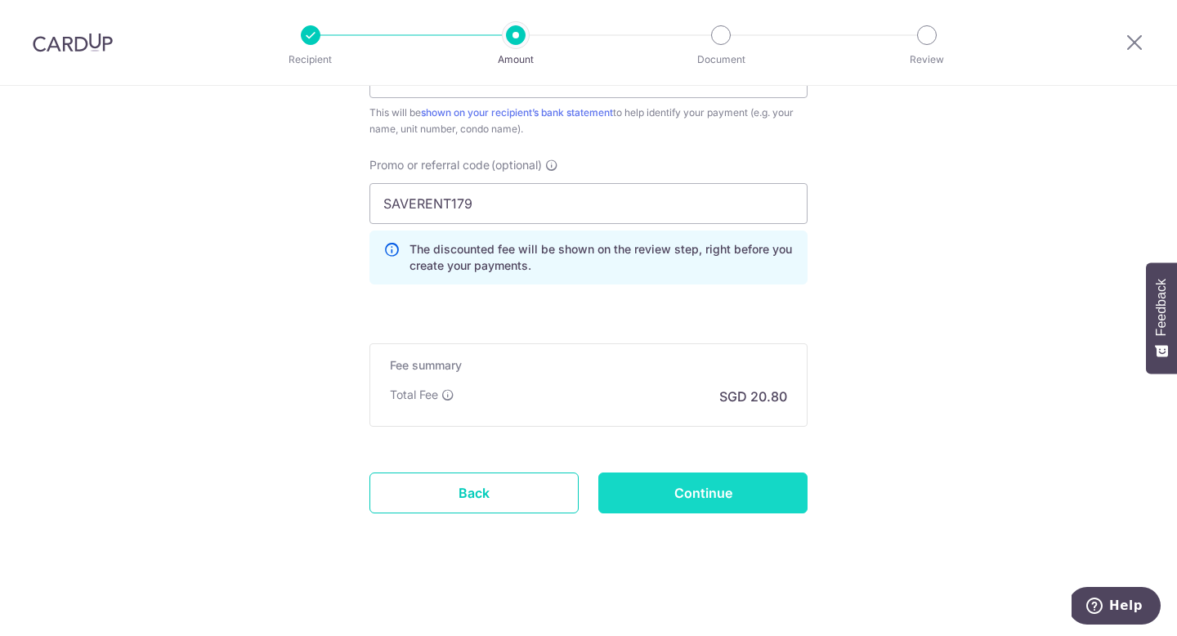
click at [666, 501] on input "Continue" at bounding box center [702, 493] width 209 height 41
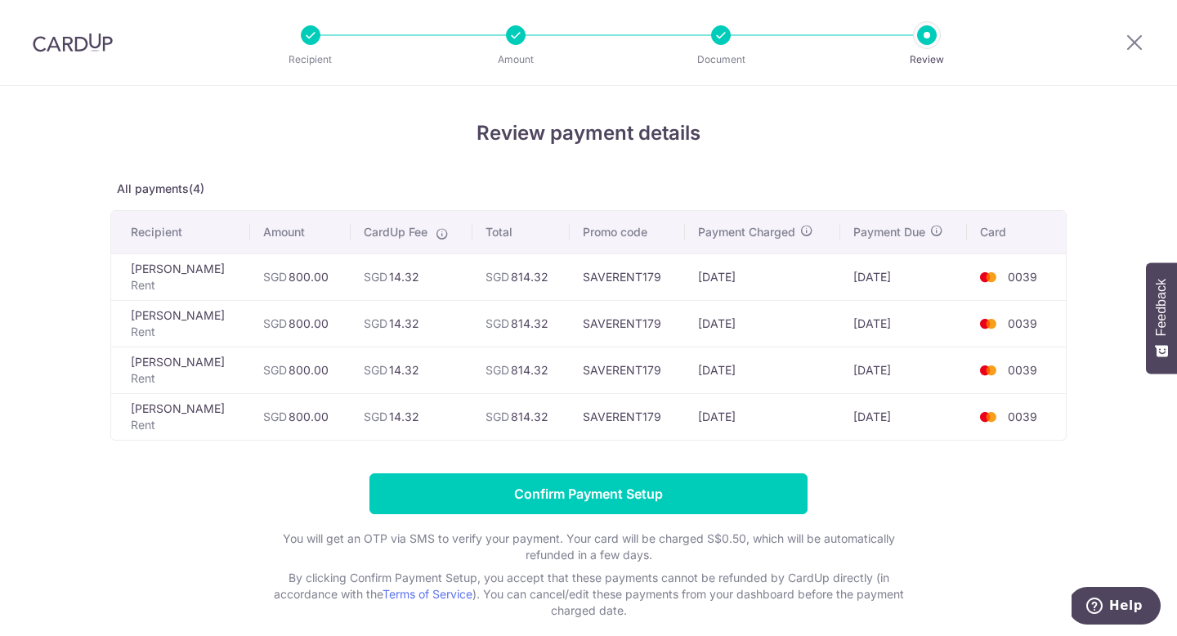
click at [841, 166] on div "Review payment details All payments(4) Recipient Amount CardUp Fee Total Promo …" at bounding box center [588, 369] width 957 height 500
click at [904, 468] on div "Review payment details All payments(4) Recipient Amount CardUp Fee Total Promo …" at bounding box center [588, 369] width 957 height 500
click at [902, 493] on form "Confirm Payment Setup You will get an OTP via SMS to verify your payment. Your …" at bounding box center [588, 546] width 957 height 146
click at [849, 190] on p "All payments(4)" at bounding box center [588, 189] width 957 height 16
click at [930, 511] on form "Confirm Payment Setup You will get an OTP via SMS to verify your payment. Your …" at bounding box center [588, 546] width 957 height 146
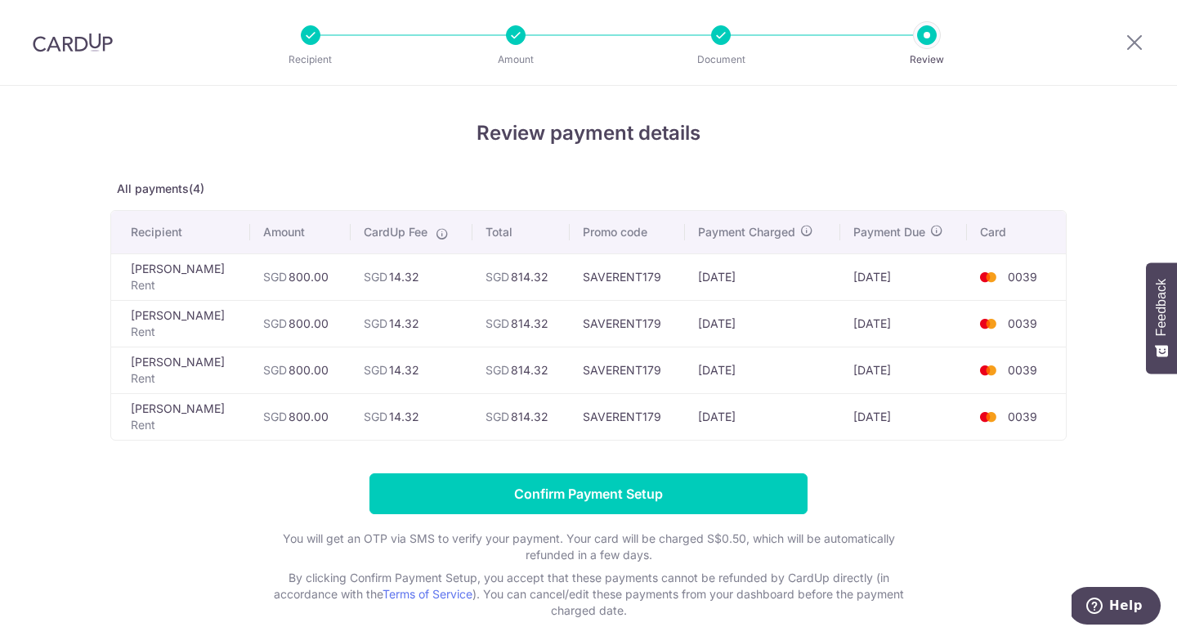
click at [948, 171] on div "Review payment details All payments(4) Recipient Amount CardUp Fee Total Promo …" at bounding box center [588, 369] width 957 height 500
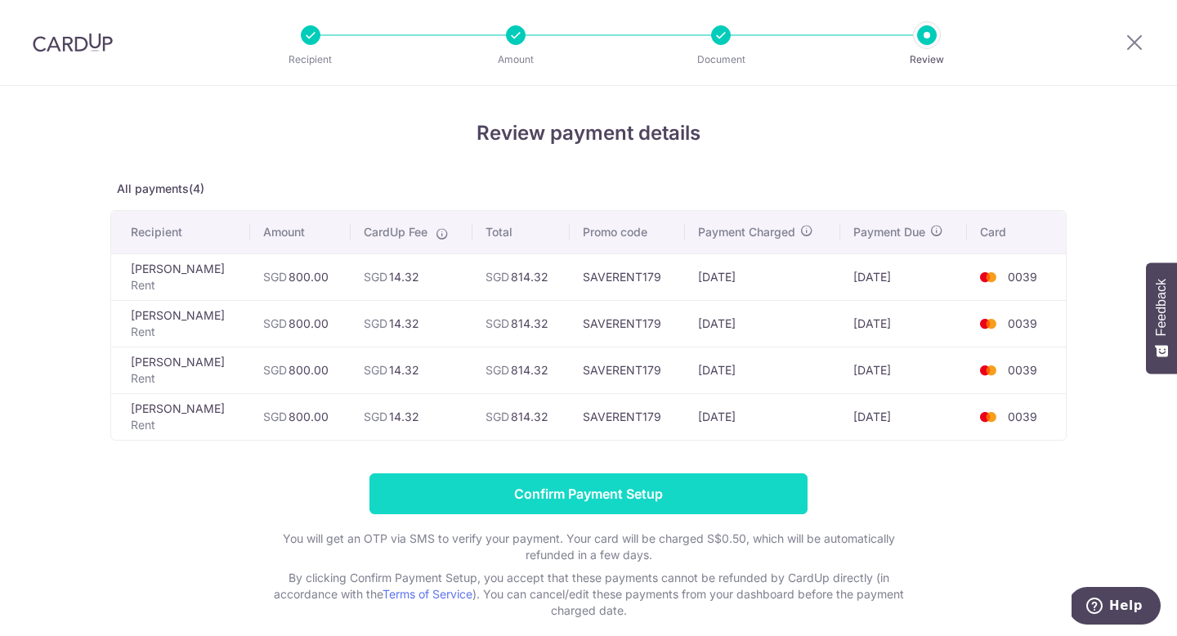
click at [568, 504] on input "Confirm Payment Setup" at bounding box center [589, 493] width 438 height 41
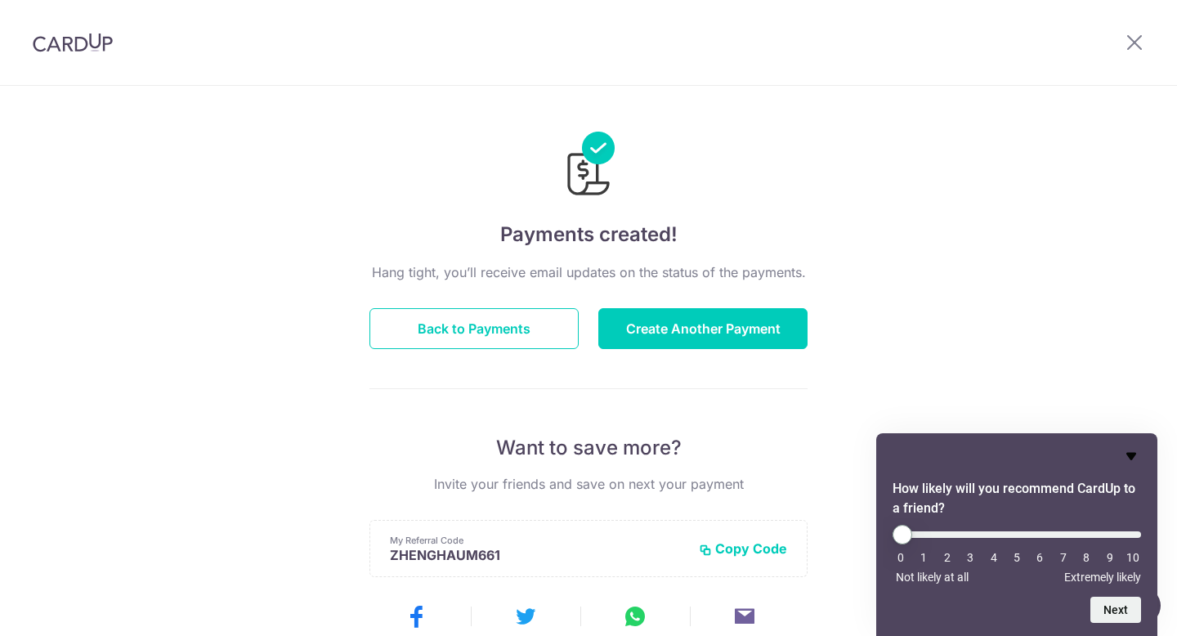
click at [1135, 450] on icon "Hide survey" at bounding box center [1132, 456] width 20 height 20
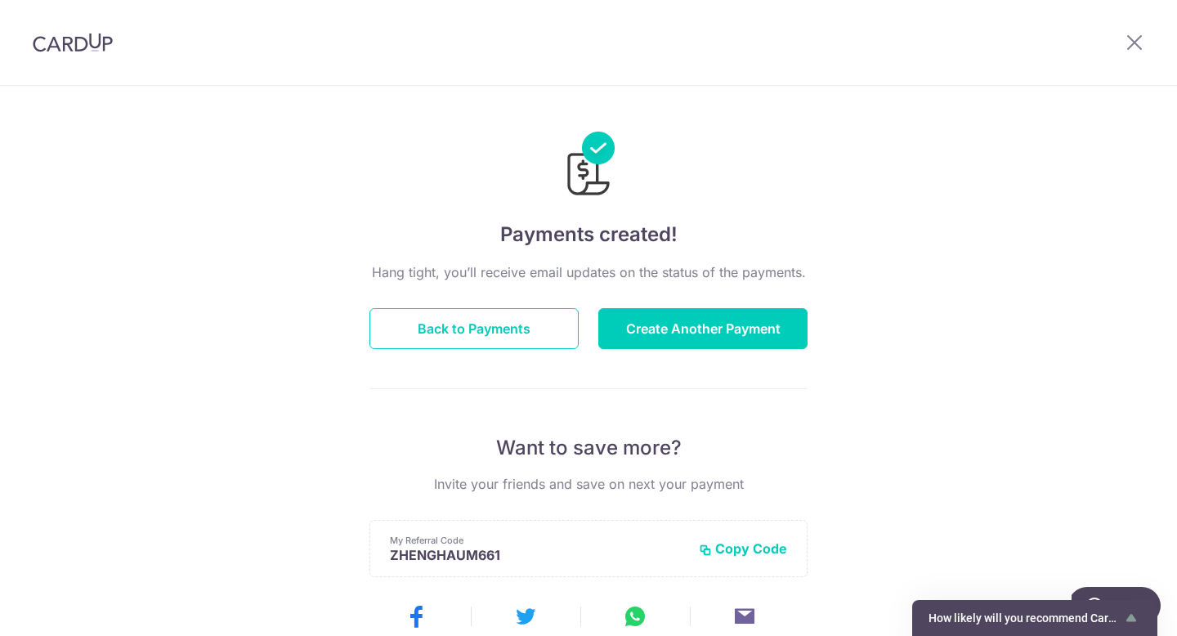
click at [979, 306] on div "Payments created! Hang tight, you’ll receive email updates on the status of the…" at bounding box center [588, 522] width 1177 height 873
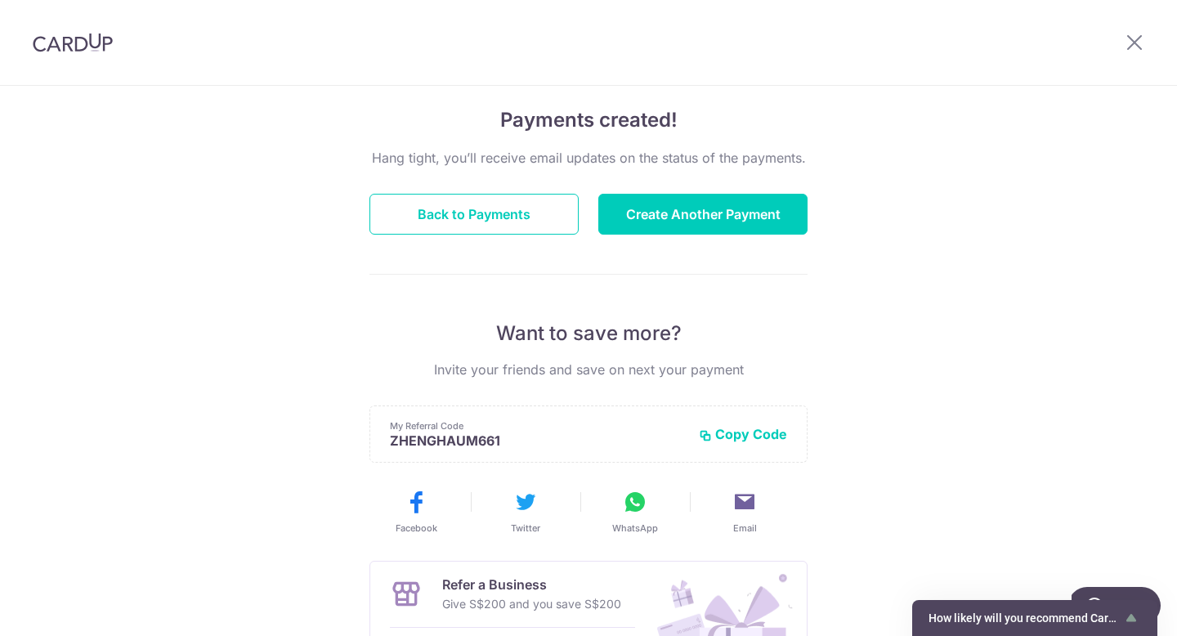
scroll to position [323, 0]
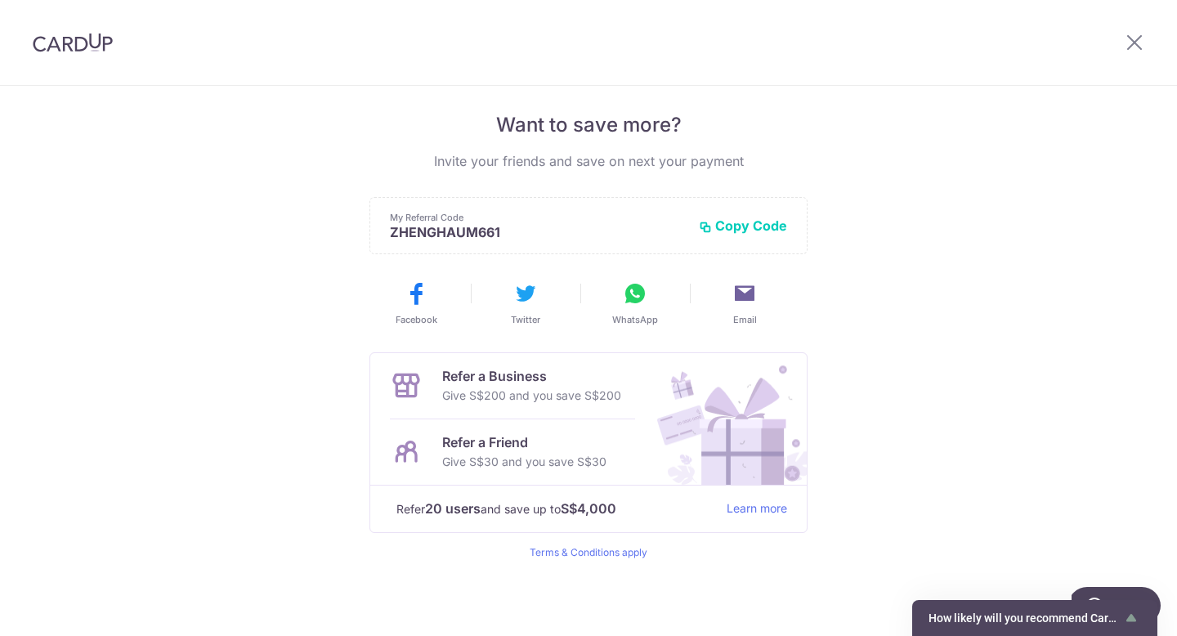
click at [1013, 257] on div "Payments created! Hang tight, you’ll receive email updates on the status of the…" at bounding box center [588, 199] width 1177 height 873
click at [1144, 39] on icon at bounding box center [1135, 42] width 20 height 20
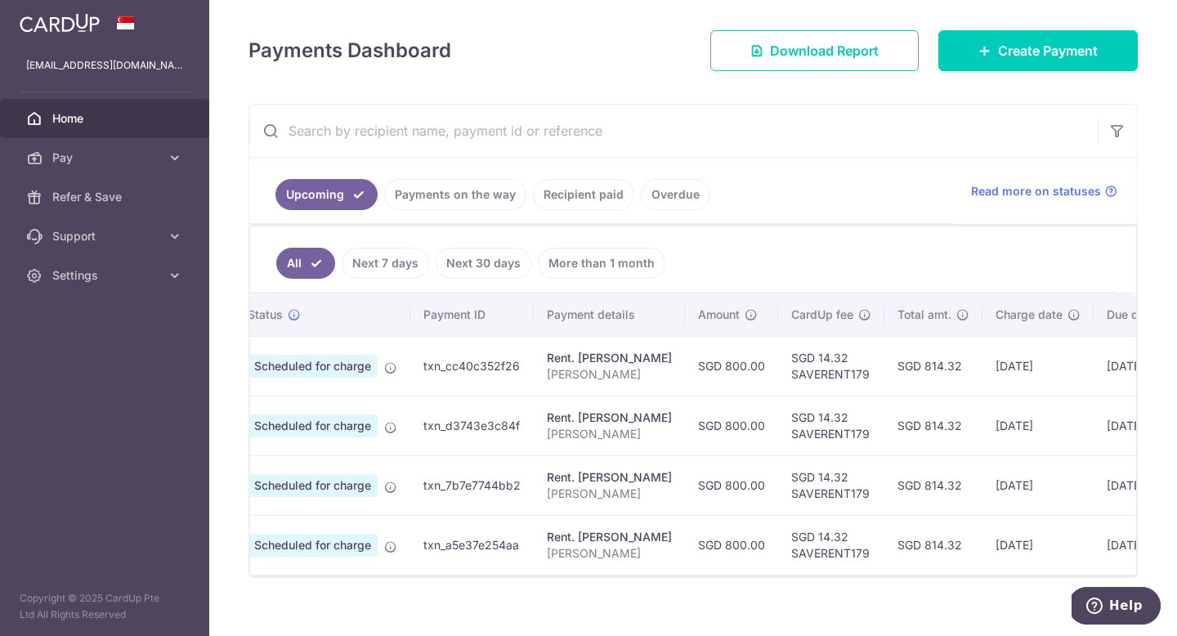
scroll to position [0, 187]
